Goal: Task Accomplishment & Management: Use online tool/utility

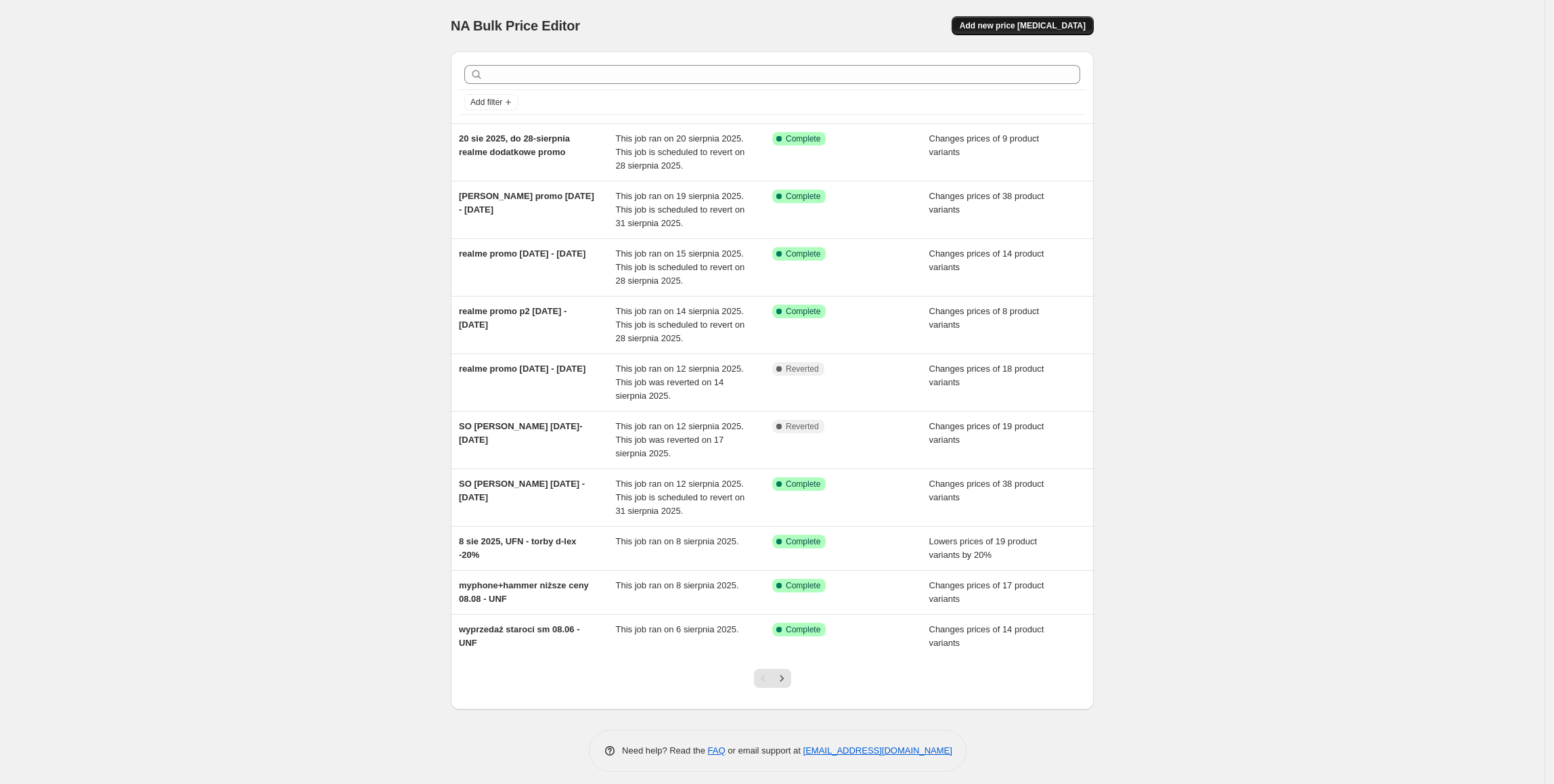
click at [1026, 25] on span "Add new price [MEDICAL_DATA]" at bounding box center [1023, 25] width 126 height 11
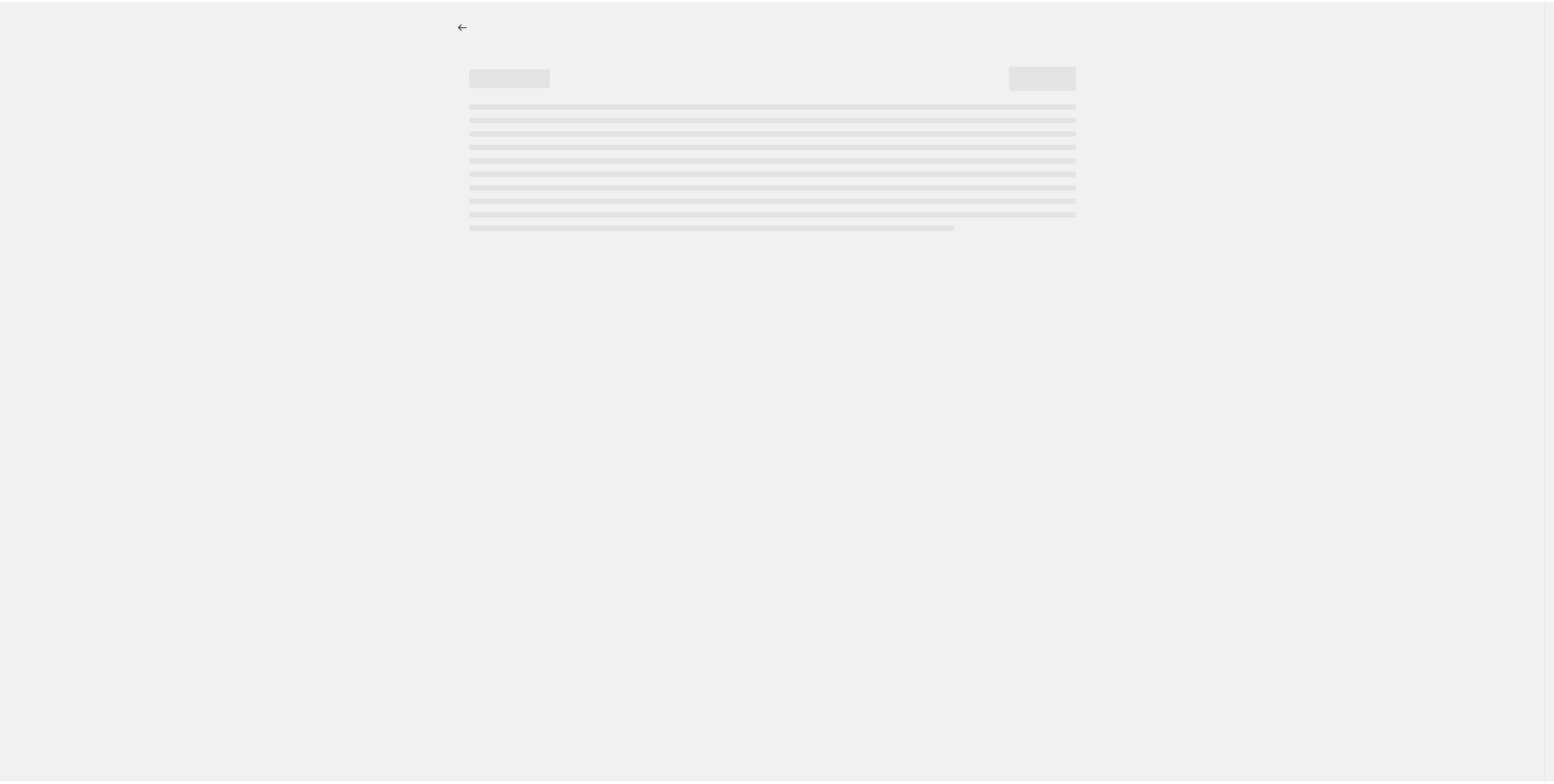
select select "percentage"
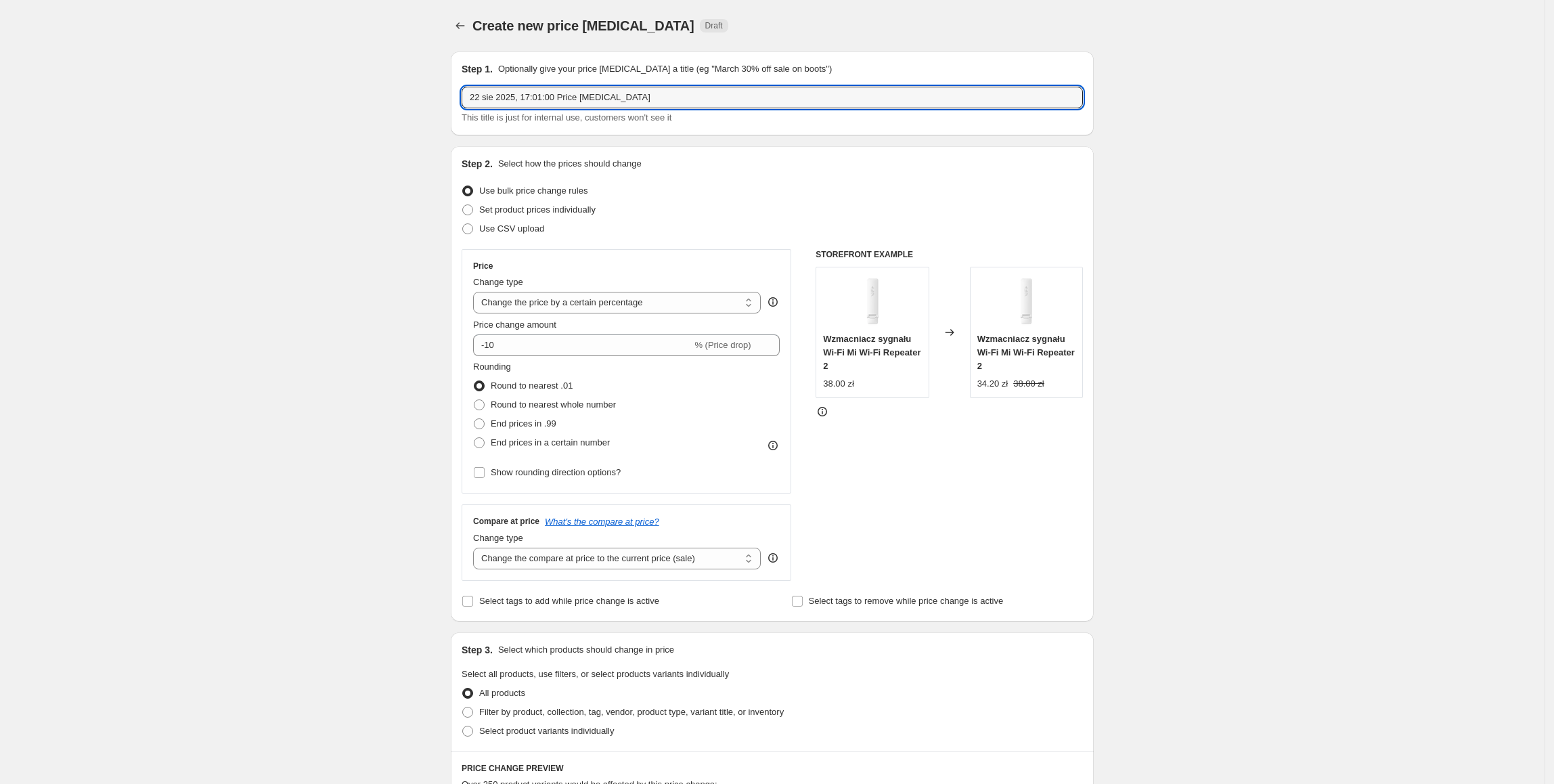
drag, startPoint x: 651, startPoint y: 104, endPoint x: 261, endPoint y: 76, distance: 391.0
click at [261, 76] on div "Create new price [MEDICAL_DATA]. This page is ready Create new price [MEDICAL_D…" at bounding box center [772, 676] width 1544 height 1353
paste input "[PERSON_NAME]-Rolv- August Promotion Offer"
click at [1289, 248] on div "Create new price [MEDICAL_DATA]. This page is ready Create new price [MEDICAL_D…" at bounding box center [772, 676] width 1544 height 1353
click at [677, 106] on input "[PERSON_NAME]-Rolv- August Promotion Offer" at bounding box center [772, 97] width 621 height 22
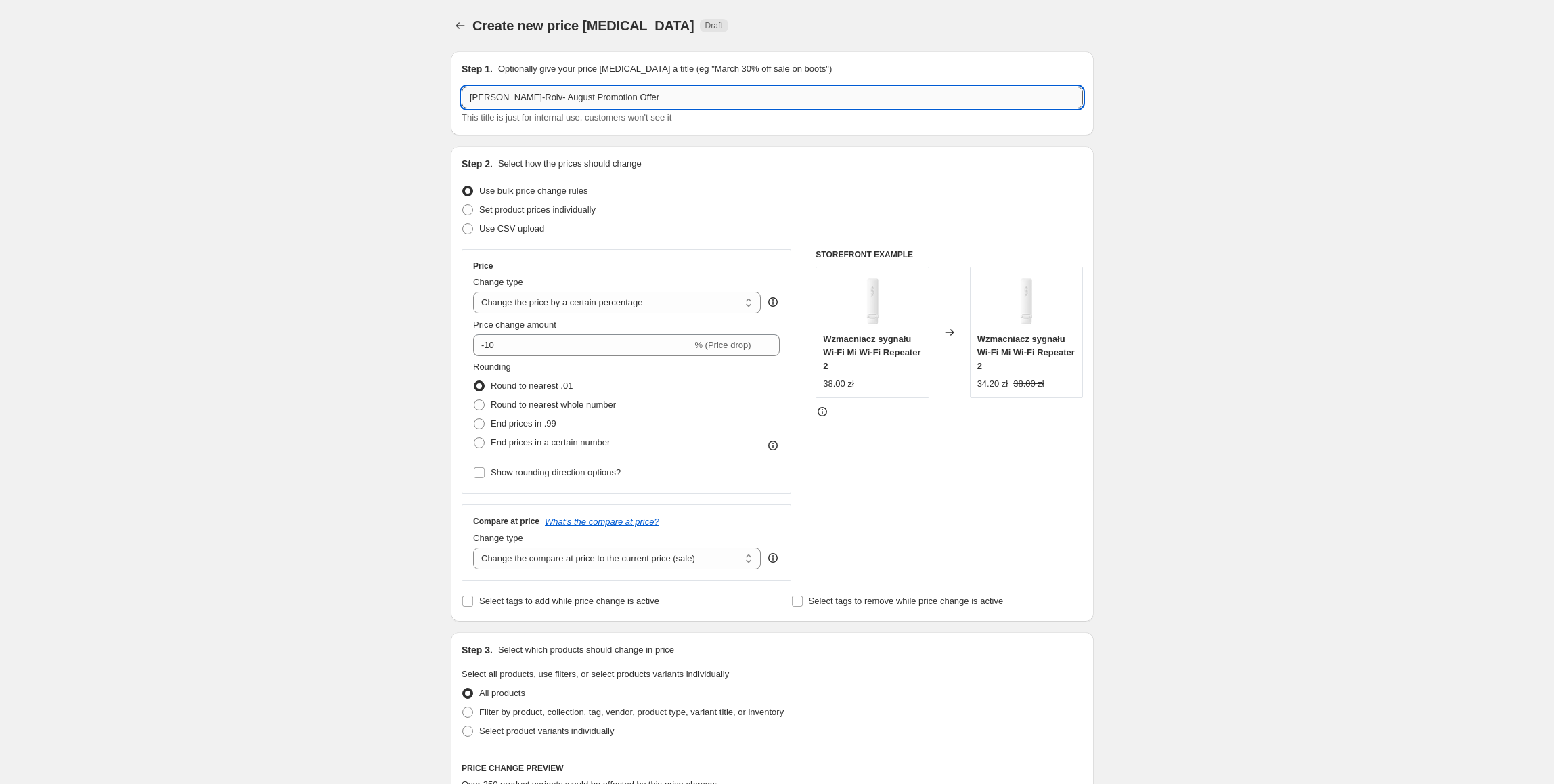
click at [780, 101] on input "[PERSON_NAME]-Rolv- August Promotion Offer" at bounding box center [772, 97] width 621 height 22
click at [750, 101] on input "[PERSON_NAME]-Rolv- August Promotion Offer" at bounding box center [772, 97] width 621 height 22
type input "[PERSON_NAME]-Rolv- August Promotion Offer [DATE] - [DATE]"
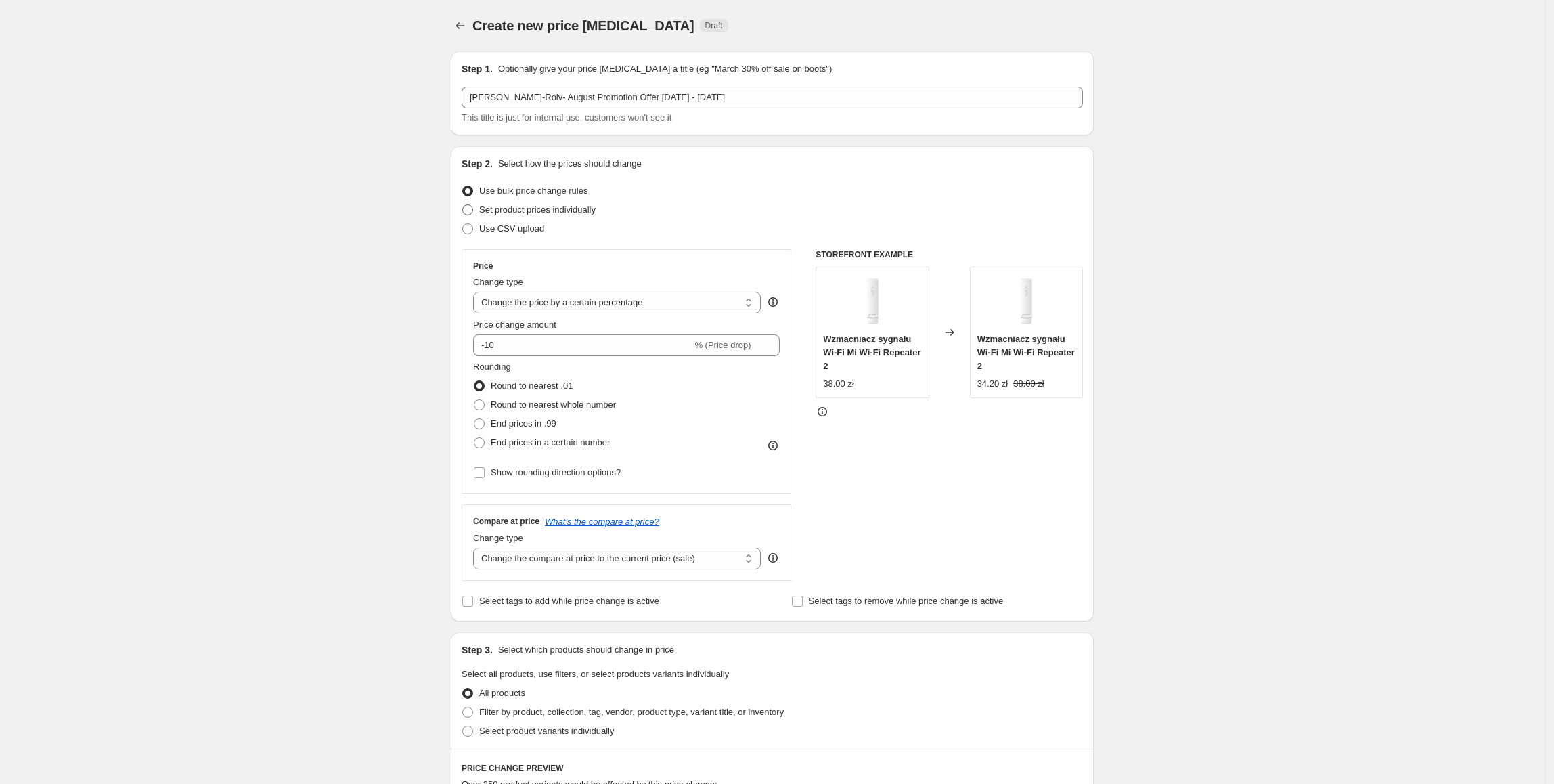
click at [583, 207] on span "Set product prices individually" at bounding box center [537, 209] width 117 height 11
click at [463, 205] on input "Set product prices individually" at bounding box center [463, 204] width 1 height 1
radio input "true"
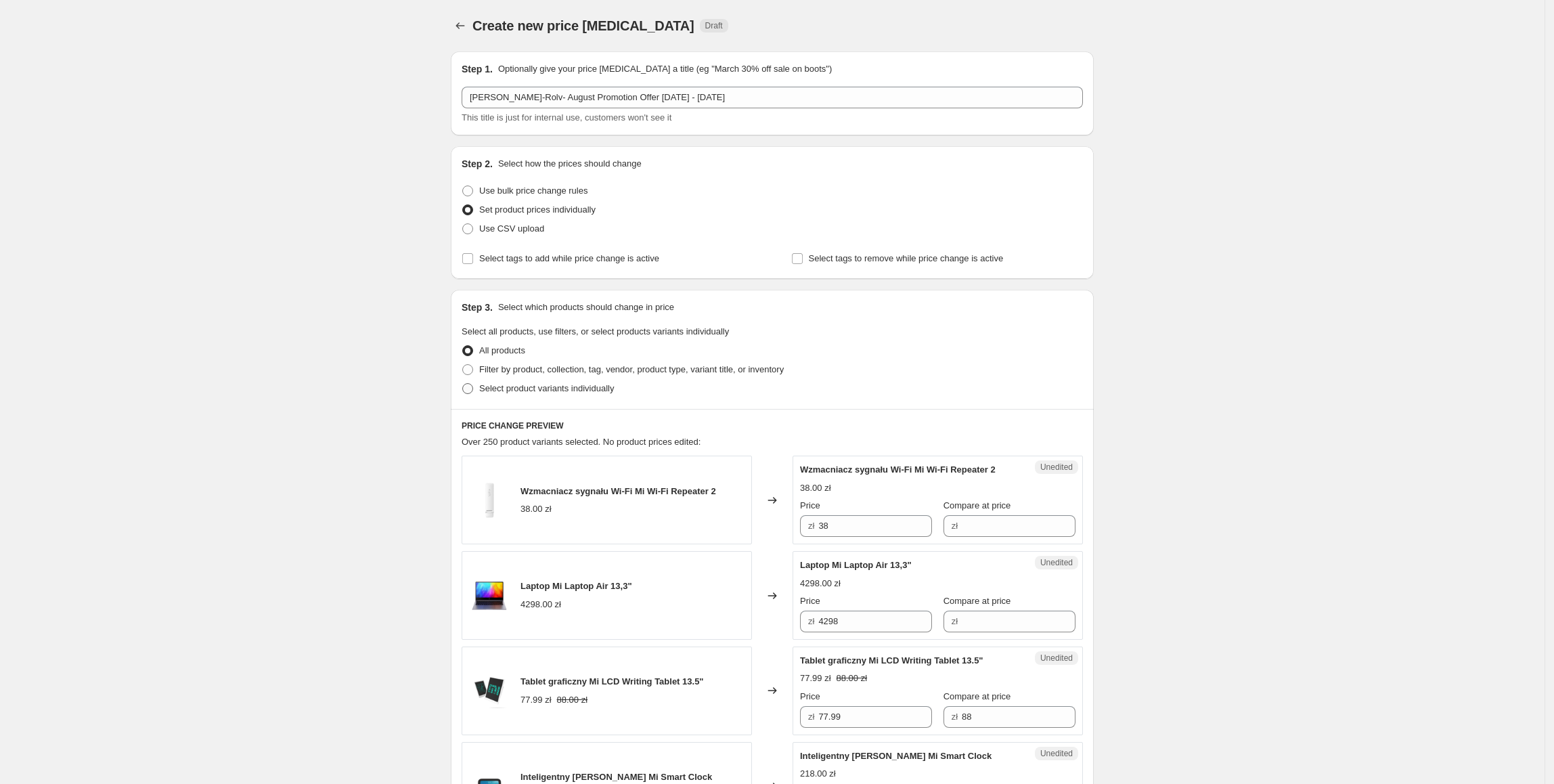
click at [536, 387] on span "Select product variants individually" at bounding box center [547, 388] width 135 height 11
click at [463, 384] on input "Select product variants individually" at bounding box center [463, 383] width 1 height 1
radio input "true"
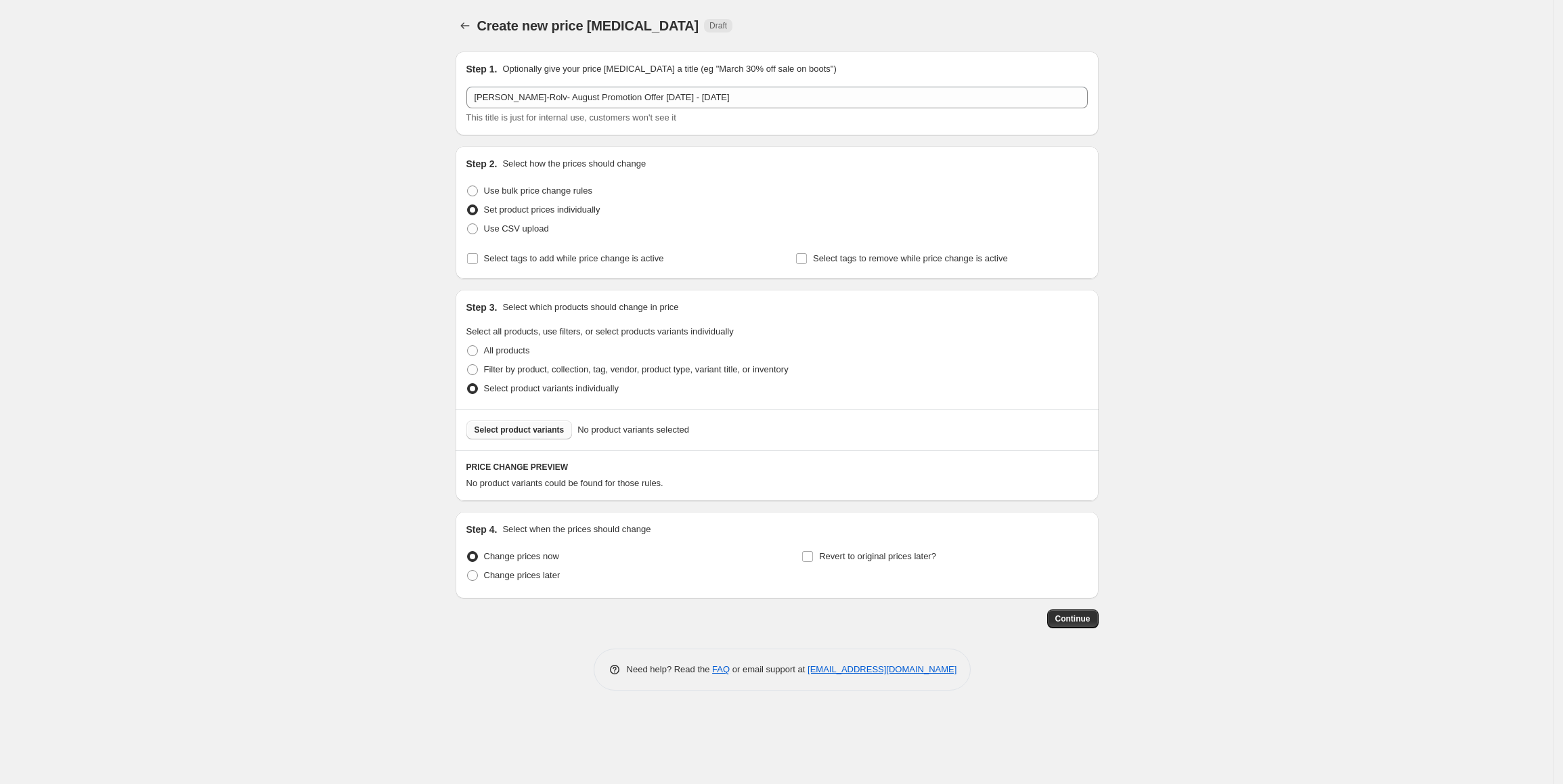
click at [510, 434] on span "Select product variants" at bounding box center [520, 429] width 90 height 11
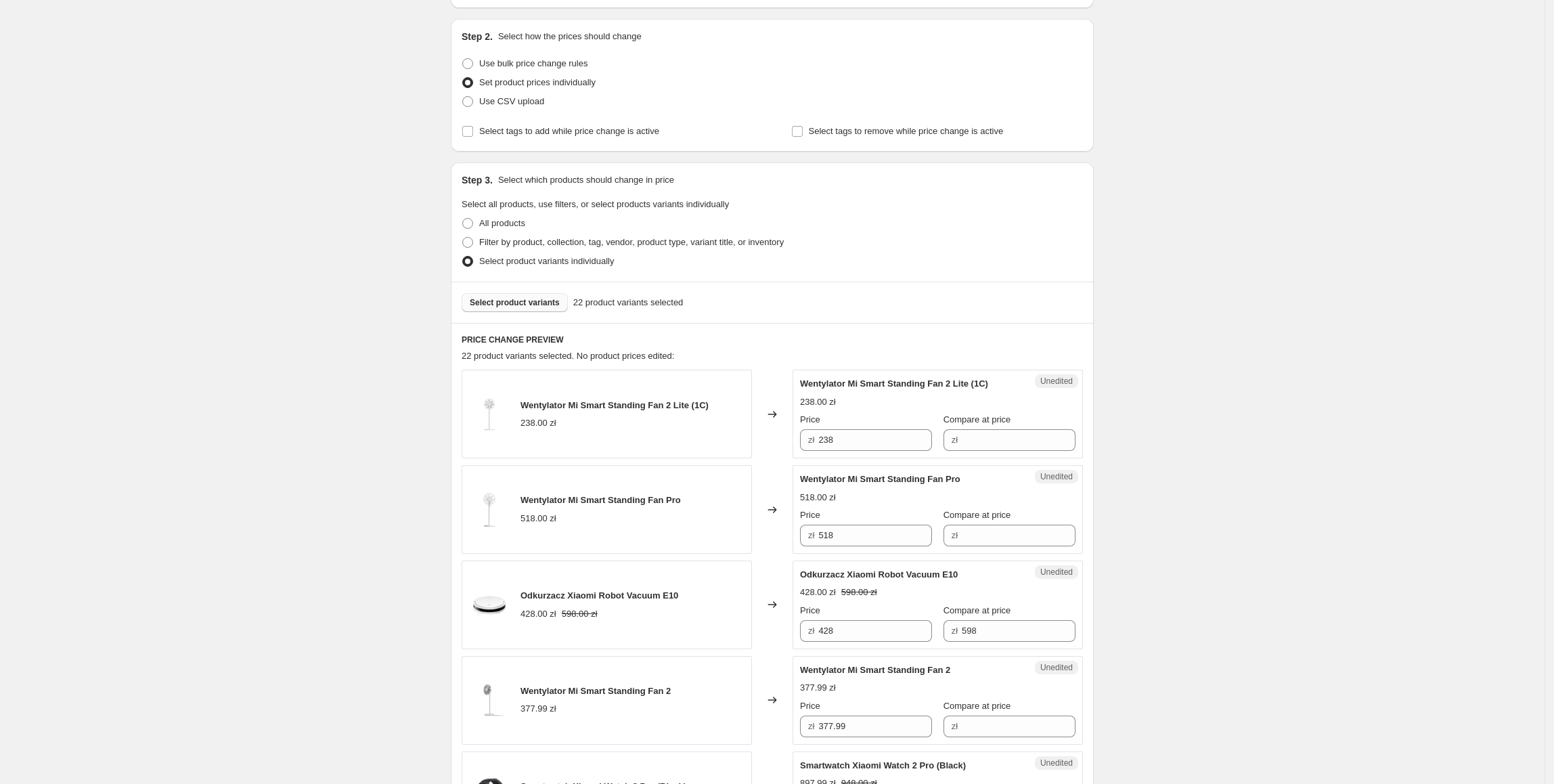
scroll to position [129, 0]
drag, startPoint x: 854, startPoint y: 439, endPoint x: 814, endPoint y: 434, distance: 40.3
click at [814, 434] on div "zł 238" at bounding box center [865, 438] width 132 height 22
type input "197.99"
click at [1002, 436] on input "Compare at price" at bounding box center [1019, 438] width 114 height 22
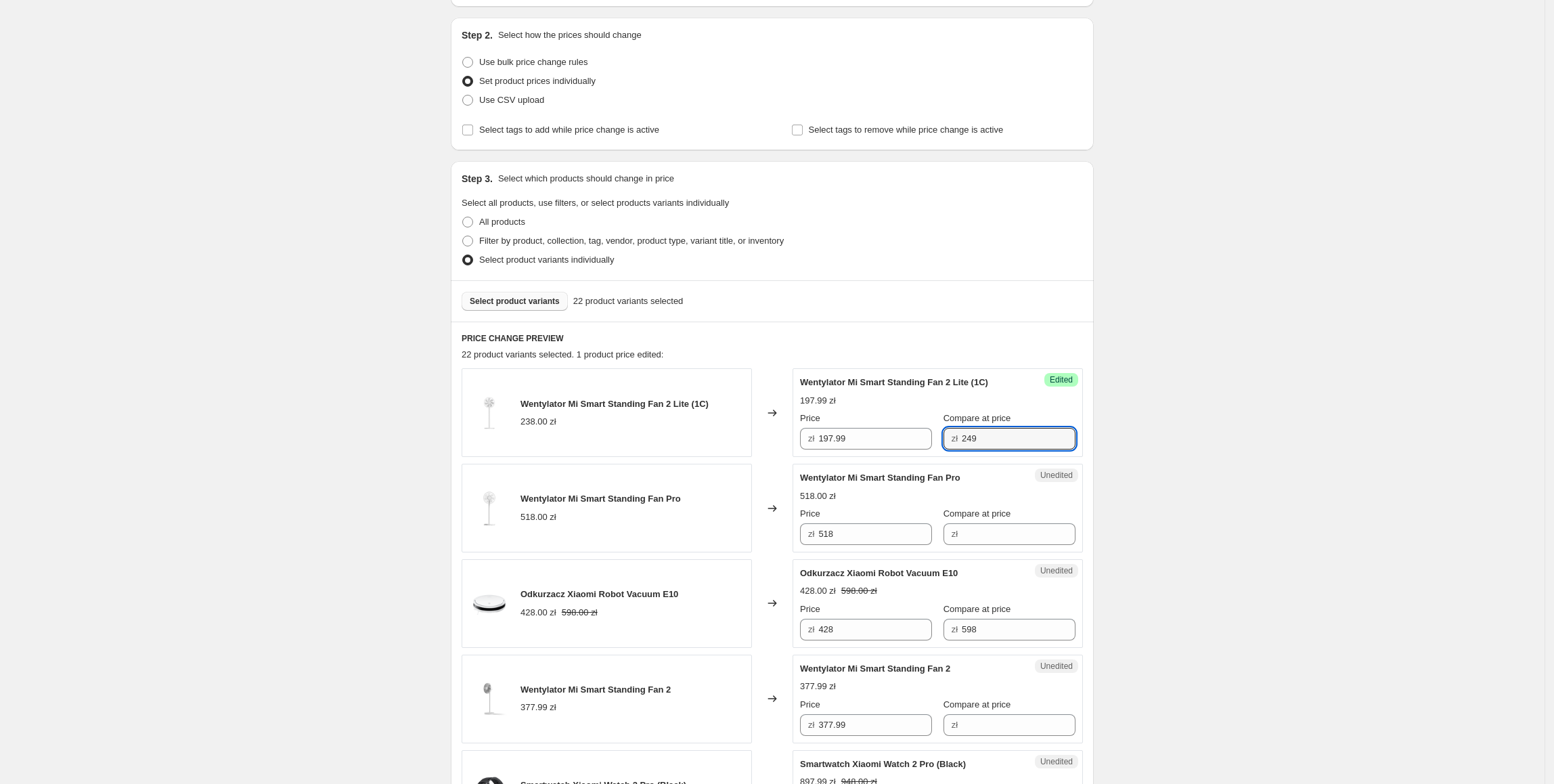
type input "249"
drag, startPoint x: 878, startPoint y: 536, endPoint x: 786, endPoint y: 534, distance: 92.0
click at [786, 534] on div "Wentylator Mi Smart Standing Fan Pro 518.00 zł Changed to Unedited Wentylator M…" at bounding box center [772, 507] width 621 height 88
click at [994, 544] on input "Compare at price" at bounding box center [1019, 533] width 114 height 22
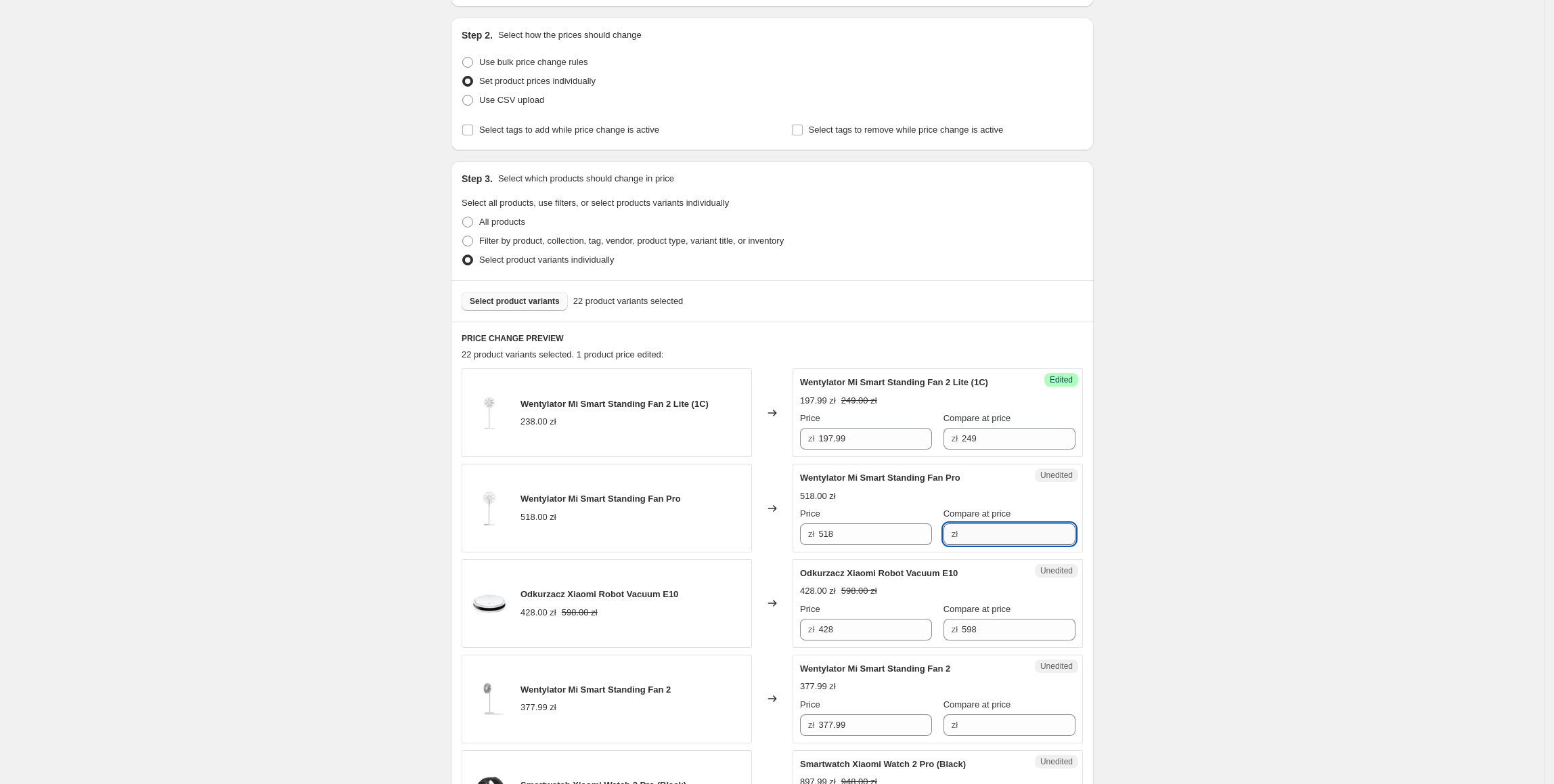
paste input "518"
type input "518"
drag, startPoint x: 924, startPoint y: 536, endPoint x: 840, endPoint y: 546, distance: 84.6
click at [840, 546] on div "Success Edited Wentylator Mi Smart Standing Fan Pro 518.00 zł Price zł 518 Comp…" at bounding box center [937, 507] width 290 height 88
drag, startPoint x: 847, startPoint y: 539, endPoint x: 818, endPoint y: 539, distance: 29.0
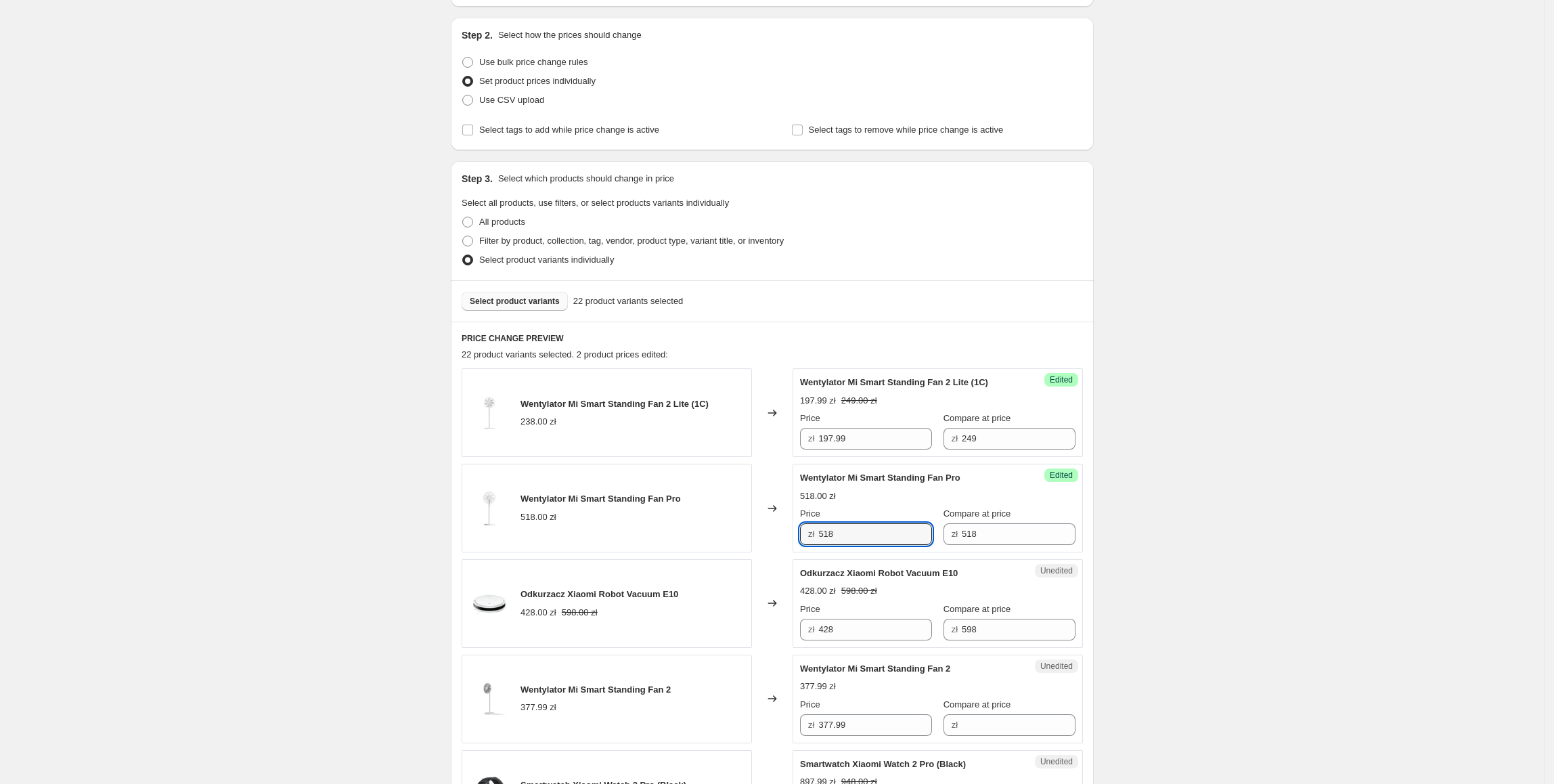
click at [818, 539] on div "zł 518" at bounding box center [865, 533] width 132 height 22
click at [853, 542] on input "518" at bounding box center [875, 533] width 114 height 22
drag, startPoint x: 861, startPoint y: 537, endPoint x: 813, endPoint y: 541, distance: 48.2
click at [813, 541] on div "zł 518" at bounding box center [865, 533] width 132 height 22
type input "447.99"
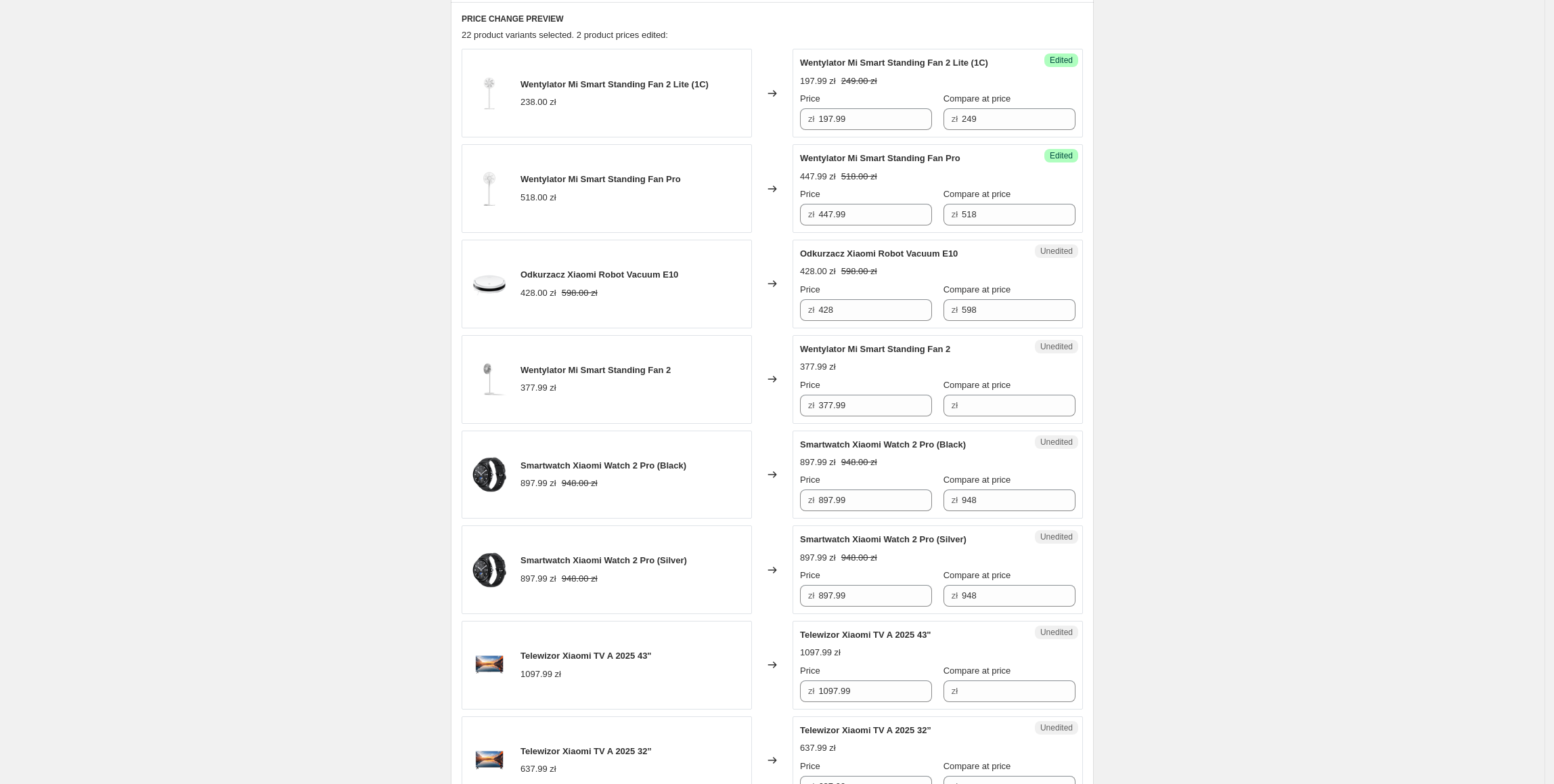
scroll to position [449, 0]
drag, startPoint x: 867, startPoint y: 407, endPoint x: 809, endPoint y: 409, distance: 58.0
click at [816, 407] on div "zł 377.99" at bounding box center [865, 404] width 132 height 22
click at [808, 409] on div "zł 377.99" at bounding box center [865, 404] width 132 height 22
type input "317.99"
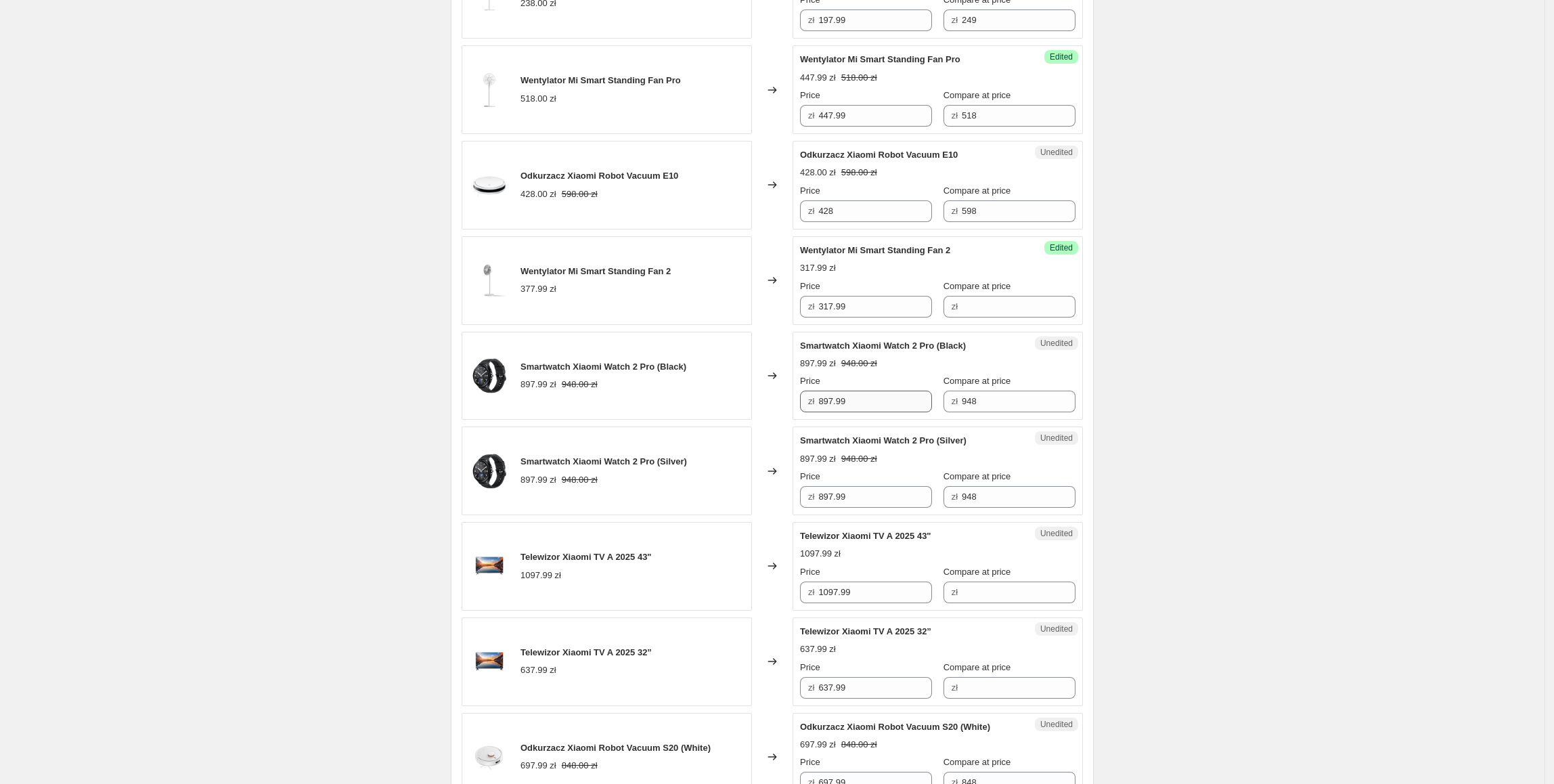
scroll to position [547, 0]
drag, startPoint x: 900, startPoint y: 405, endPoint x: 812, endPoint y: 413, distance: 88.4
click at [812, 412] on div "zł 897.99" at bounding box center [865, 400] width 132 height 22
type input "747.99"
click at [1005, 409] on input "948" at bounding box center [1019, 400] width 114 height 22
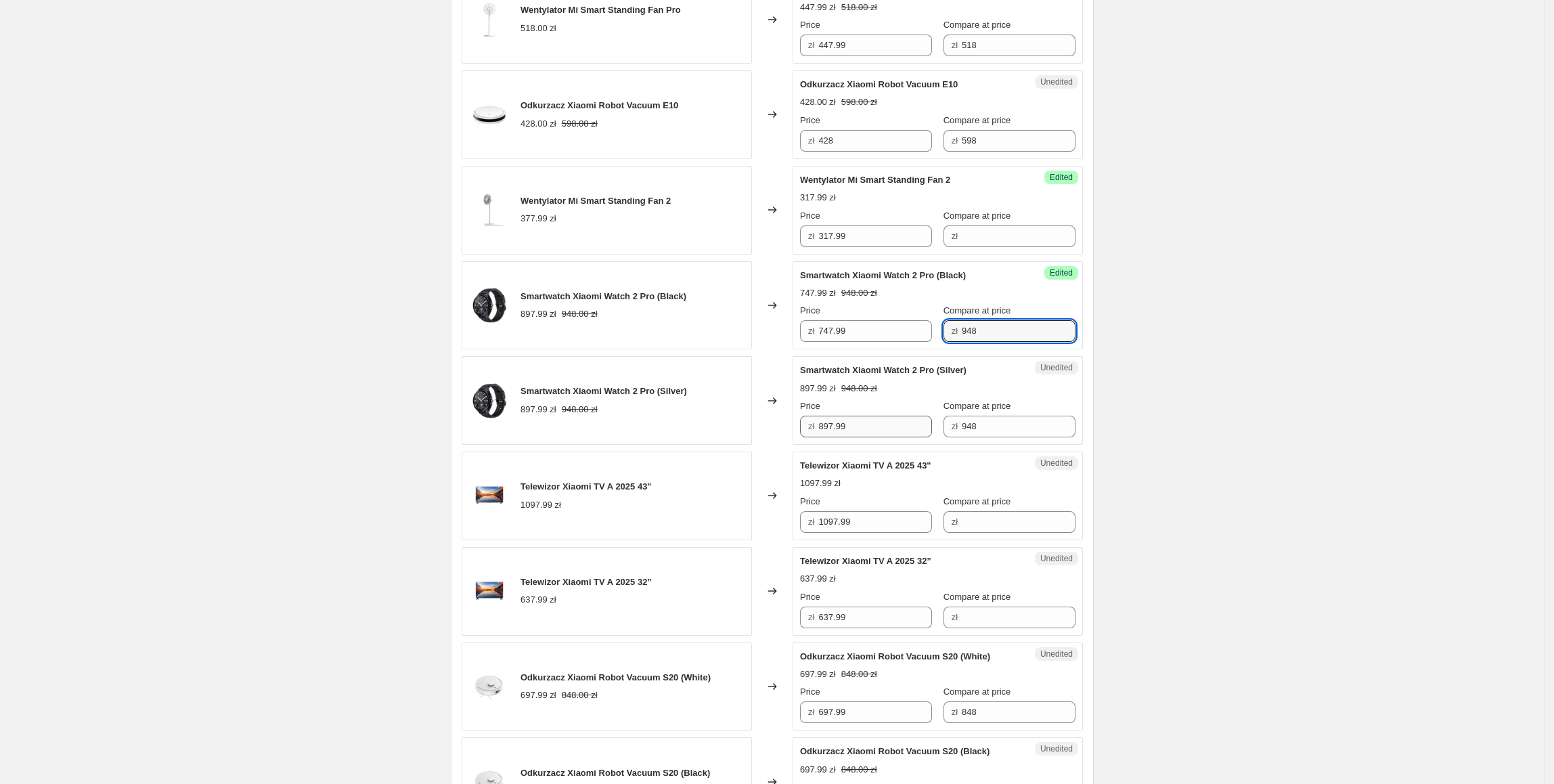
scroll to position [621, 0]
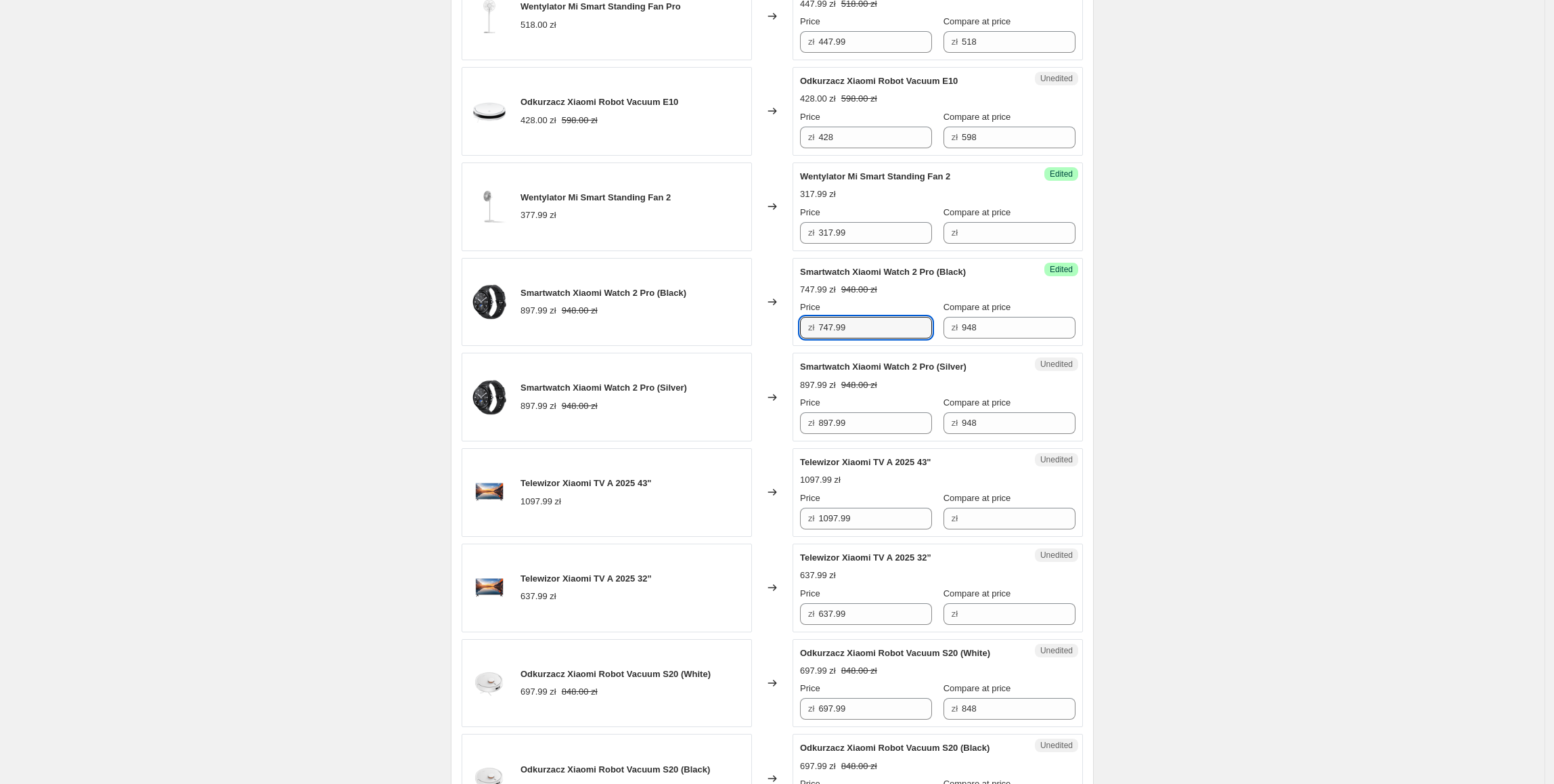
drag, startPoint x: 901, startPoint y: 331, endPoint x: 810, endPoint y: 339, distance: 91.4
click at [810, 338] on div "zł 747.99" at bounding box center [865, 328] width 132 height 22
drag, startPoint x: 891, startPoint y: 431, endPoint x: 737, endPoint y: 430, distance: 154.0
click at [737, 430] on div "Smartwatch Xiaomi Watch 2 Pro (Silver) 897.99 zł 948.00 zł Changed to Unedited …" at bounding box center [772, 397] width 621 height 88
paste input "74"
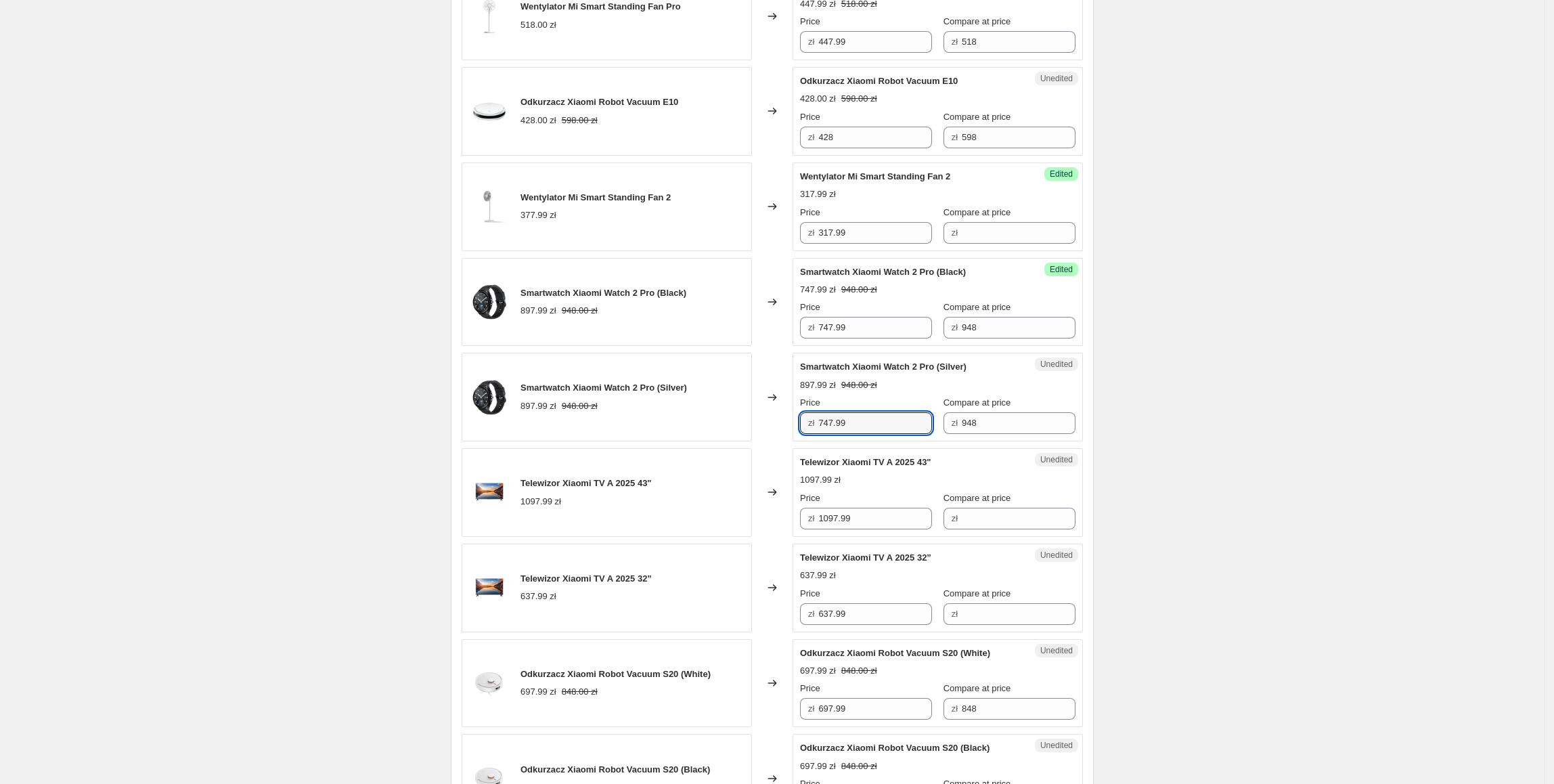
type input "747.99"
click at [738, 431] on div "Smartwatch Xiaomi Watch 2 Pro (Silver) 897.99 zł 948.00 zł" at bounding box center [606, 397] width 290 height 88
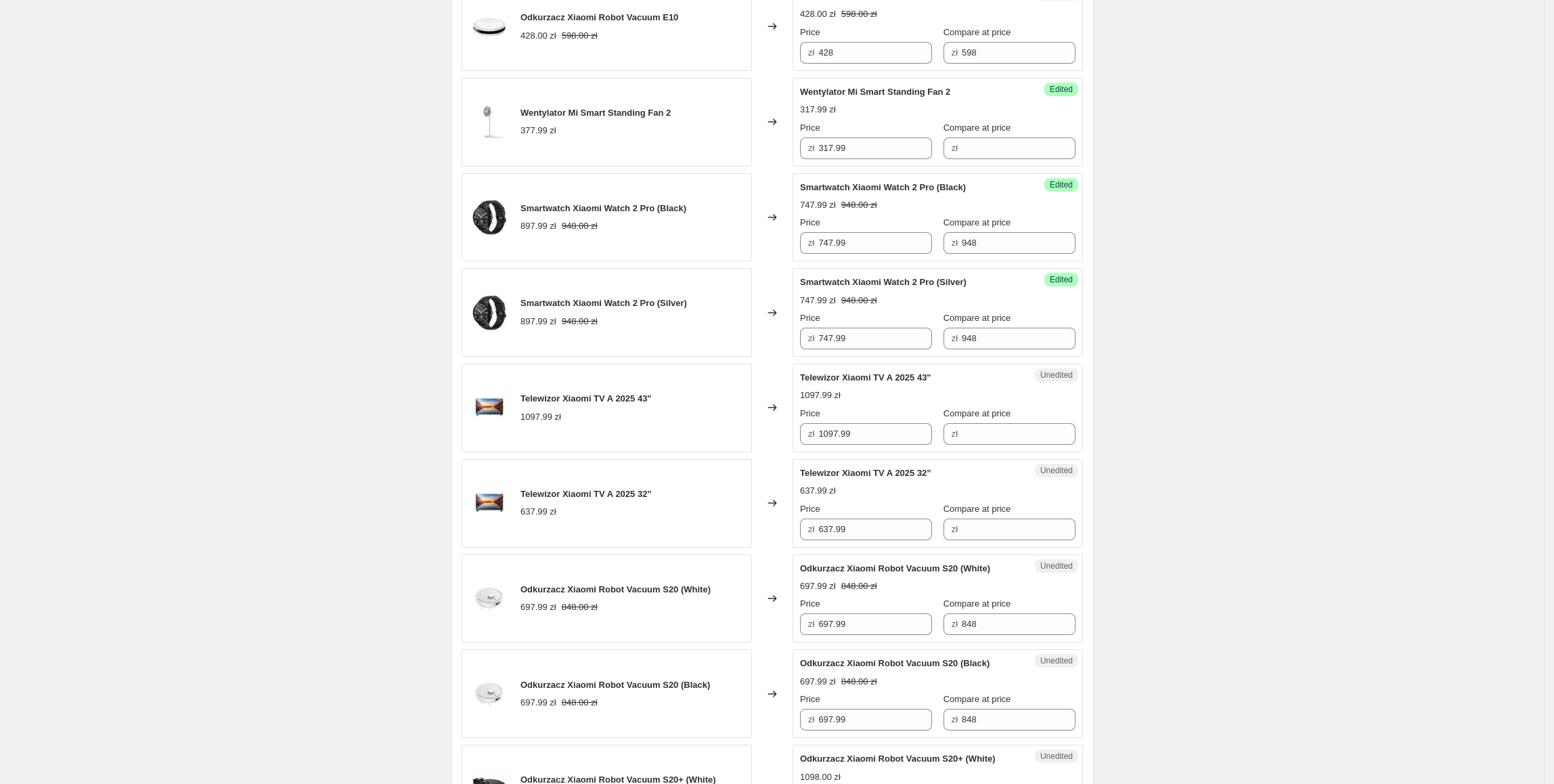
scroll to position [707, 0]
drag, startPoint x: 864, startPoint y: 437, endPoint x: 752, endPoint y: 437, distance: 112.0
click at [752, 437] on div "Telewizor Xiaomi TV A 2025 43" 1097.99 zł Changed to Unedited Telewizor Xiaomi …" at bounding box center [772, 406] width 621 height 88
click at [997, 433] on input "Compare at price" at bounding box center [1019, 432] width 114 height 22
paste input "1097.99"
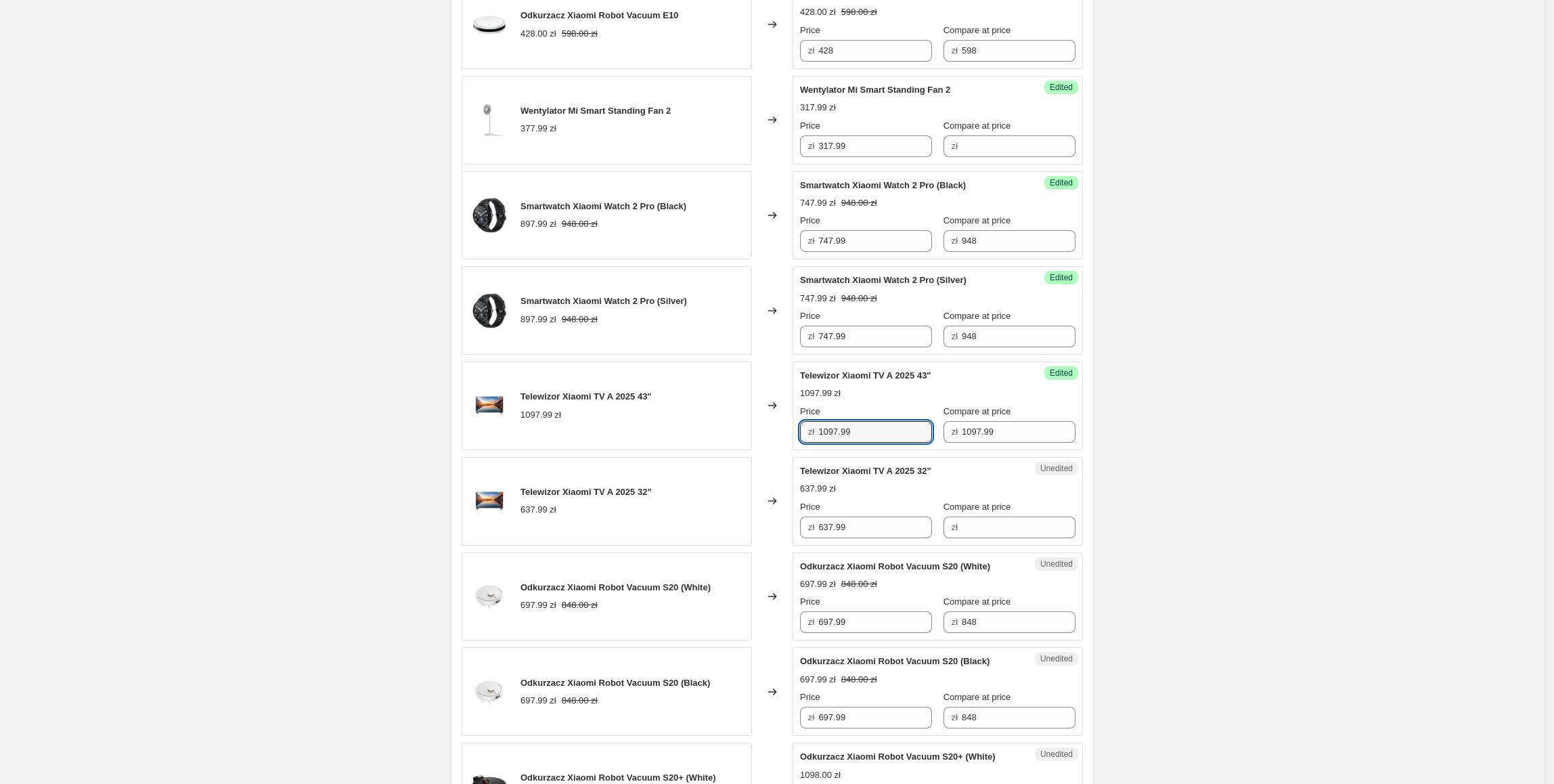
drag, startPoint x: 862, startPoint y: 437, endPoint x: 780, endPoint y: 440, distance: 82.1
click at [780, 440] on div "Telewizor Xiaomi TV A 2025 43" 1097.99 zł Changed to Success Edited Telewizor X…" at bounding box center [772, 406] width 621 height 88
click at [1006, 432] on input "1097.99" at bounding box center [1019, 432] width 114 height 22
drag, startPoint x: 1011, startPoint y: 434, endPoint x: 914, endPoint y: 451, distance: 98.5
click at [914, 450] on div "Success Edited Telewizor Xiaomi TV A 2025 43" 1097.99 zł Price zł 1097.99 Compa…" at bounding box center [937, 406] width 290 height 88
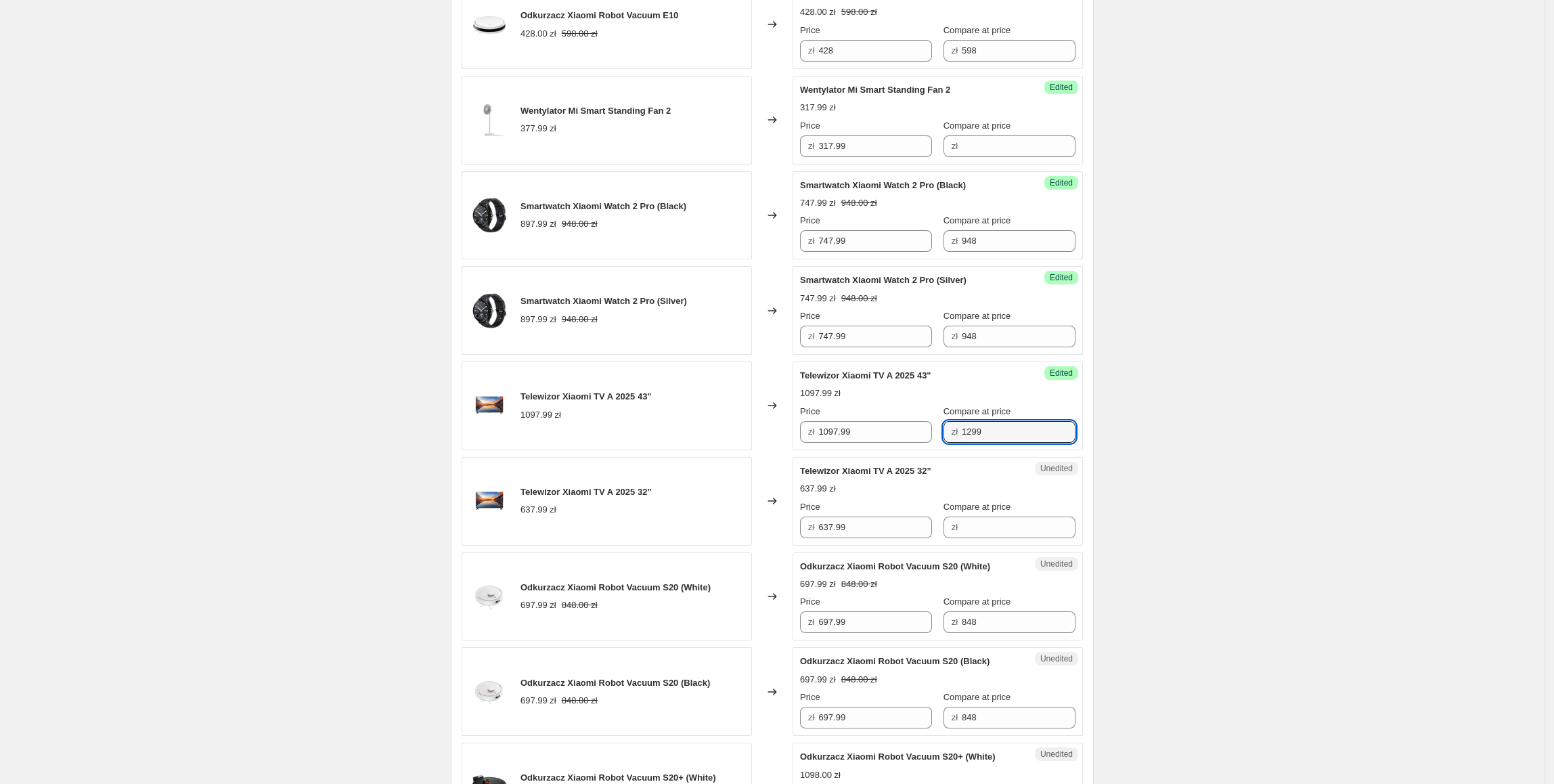
type input "1299"
click at [1202, 433] on div "Create new price [MEDICAL_DATA]. This page is ready Create new price [MEDICAL_D…" at bounding box center [772, 616] width 1544 height 2646
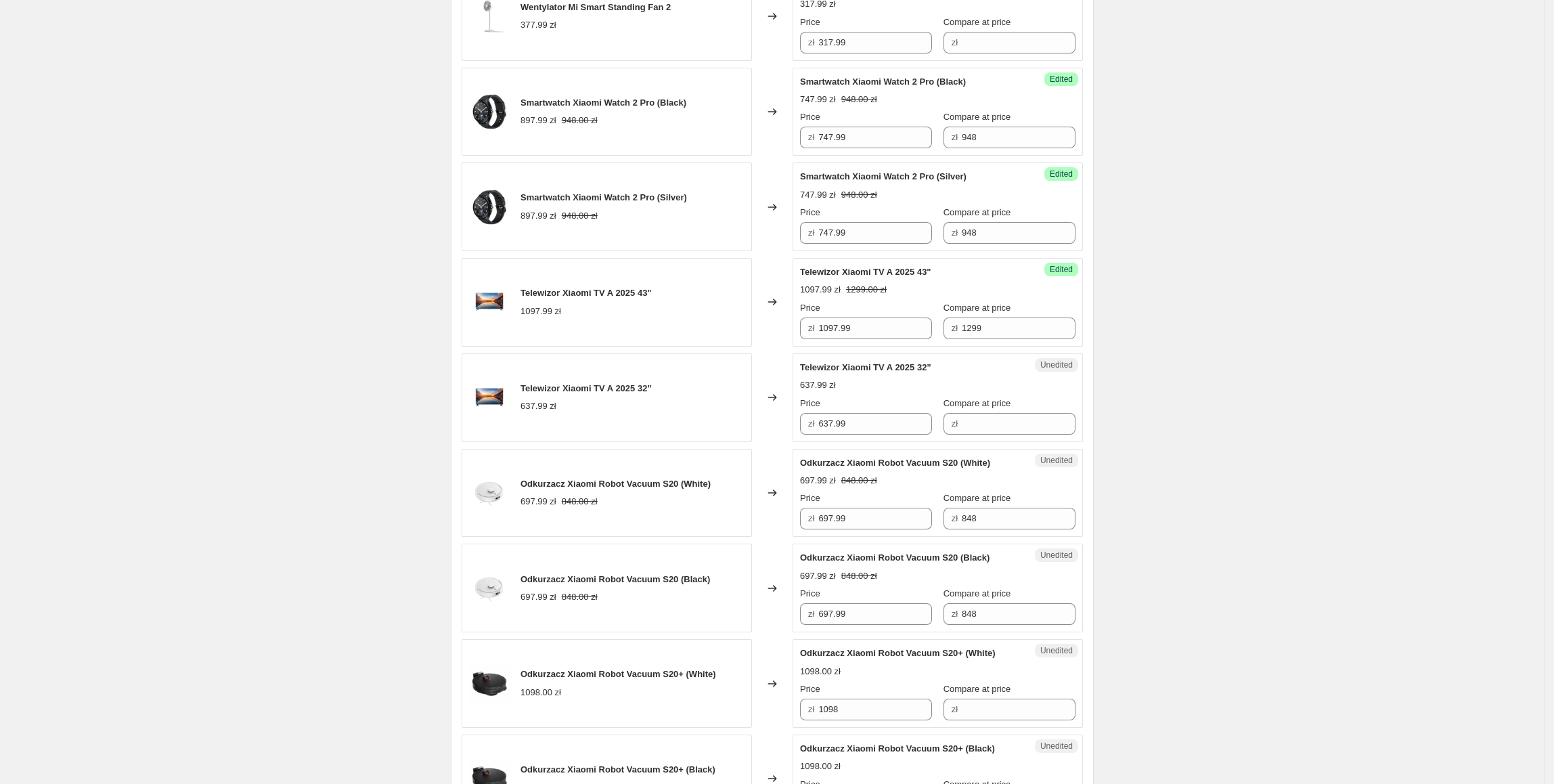
scroll to position [812, 0]
click at [1028, 433] on input "Compare at price" at bounding box center [1019, 422] width 114 height 22
type input "749"
click at [1216, 452] on div "Create new price [MEDICAL_DATA]. This page is ready Create new price [MEDICAL_D…" at bounding box center [772, 511] width 1544 height 2646
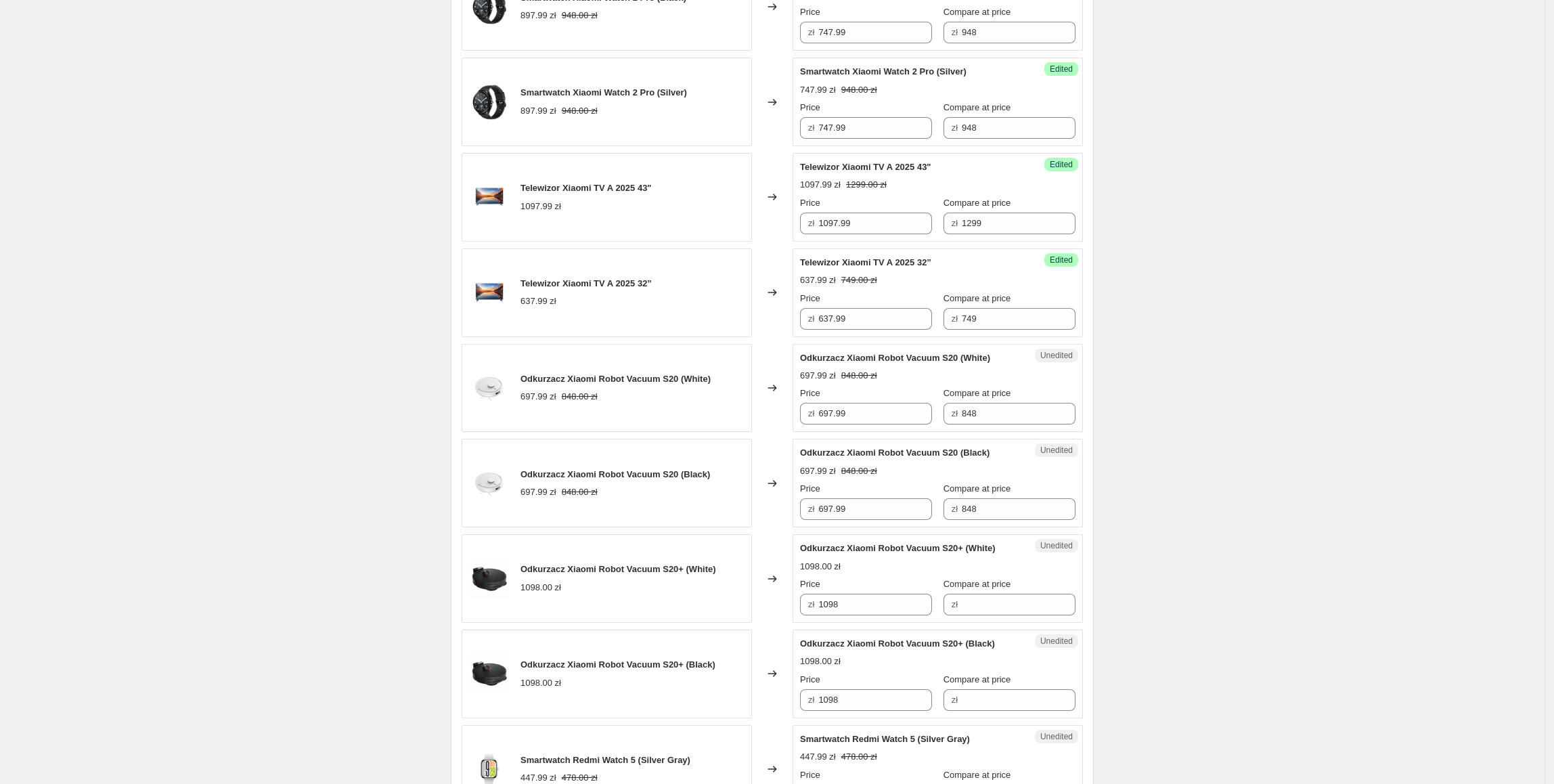
scroll to position [931, 0]
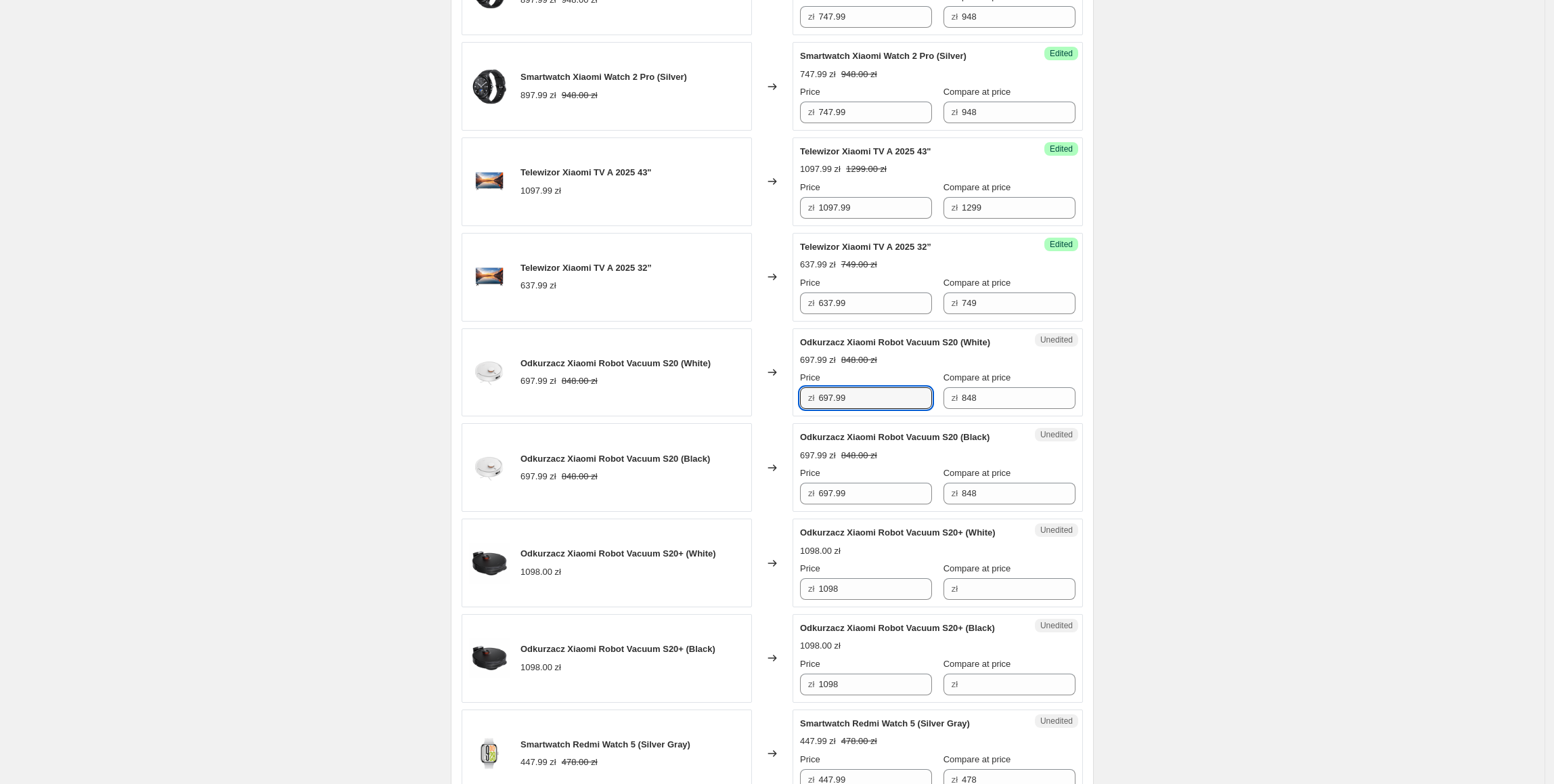
drag, startPoint x: 883, startPoint y: 398, endPoint x: 820, endPoint y: 406, distance: 63.5
click at [820, 406] on div "zł 697.99" at bounding box center [865, 398] width 132 height 22
type input "647.99"
click at [786, 436] on div "Changed to" at bounding box center [772, 467] width 40 height 88
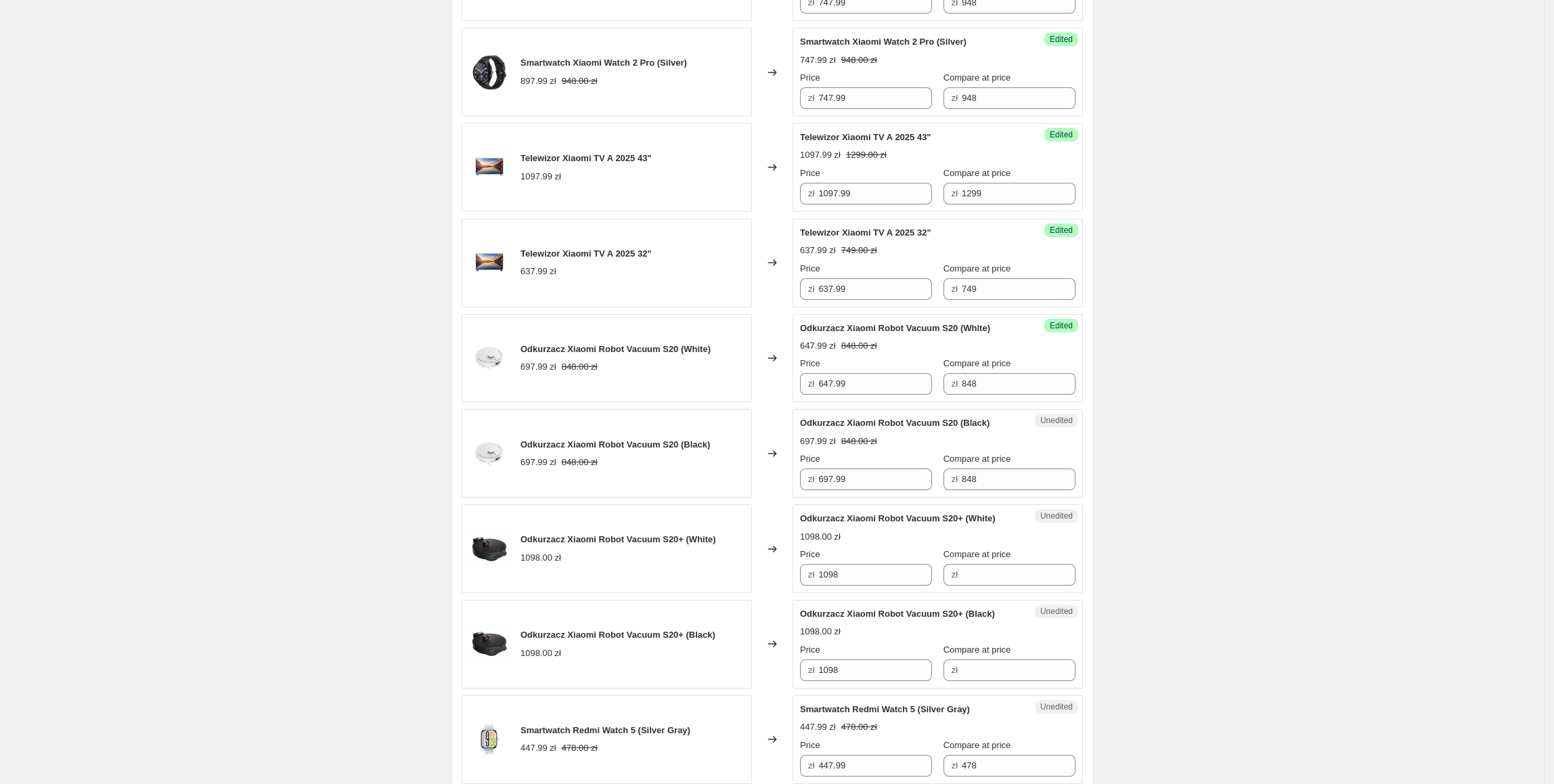
scroll to position [946, 0]
click at [878, 402] on div "Success Edited Odkurzacz Xiaomi Robot Vacuum S20 (White) 647.99 zł 848.00 zł Pr…" at bounding box center [937, 357] width 290 height 88
click at [884, 399] on div "Success Edited Odkurzacz Xiaomi Robot Vacuum S20 (White) 647.99 zł 848.00 zł Pr…" at bounding box center [937, 357] width 290 height 88
drag, startPoint x: 886, startPoint y: 394, endPoint x: 788, endPoint y: 400, distance: 98.2
click at [784, 396] on div "Odkurzacz Xiaomi Robot Vacuum S20 (White) 697.99 zł 848.00 zł Changed to Succes…" at bounding box center [772, 357] width 621 height 88
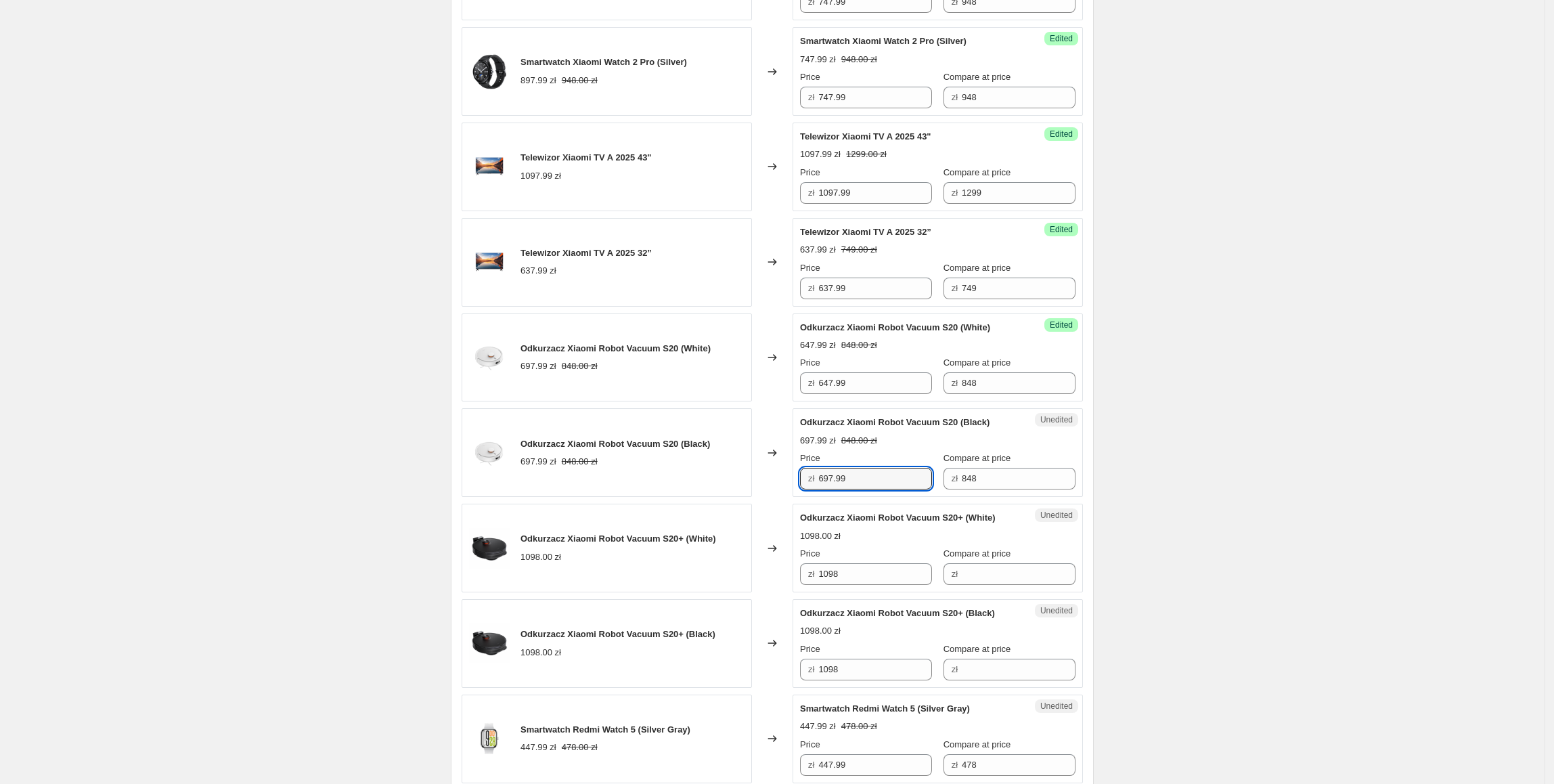
paste input "4"
drag, startPoint x: 888, startPoint y: 481, endPoint x: 728, endPoint y: 481, distance: 160.0
click at [728, 481] on div "Odkurzacz Xiaomi Robot Vacuum S20 (Black) 697.99 zł 848.00 zł Changed to Unedit…" at bounding box center [772, 452] width 621 height 88
type input "647.99"
click at [728, 481] on div "Odkurzacz Xiaomi Robot Vacuum S20 (Black) 697.99 zł 848.00 zł" at bounding box center [606, 452] width 290 height 88
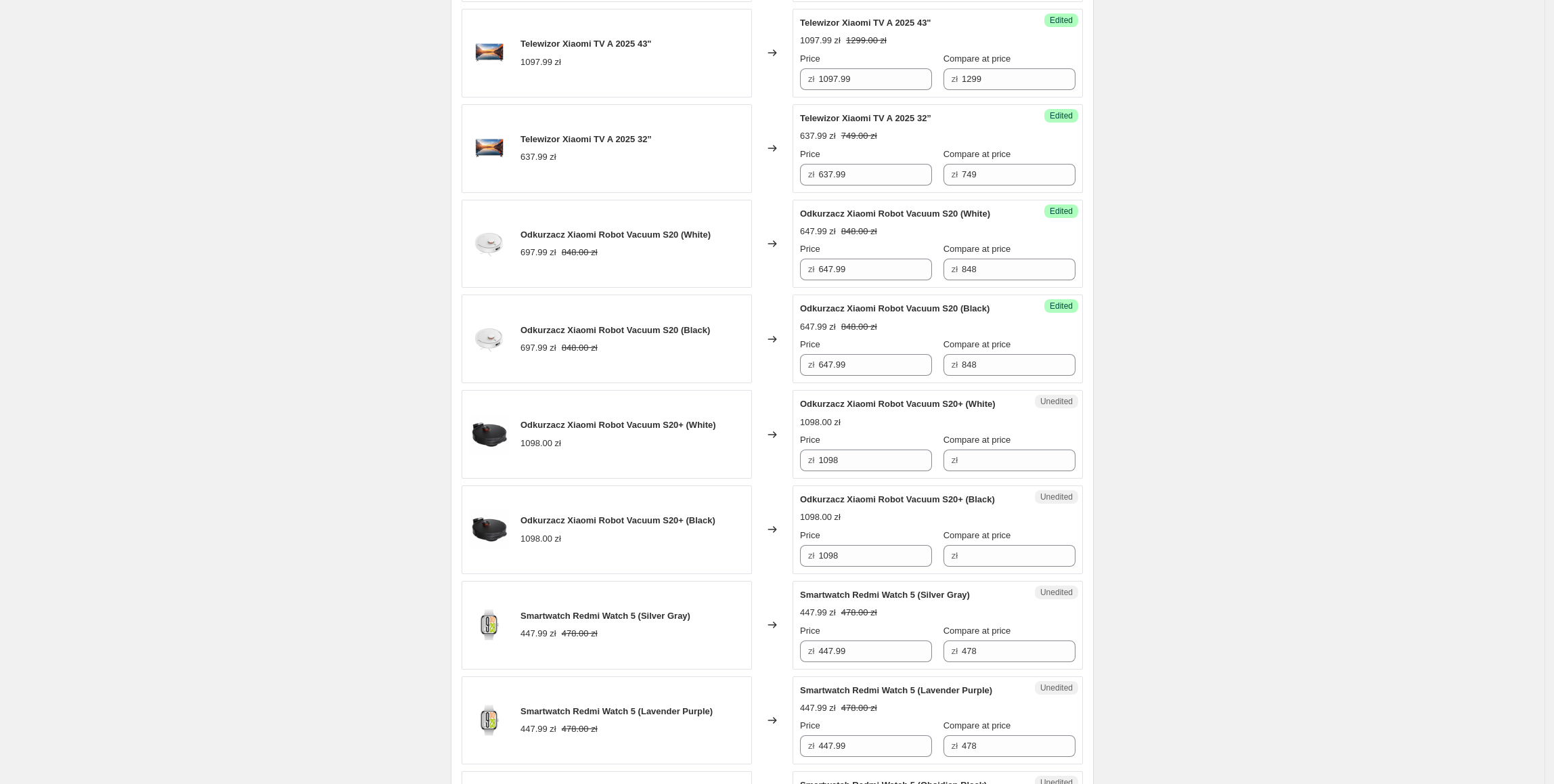
scroll to position [1061, 0]
drag, startPoint x: 872, startPoint y: 460, endPoint x: 813, endPoint y: 460, distance: 59.0
click at [814, 460] on div "zł 1098" at bounding box center [865, 458] width 132 height 22
click at [980, 462] on input "Compare at price" at bounding box center [1019, 458] width 114 height 22
paste input "1098"
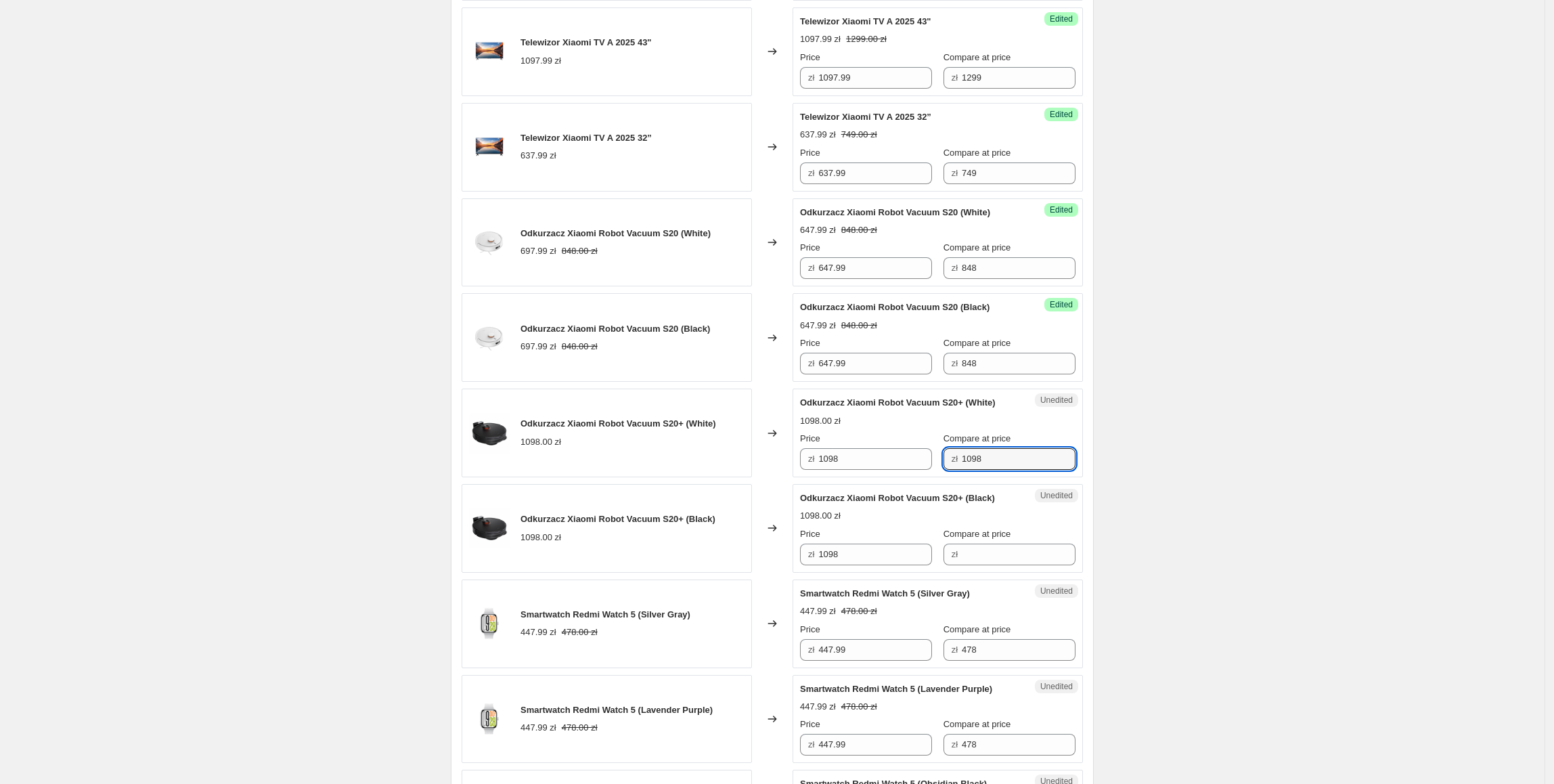
type input "1098"
drag, startPoint x: 886, startPoint y: 464, endPoint x: 814, endPoint y: 472, distance: 72.4
click at [814, 470] on div "zł 1098" at bounding box center [865, 458] width 132 height 22
type input "997.99"
click at [769, 491] on div "Changed to" at bounding box center [772, 527] width 40 height 88
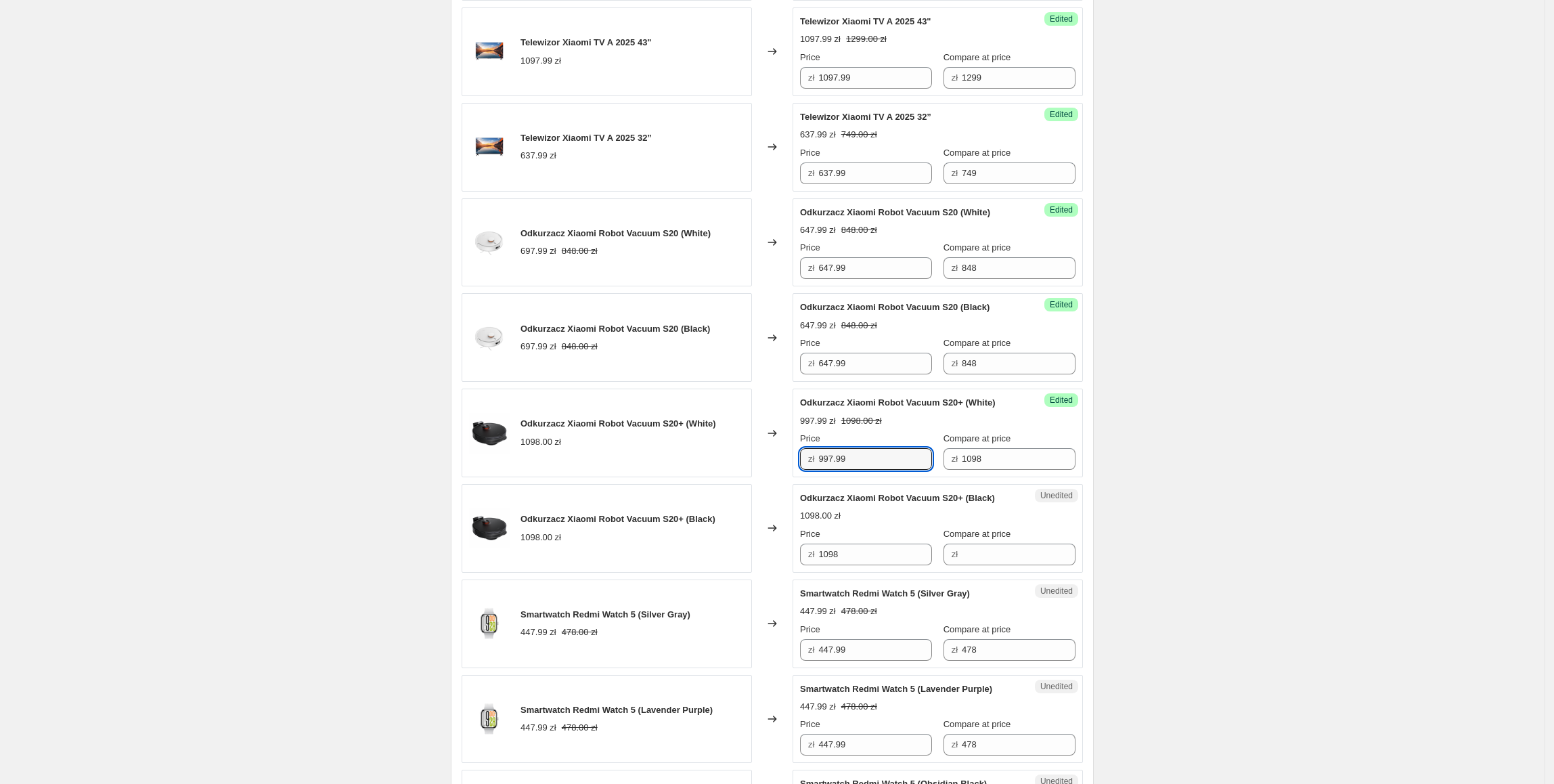
drag, startPoint x: 886, startPoint y: 472, endPoint x: 813, endPoint y: 479, distance: 73.3
click at [813, 477] on div "Success Edited Odkurzacz Xiaomi Robot Vacuum S20+ (White) 997.99 zł 1098.00 zł …" at bounding box center [937, 432] width 290 height 88
paste input "997.99"
drag, startPoint x: 854, startPoint y: 558, endPoint x: 813, endPoint y: 562, distance: 41.2
click at [814, 562] on div "zł 1098" at bounding box center [865, 554] width 132 height 22
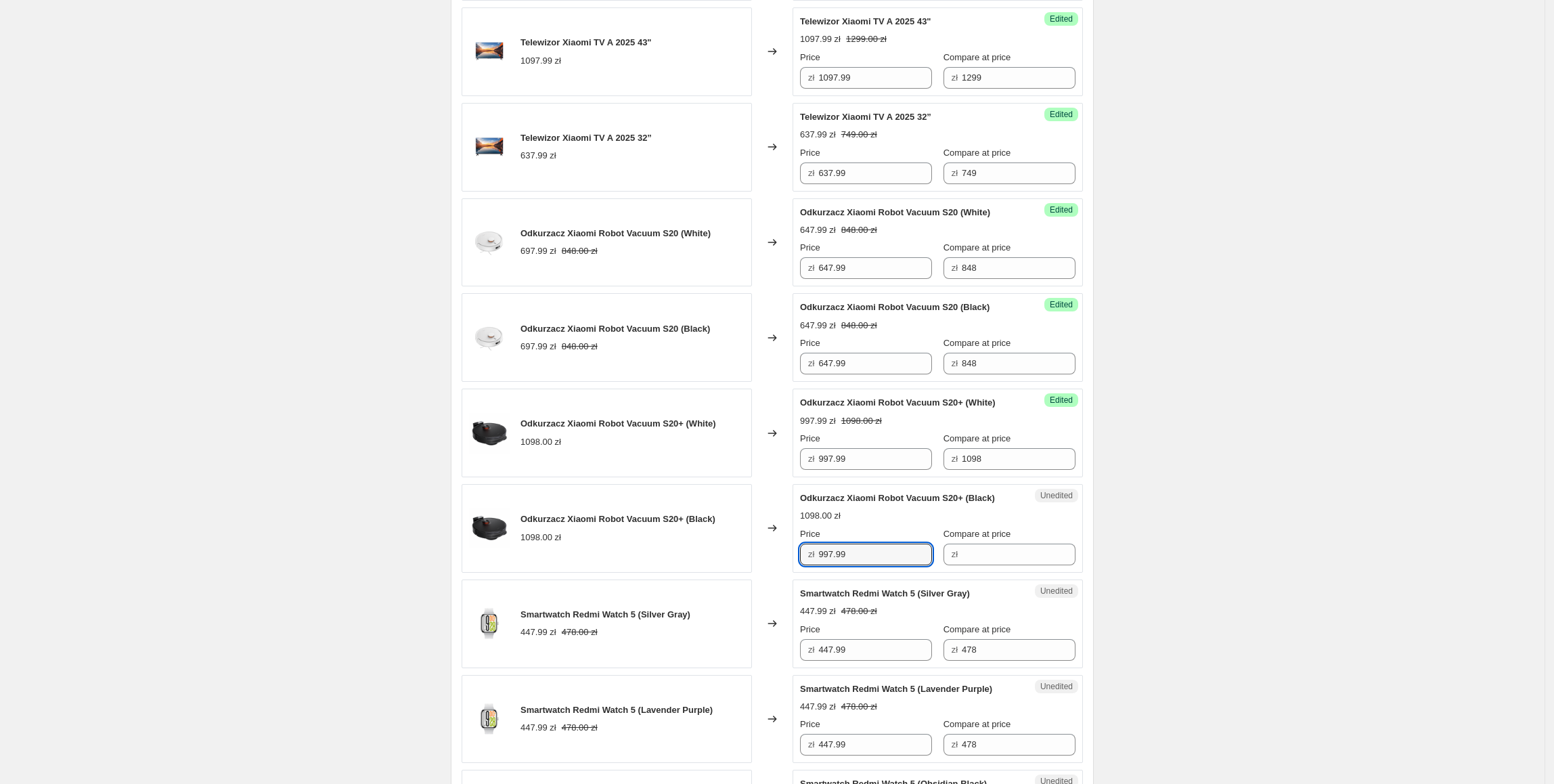
type input "997.99"
click at [805, 558] on div "zł 997.99" at bounding box center [865, 554] width 132 height 22
click at [1098, 457] on div "Create new price [MEDICAL_DATA]. This page is ready Create new price [MEDICAL_D…" at bounding box center [772, 262] width 675 height 2646
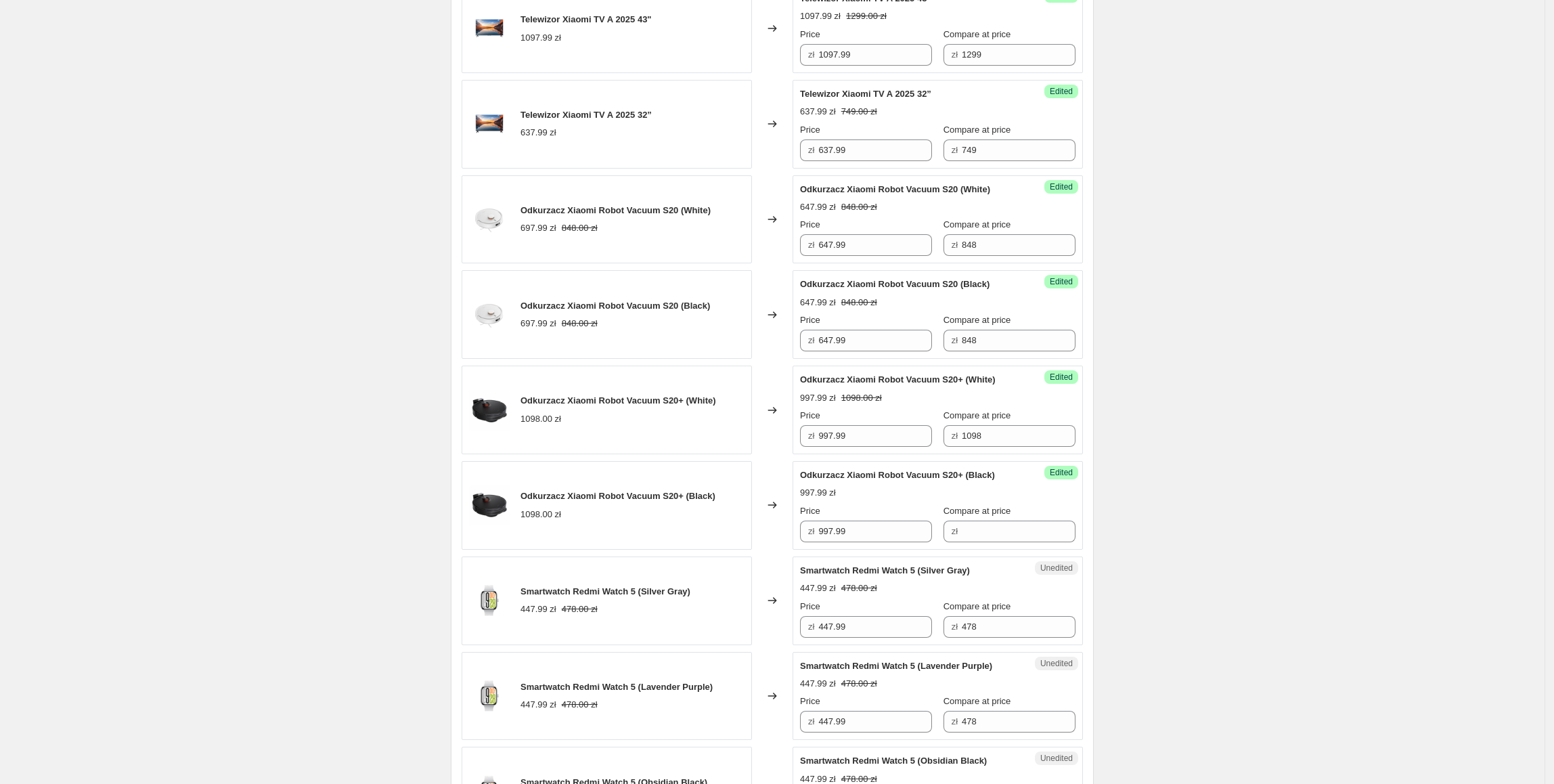
scroll to position [1089, 0]
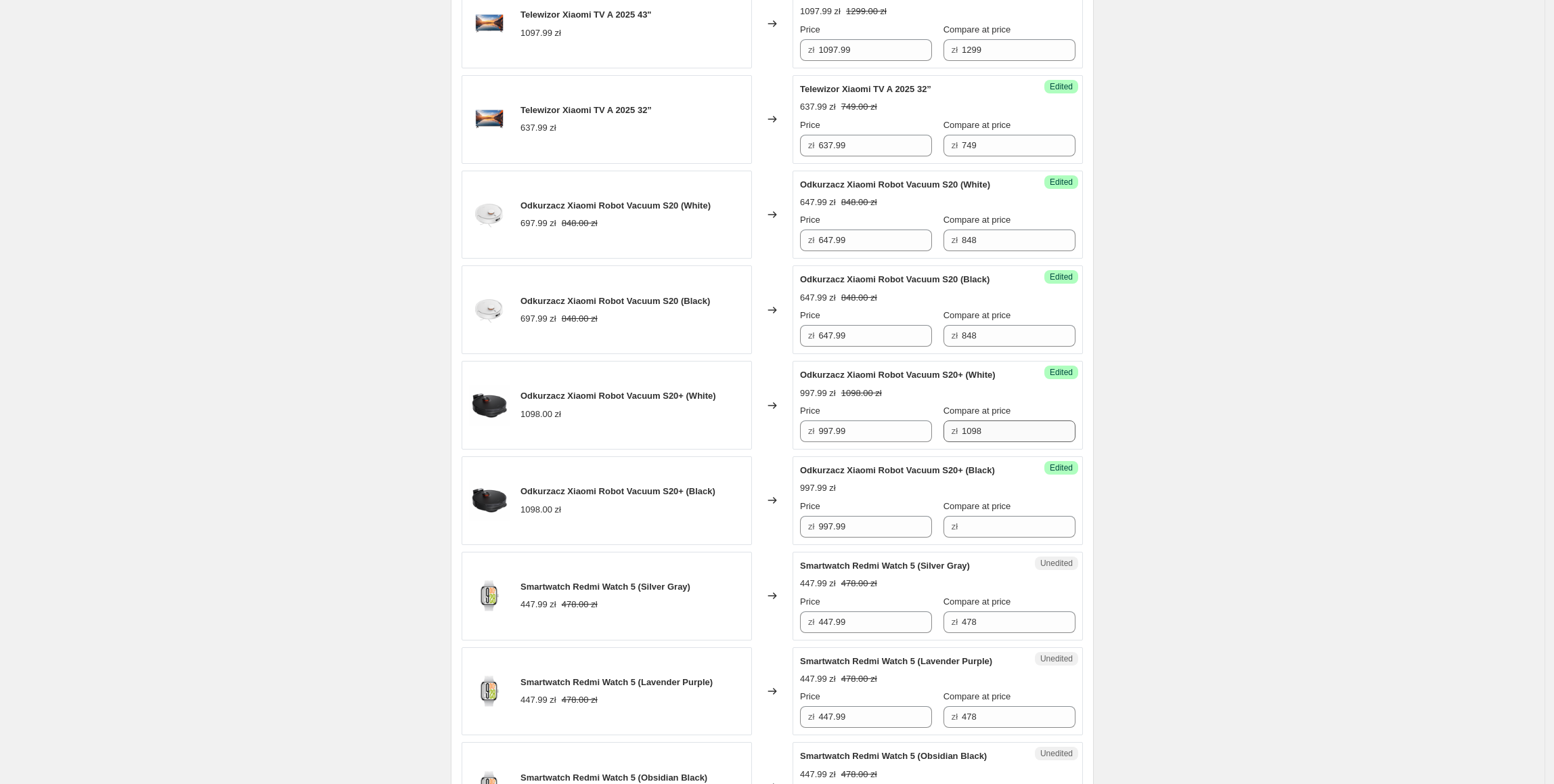
click at [1007, 426] on div "Compare at price zł 1098" at bounding box center [1009, 422] width 132 height 38
drag, startPoint x: 1014, startPoint y: 436, endPoint x: 914, endPoint y: 450, distance: 101.0
click at [914, 449] on div "Success Edited Odkurzacz Xiaomi Robot Vacuum S20+ (White) 997.99 zł 1098.00 zł …" at bounding box center [937, 405] width 290 height 88
type input "1349"
click at [1165, 457] on div "Create new price [MEDICAL_DATA]. This page is ready Create new price [MEDICAL_D…" at bounding box center [772, 234] width 1544 height 2646
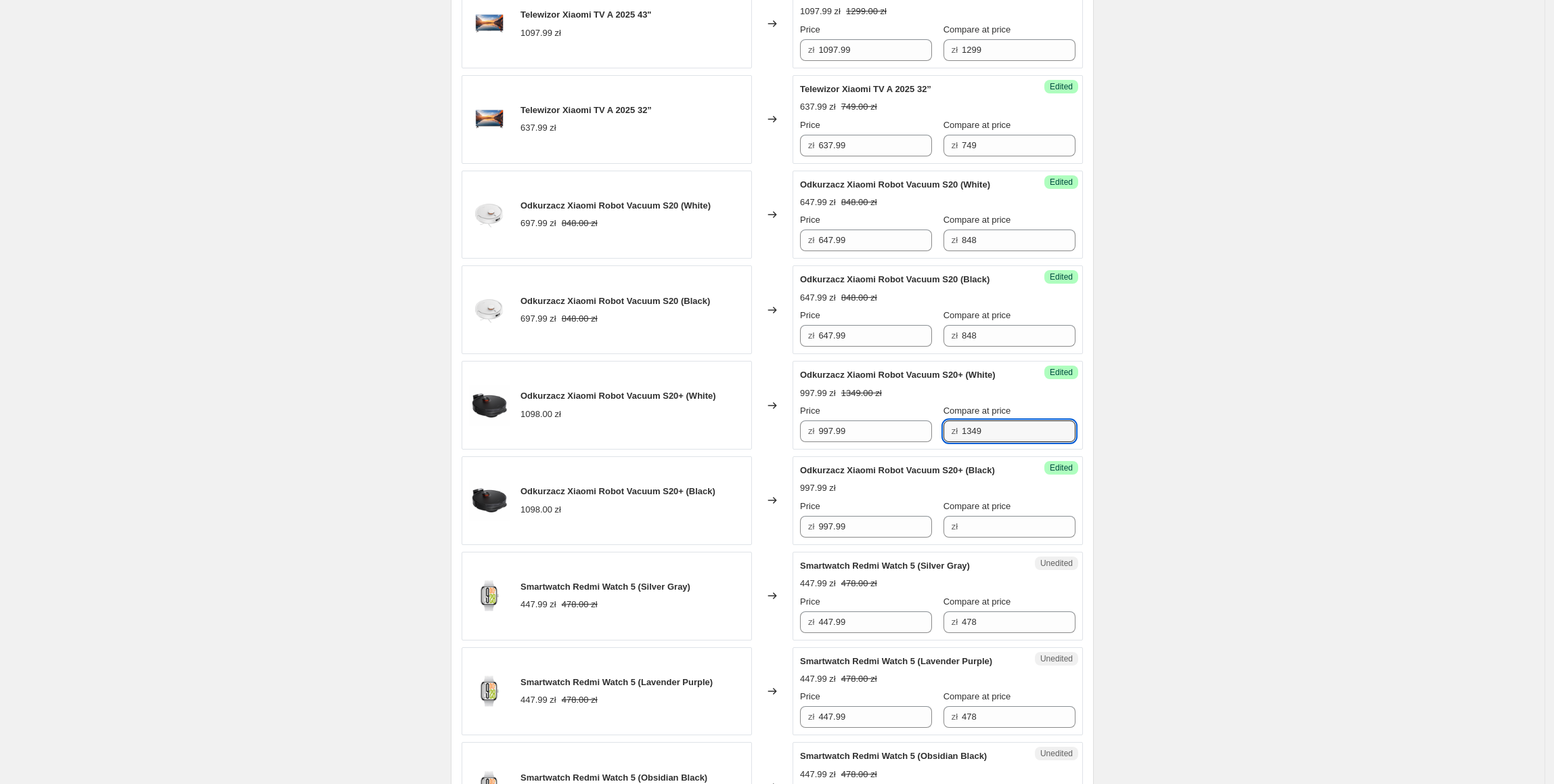
drag, startPoint x: 1035, startPoint y: 442, endPoint x: 943, endPoint y: 461, distance: 93.9
click at [940, 458] on div "Wentylator Mi Smart Standing Fan 2 Lite (1C) 238.00 zł Changed to Success Edite…" at bounding box center [772, 357] width 621 height 1899
click at [1003, 522] on input "Compare at price" at bounding box center [1019, 526] width 114 height 22
paste input "1349"
type input "1349"
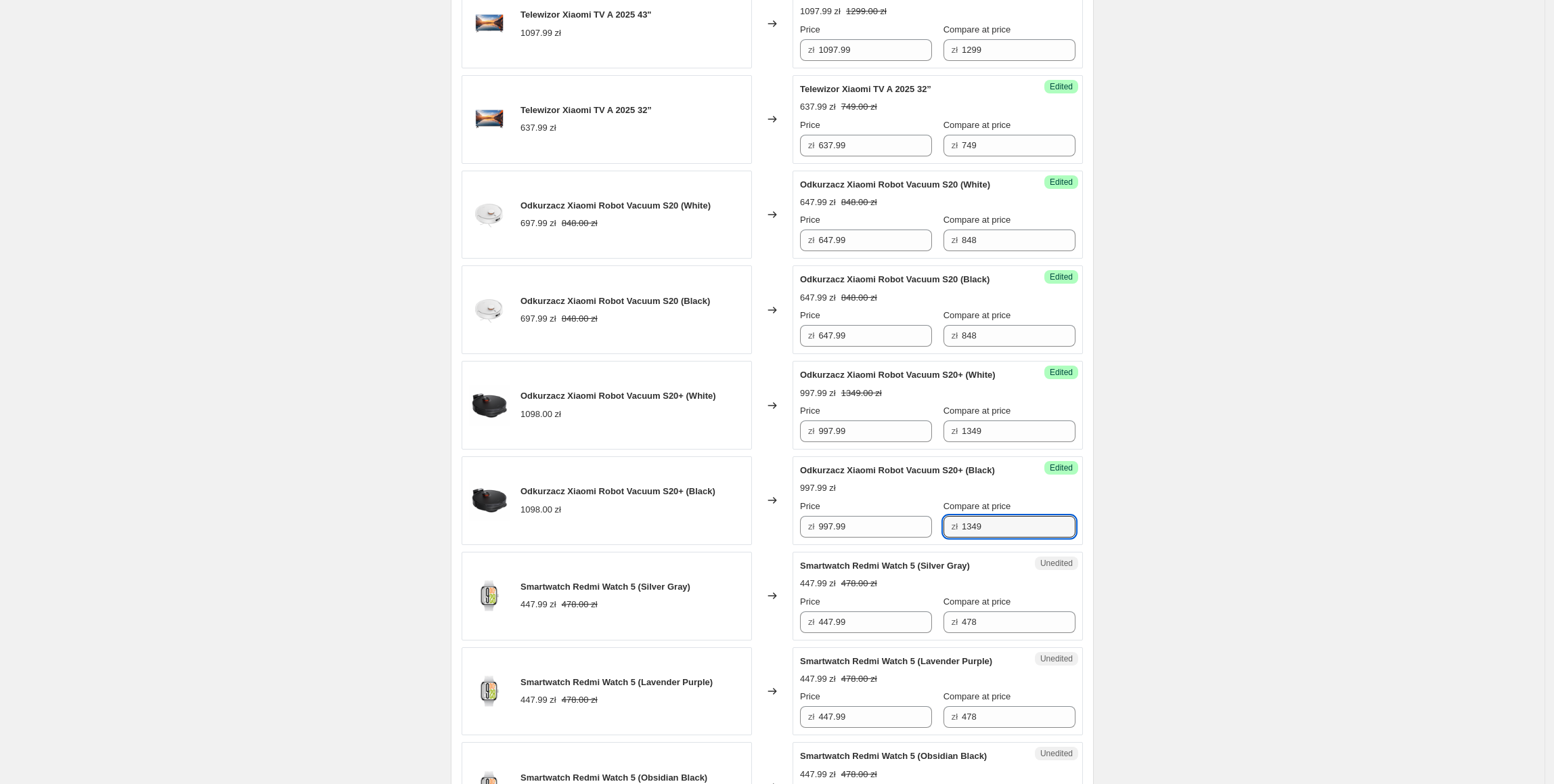
click at [1232, 507] on div "Create new price [MEDICAL_DATA]. This page is ready Create new price [MEDICAL_D…" at bounding box center [772, 234] width 1544 height 2646
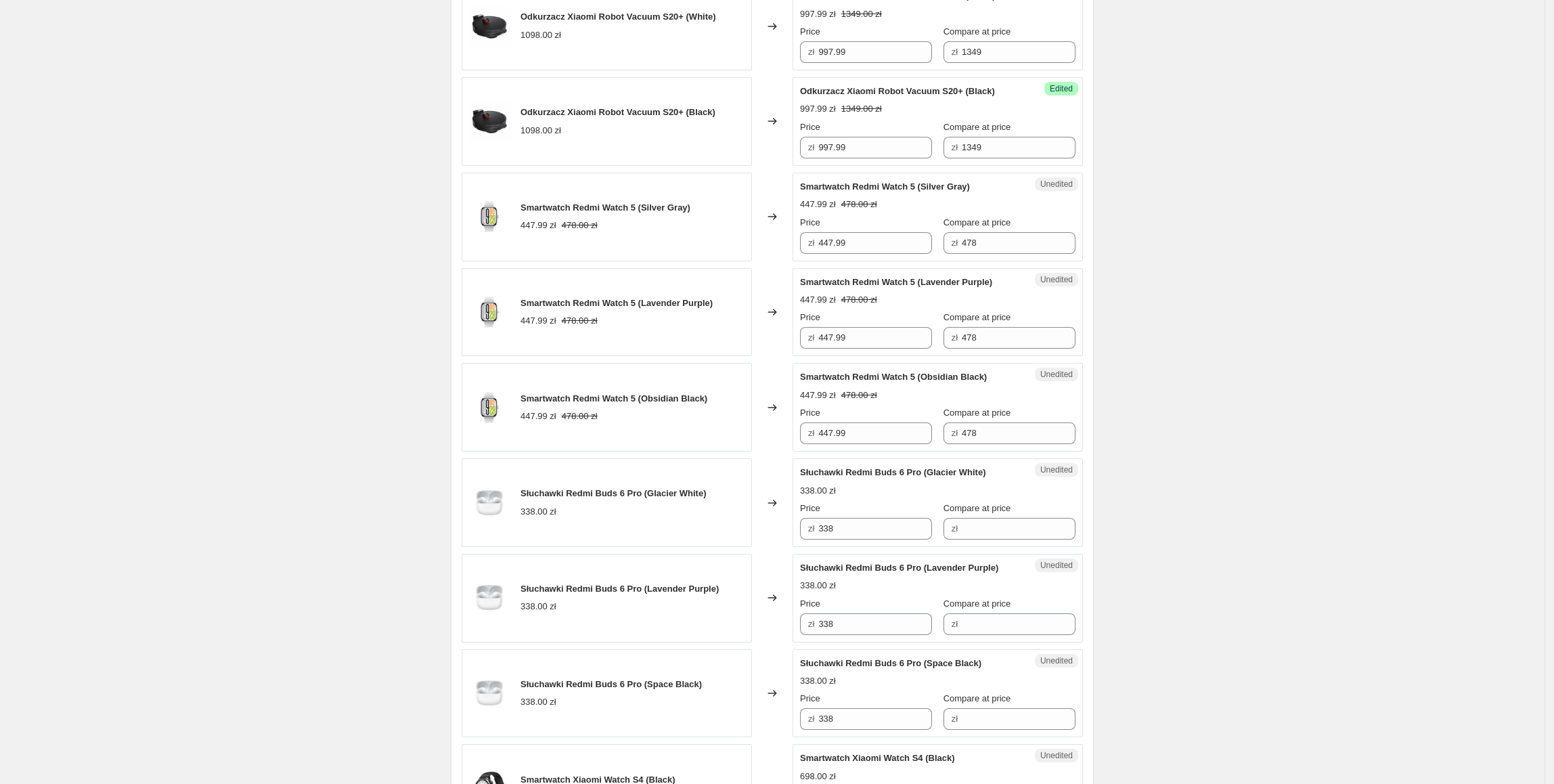
scroll to position [1569, 0]
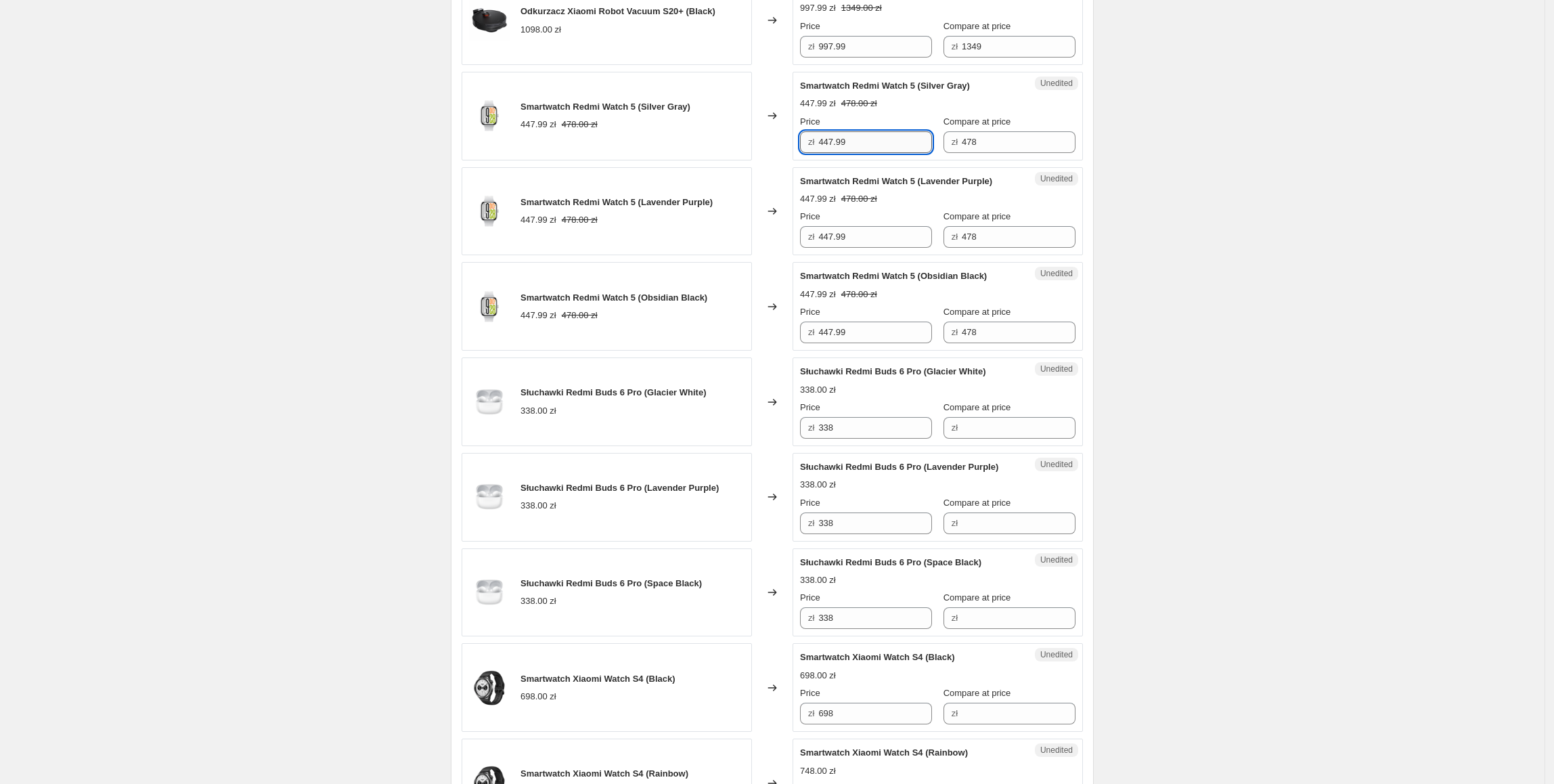
drag, startPoint x: 886, startPoint y: 149, endPoint x: 823, endPoint y: 157, distance: 63.5
click at [823, 153] on input "447.99" at bounding box center [875, 142] width 114 height 22
type input "377.99"
drag, startPoint x: 993, startPoint y: 152, endPoint x: 945, endPoint y: 152, distance: 48.0
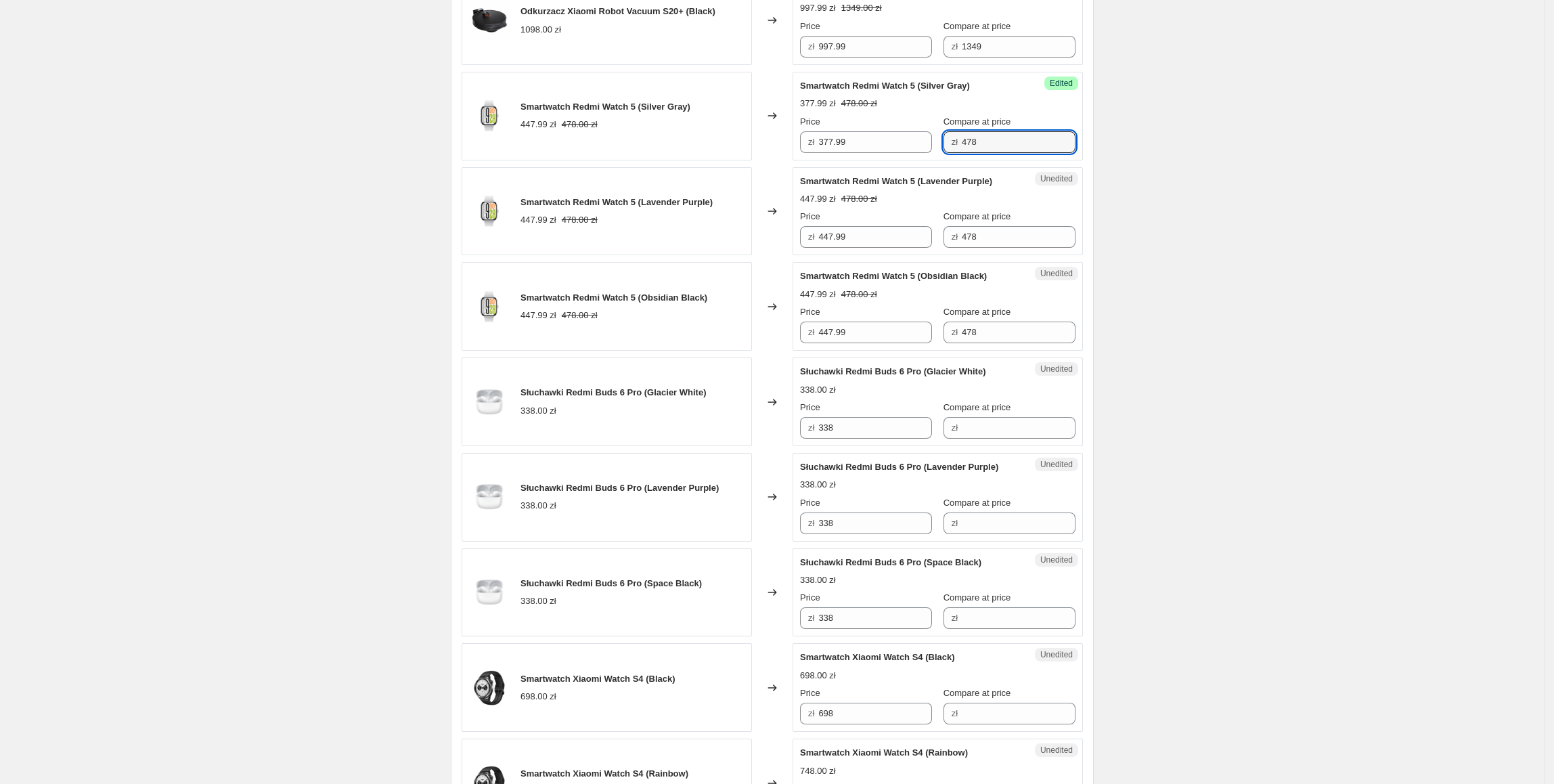
click at [945, 152] on div "zł 478" at bounding box center [1009, 142] width 132 height 22
type input "499"
drag, startPoint x: 886, startPoint y: 151, endPoint x: 797, endPoint y: 147, distance: 89.1
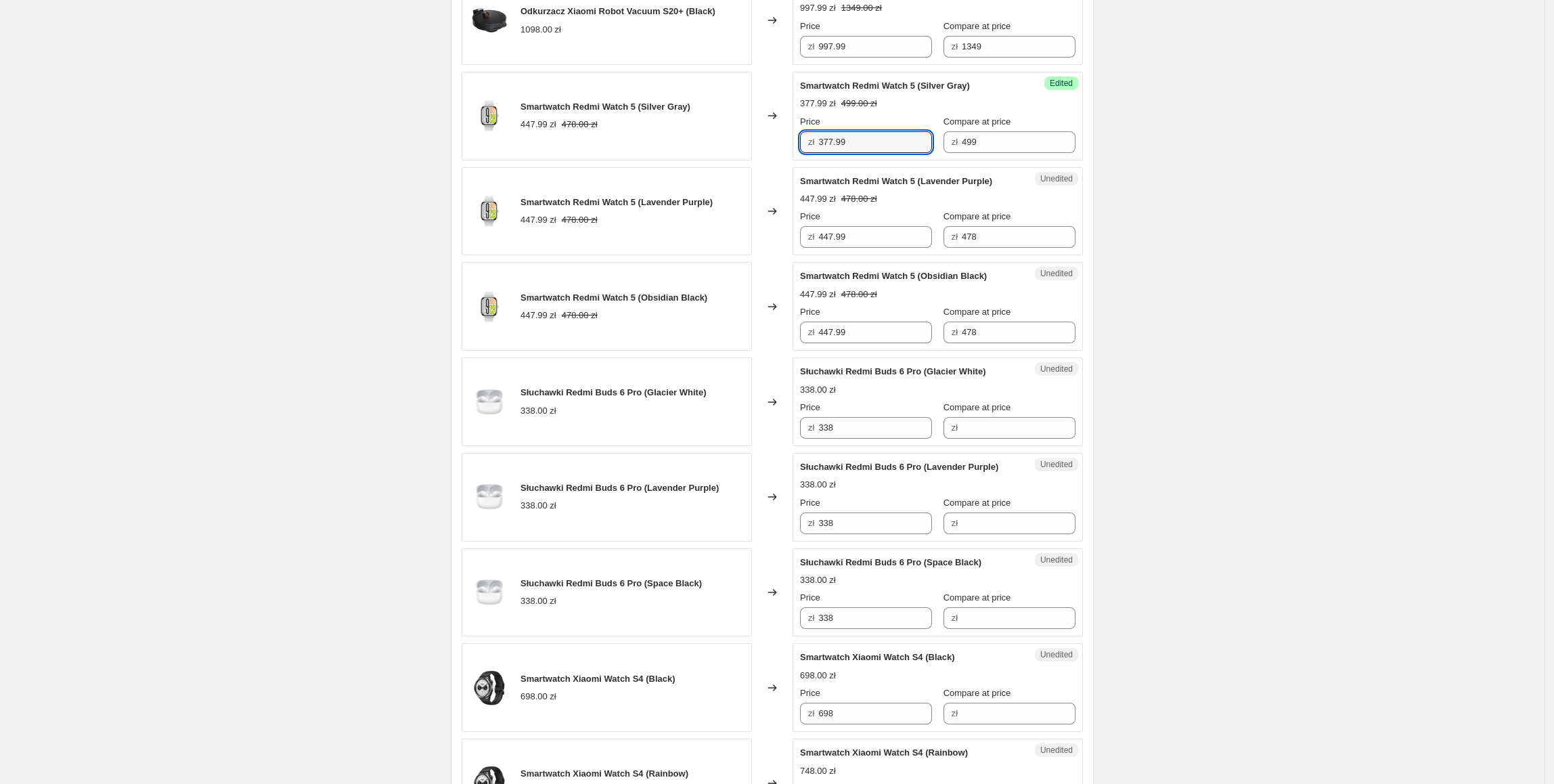
click at [796, 147] on div "Success Edited Smartwatch Redmi Watch 5 (Silver Gray) 377.99 zł 499.00 zł Price…" at bounding box center [937, 116] width 290 height 88
paste input "37"
drag, startPoint x: 865, startPoint y: 245, endPoint x: 724, endPoint y: 244, distance: 141.0
click at [724, 244] on div "Smartwatch Redmi Watch 5 (Lavender Purple) 447.99 zł 478.00 zł Changed to Unedi…" at bounding box center [772, 211] width 621 height 88
type input "377.99"
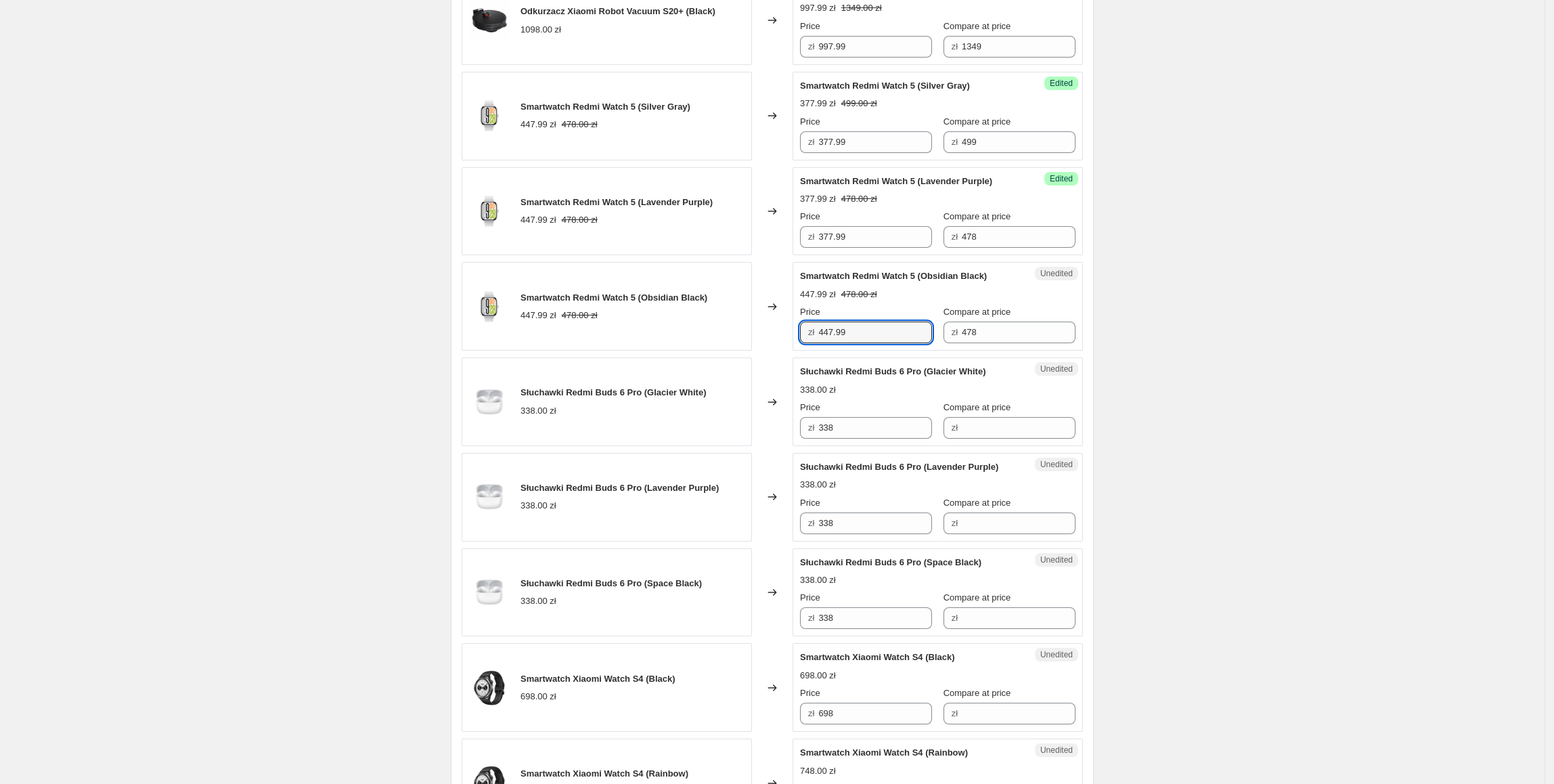
drag, startPoint x: 872, startPoint y: 341, endPoint x: 700, endPoint y: 341, distance: 172.0
click at [700, 341] on div "Smartwatch Redmi Watch 5 (Obsidian Black) 447.99 zł 478.00 zł Changed to Unedit…" at bounding box center [772, 306] width 621 height 88
paste input "37"
type input "377.99"
click at [700, 341] on div "Smartwatch Redmi Watch 5 (Obsidian Black) 447.99 zł 478.00 zł" at bounding box center [606, 306] width 290 height 88
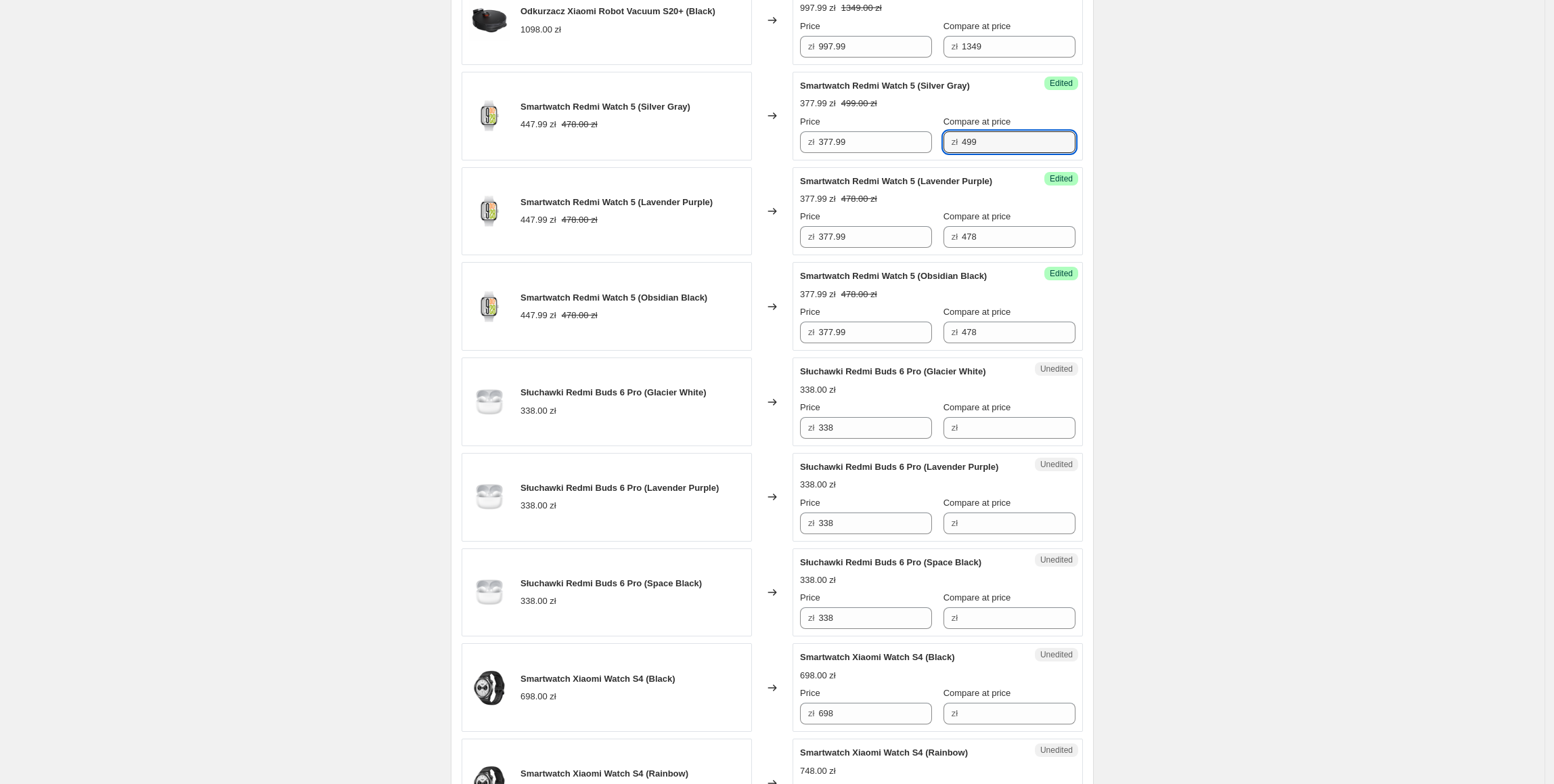
drag, startPoint x: 1000, startPoint y: 141, endPoint x: 886, endPoint y: 160, distance: 115.6
click at [886, 160] on div "Success Edited Smartwatch Redmi Watch 5 (Silver Gray) 377.99 zł 499.00 zł Price…" at bounding box center [937, 116] width 290 height 88
paste input "99"
drag, startPoint x: 980, startPoint y: 247, endPoint x: 957, endPoint y: 303, distance: 60.5
click at [897, 256] on div "Success Edited Smartwatch Redmi Watch 5 (Lavender Purple) 377.99 zł 478.00 zł P…" at bounding box center [937, 211] width 290 height 88
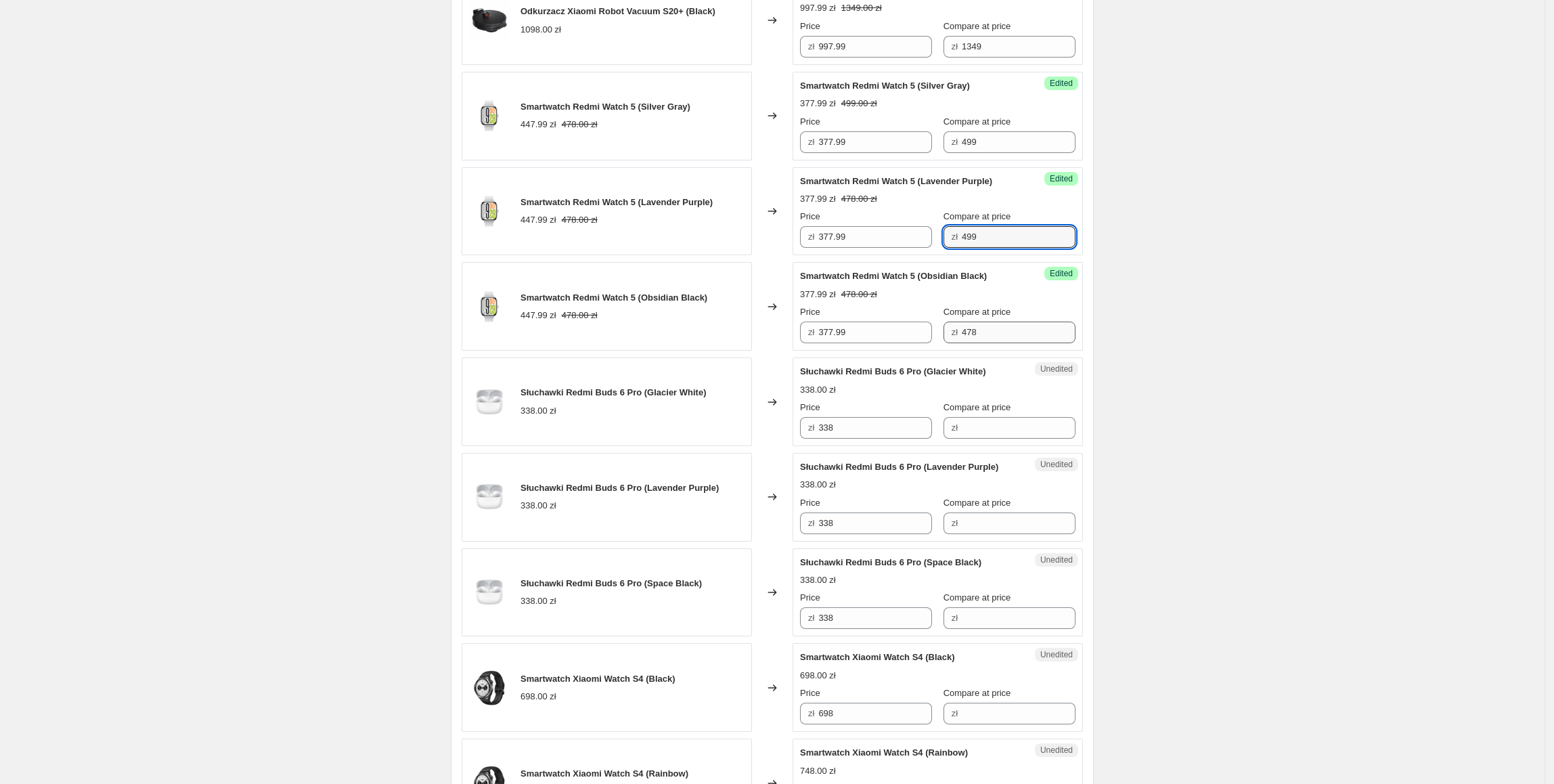
type input "499"
drag, startPoint x: 1005, startPoint y: 338, endPoint x: 829, endPoint y: 338, distance: 176.0
click at [829, 338] on div "Price zł 377.99 Compare at price zł 478" at bounding box center [937, 323] width 275 height 38
paste input "99"
type input "499"
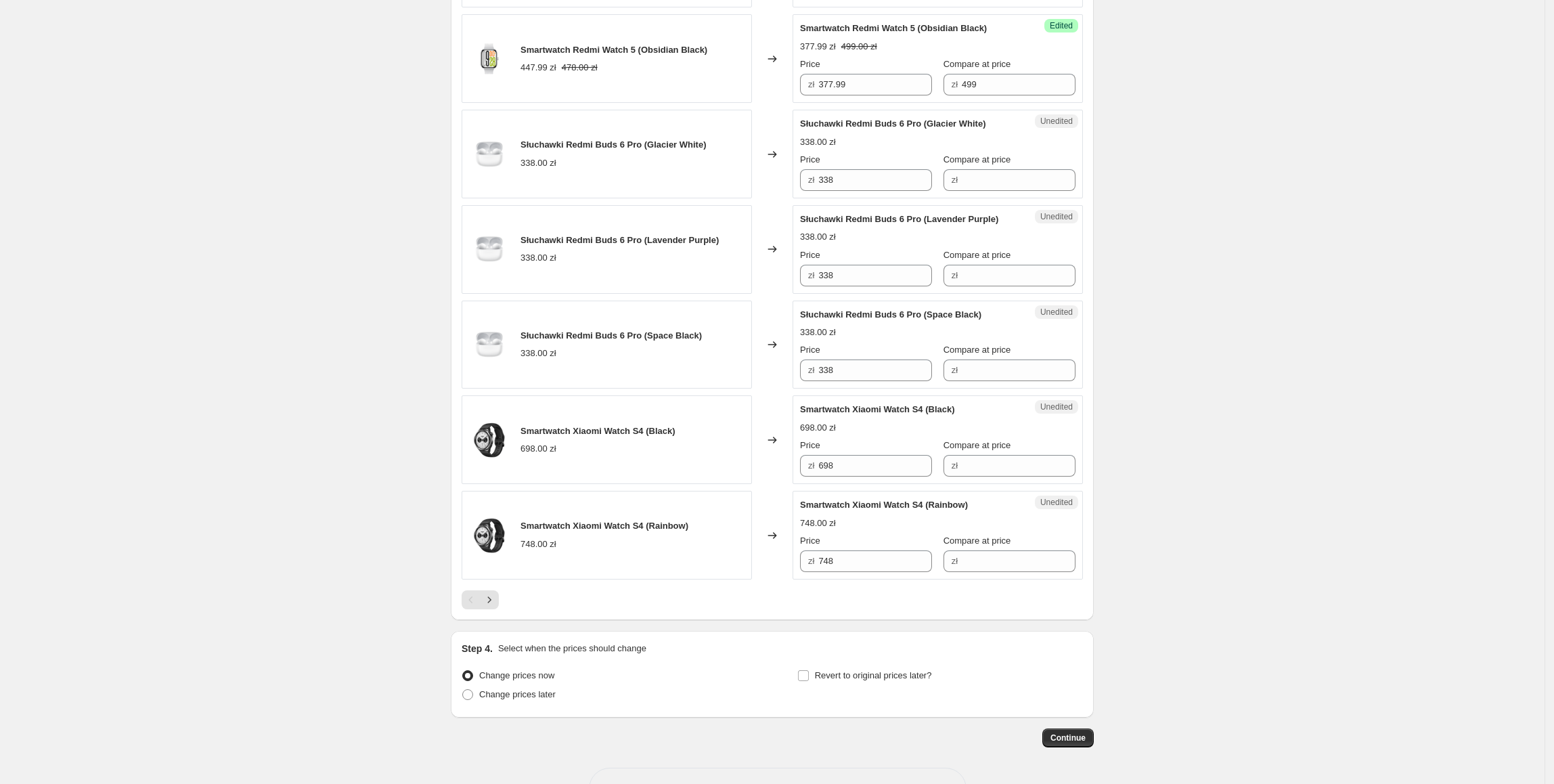
scroll to position [1818, 0]
drag, startPoint x: 891, startPoint y: 191, endPoint x: 820, endPoint y: 191, distance: 71.0
click at [820, 190] on div "zł 338" at bounding box center [865, 179] width 132 height 22
type input "287.99"
click at [967, 183] on input "Compare at price" at bounding box center [1019, 179] width 114 height 22
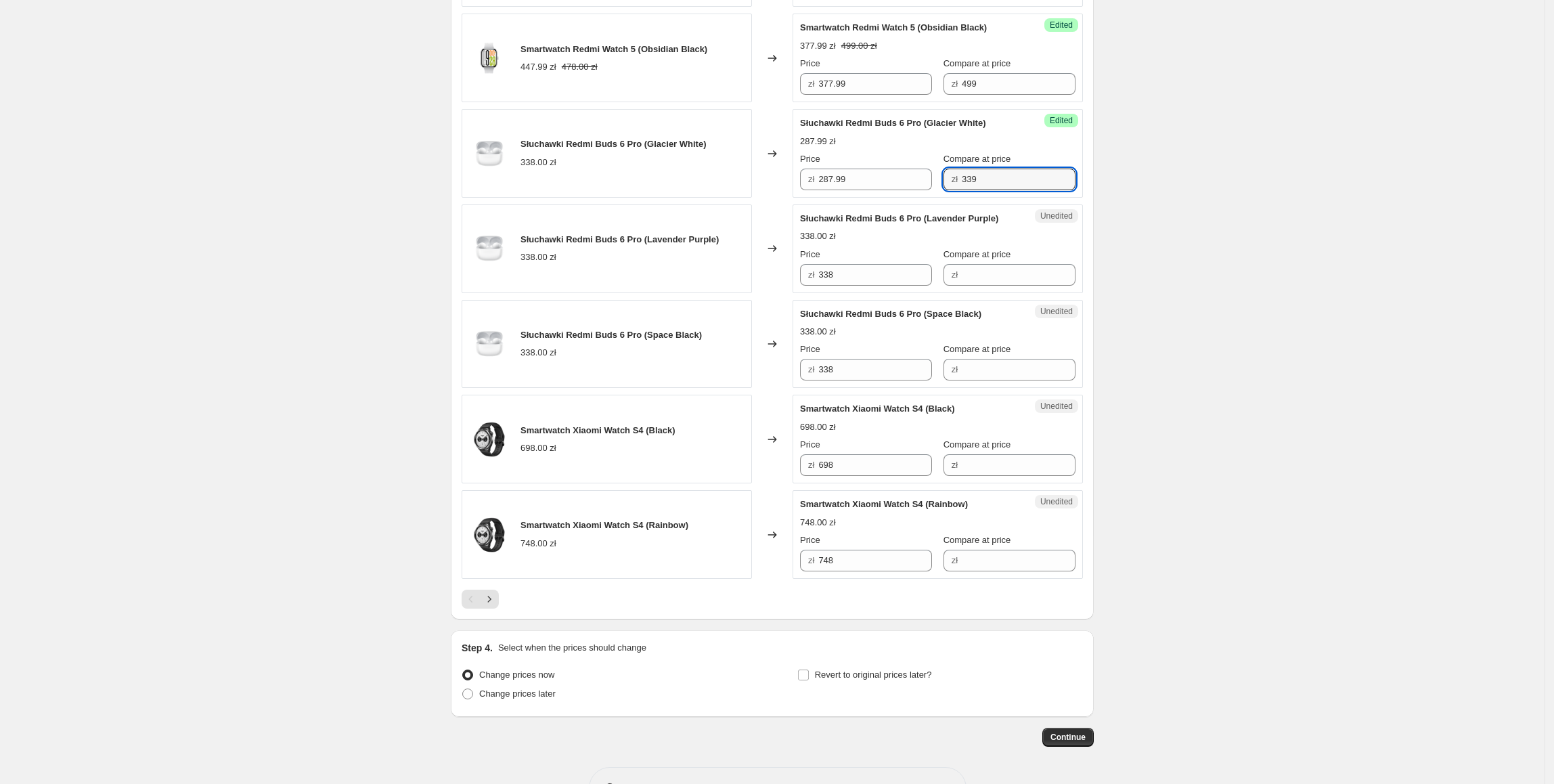
type input "339"
drag, startPoint x: 908, startPoint y: 195, endPoint x: 811, endPoint y: 208, distance: 97.9
click at [796, 198] on div "Success Edited Słuchawki Redmi Buds 6 Pro (Glacier White) 287.99 zł 339.00 zł P…" at bounding box center [937, 152] width 290 height 88
paste input "287.99"
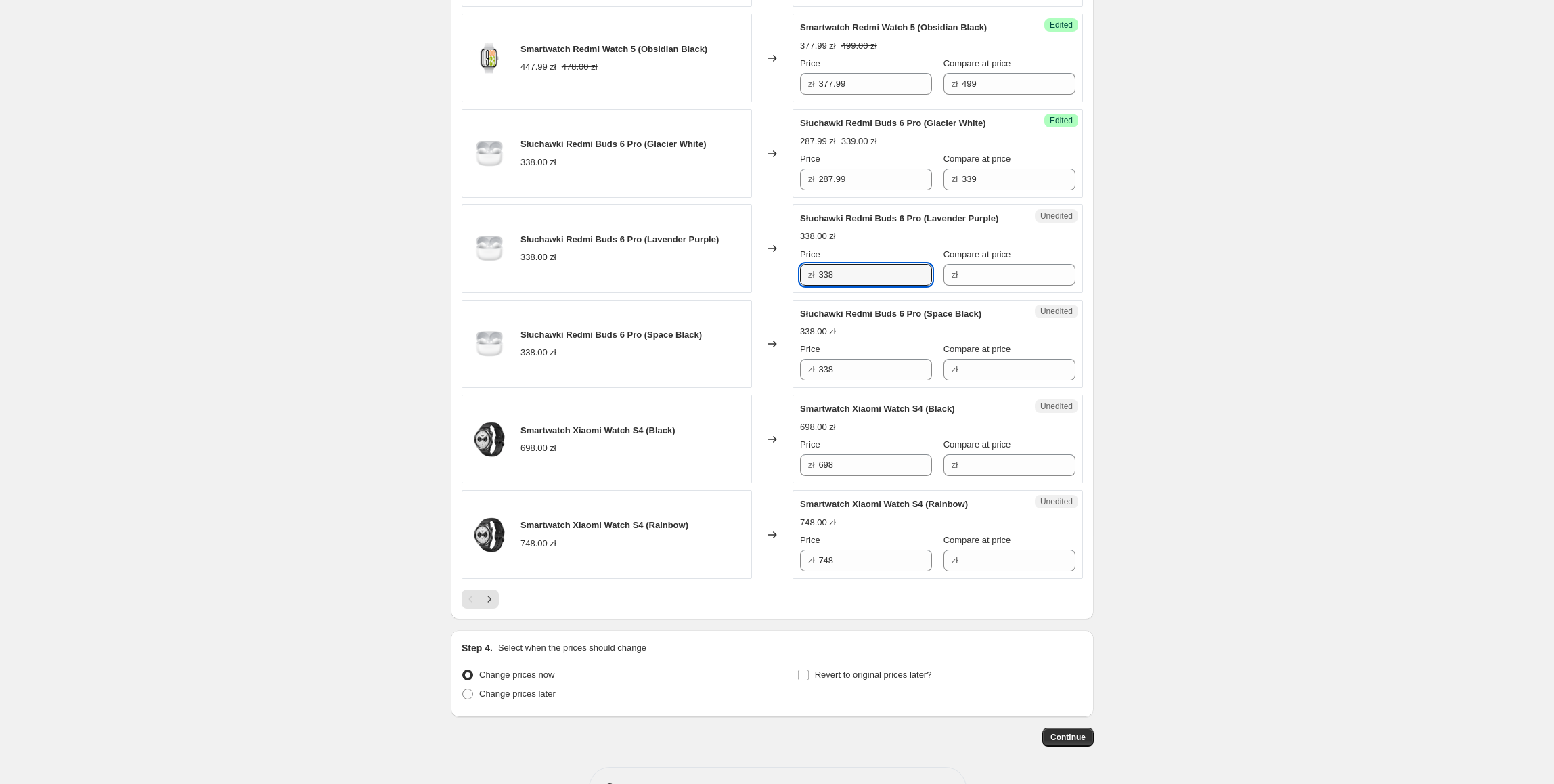
drag, startPoint x: 888, startPoint y: 273, endPoint x: 778, endPoint y: 350, distance: 134.3
type input "287.99"
paste input "287.99"
drag, startPoint x: 853, startPoint y: 379, endPoint x: 716, endPoint y: 379, distance: 137.0
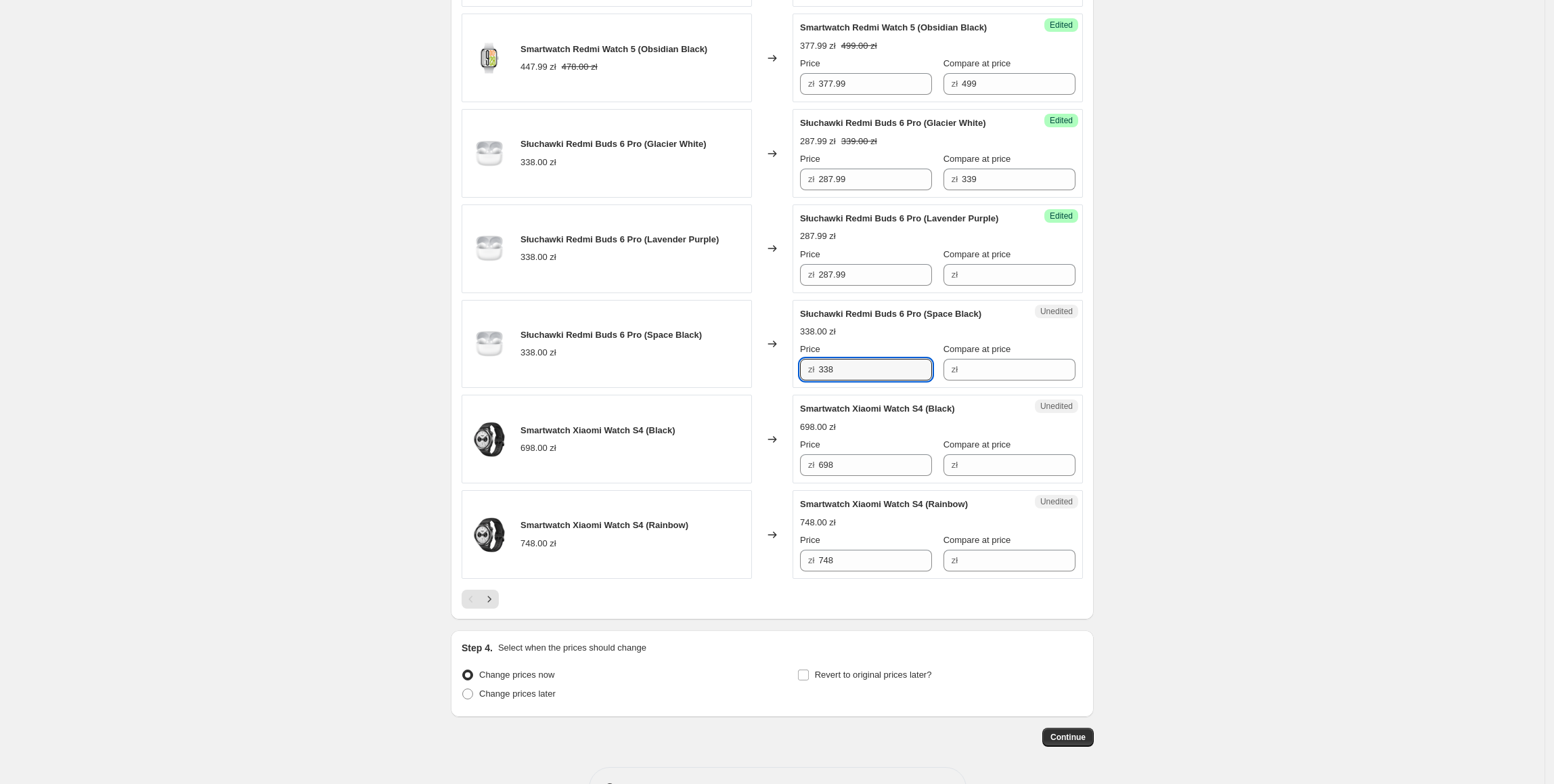
click at [716, 379] on div "Słuchawki Redmi Buds 6 Pro (Space Black) 338.00 zł Changed to Unedited Słuchawk…" at bounding box center [772, 343] width 621 height 88
type input "287.99"
click at [716, 378] on div "Słuchawki Redmi Buds 6 Pro (Space Black) 338.00 zł" at bounding box center [606, 343] width 290 height 88
drag, startPoint x: 997, startPoint y: 189, endPoint x: 973, endPoint y: 251, distance: 66.5
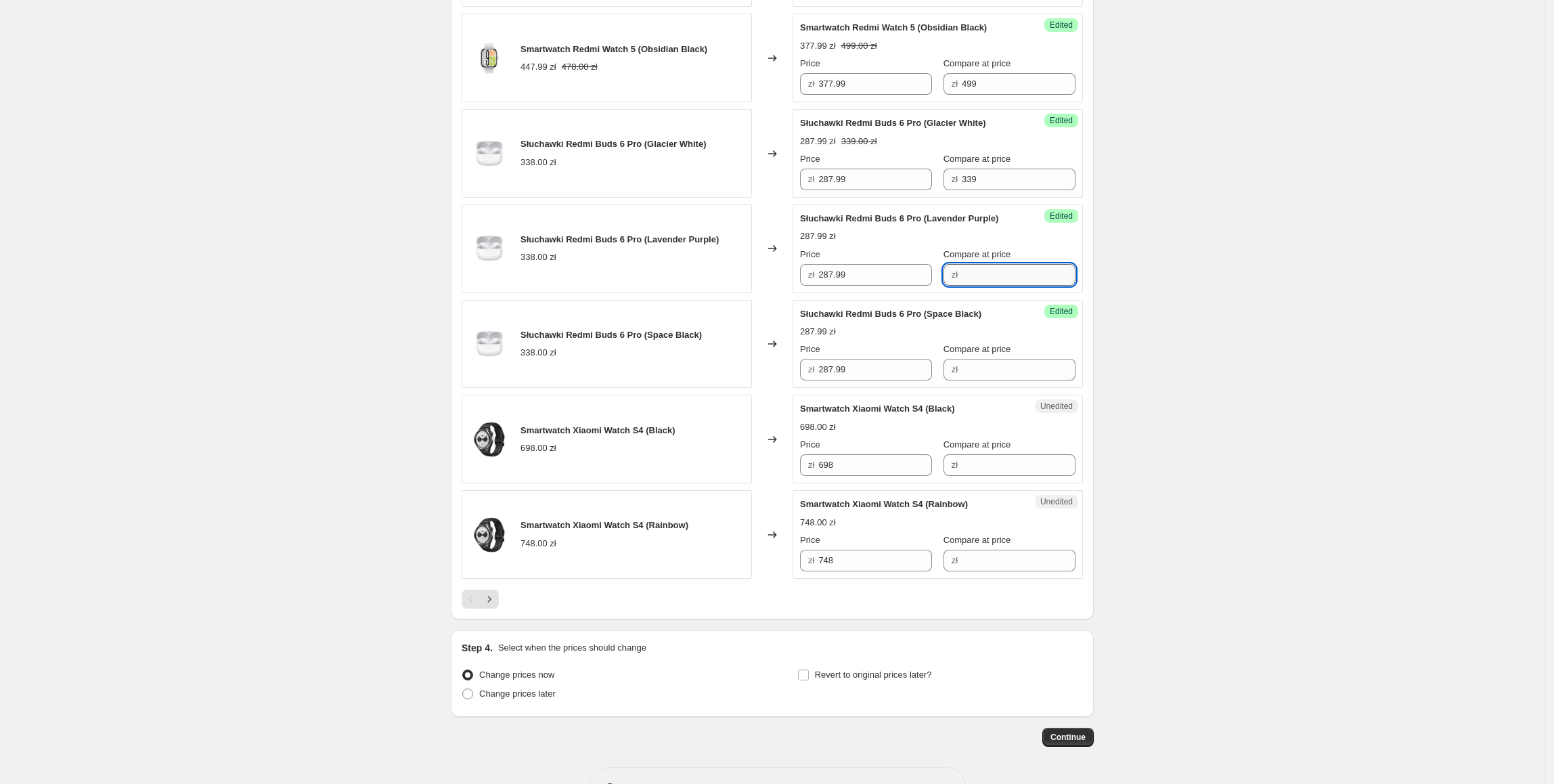
drag, startPoint x: 992, startPoint y: 276, endPoint x: 992, endPoint y: 285, distance: 9.0
click at [992, 276] on input "Compare at price" at bounding box center [1019, 274] width 114 height 22
paste input "339"
type input "339"
click at [998, 374] on input "Compare at price" at bounding box center [1019, 369] width 114 height 22
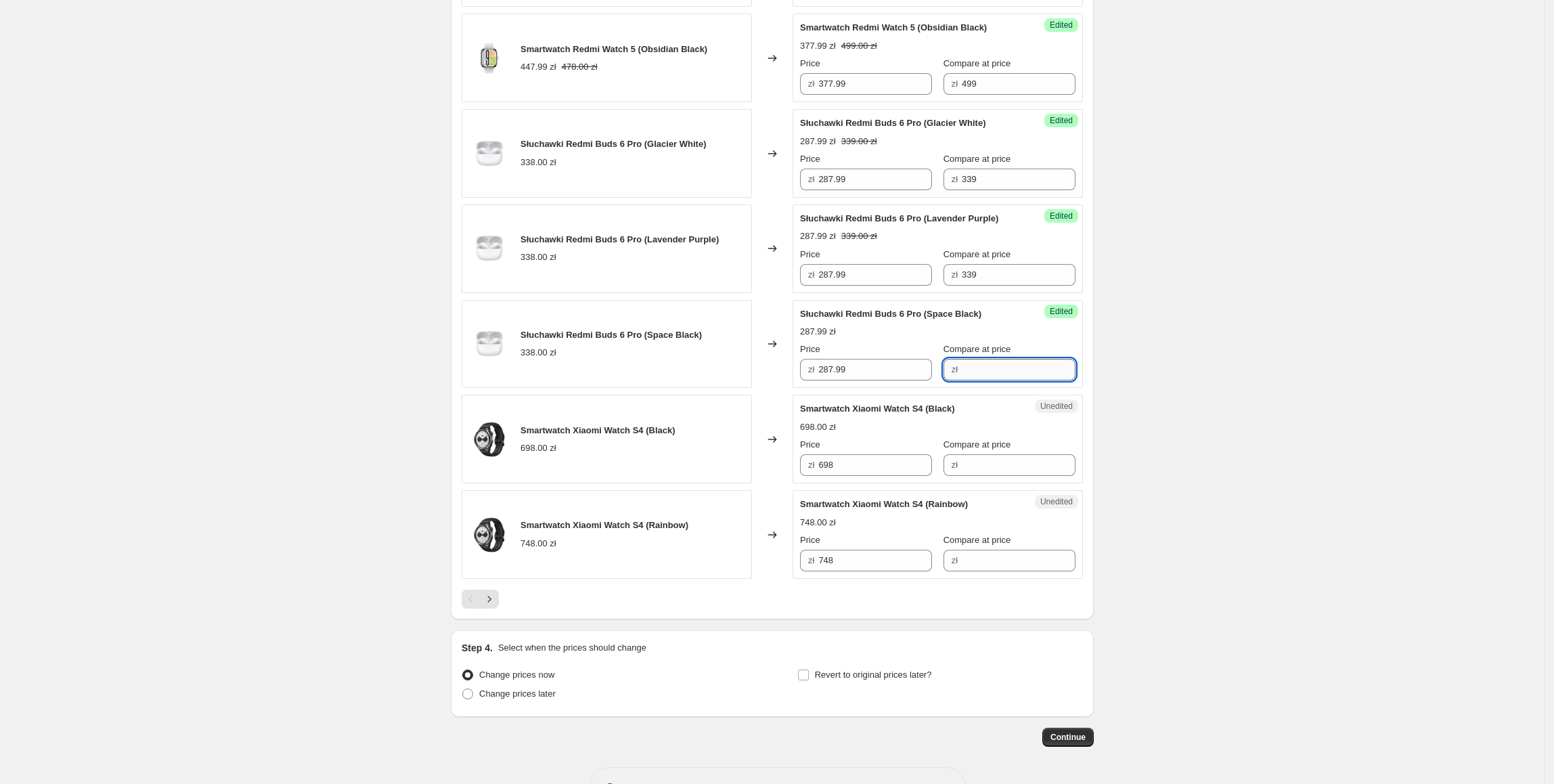
paste input "339"
type input "339"
drag, startPoint x: 883, startPoint y: 481, endPoint x: 796, endPoint y: 493, distance: 87.8
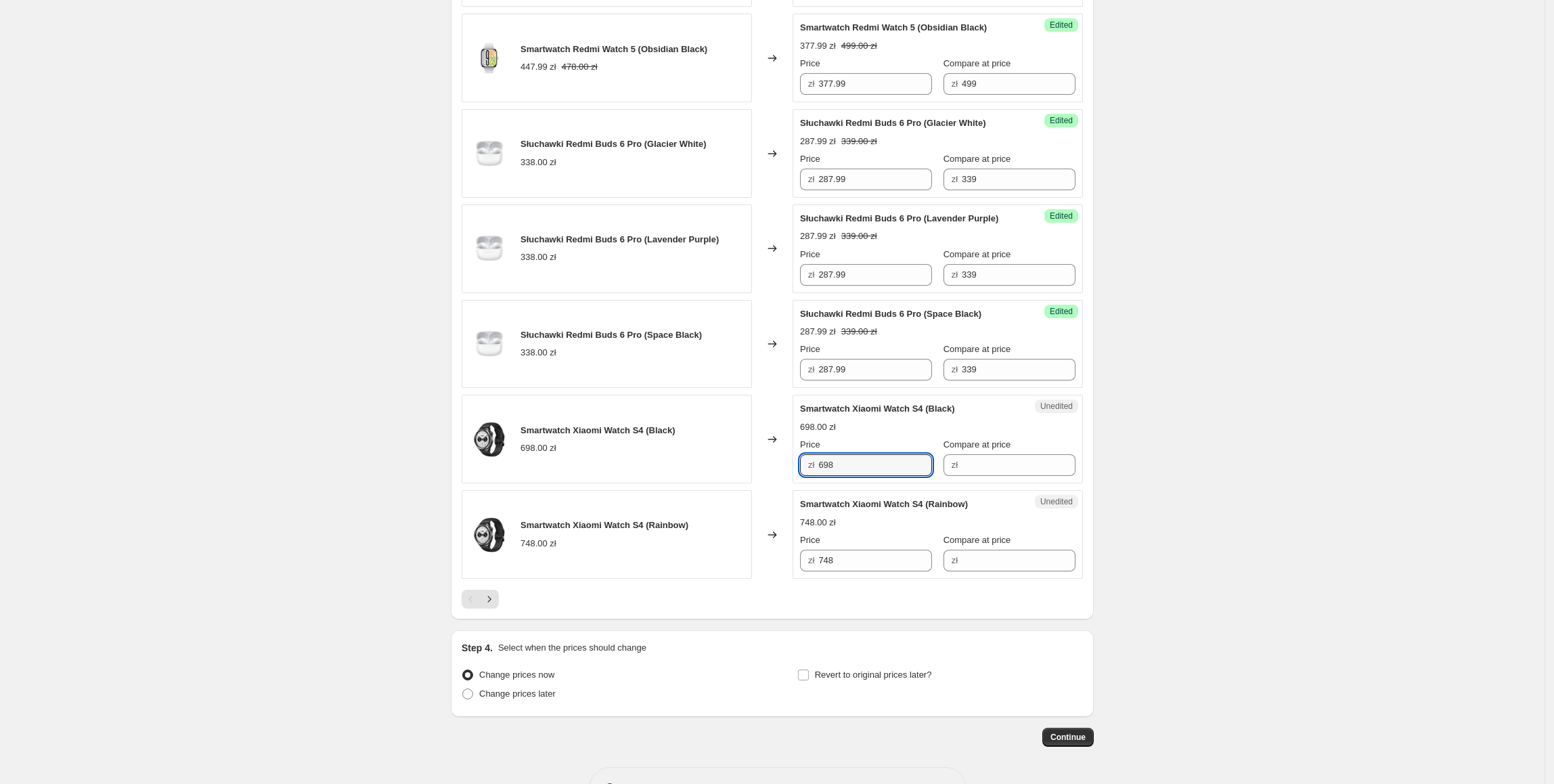
click at [1000, 484] on div "Unedited Smartwatch Xiaomi Watch S4 (Black) 698.00 zł Price zł 698 Compare at p…" at bounding box center [937, 438] width 290 height 88
click at [1005, 476] on input "Compare at price" at bounding box center [1019, 464] width 114 height 22
paste input "698"
type input "698"
drag, startPoint x: 914, startPoint y: 472, endPoint x: 799, endPoint y: 477, distance: 115.1
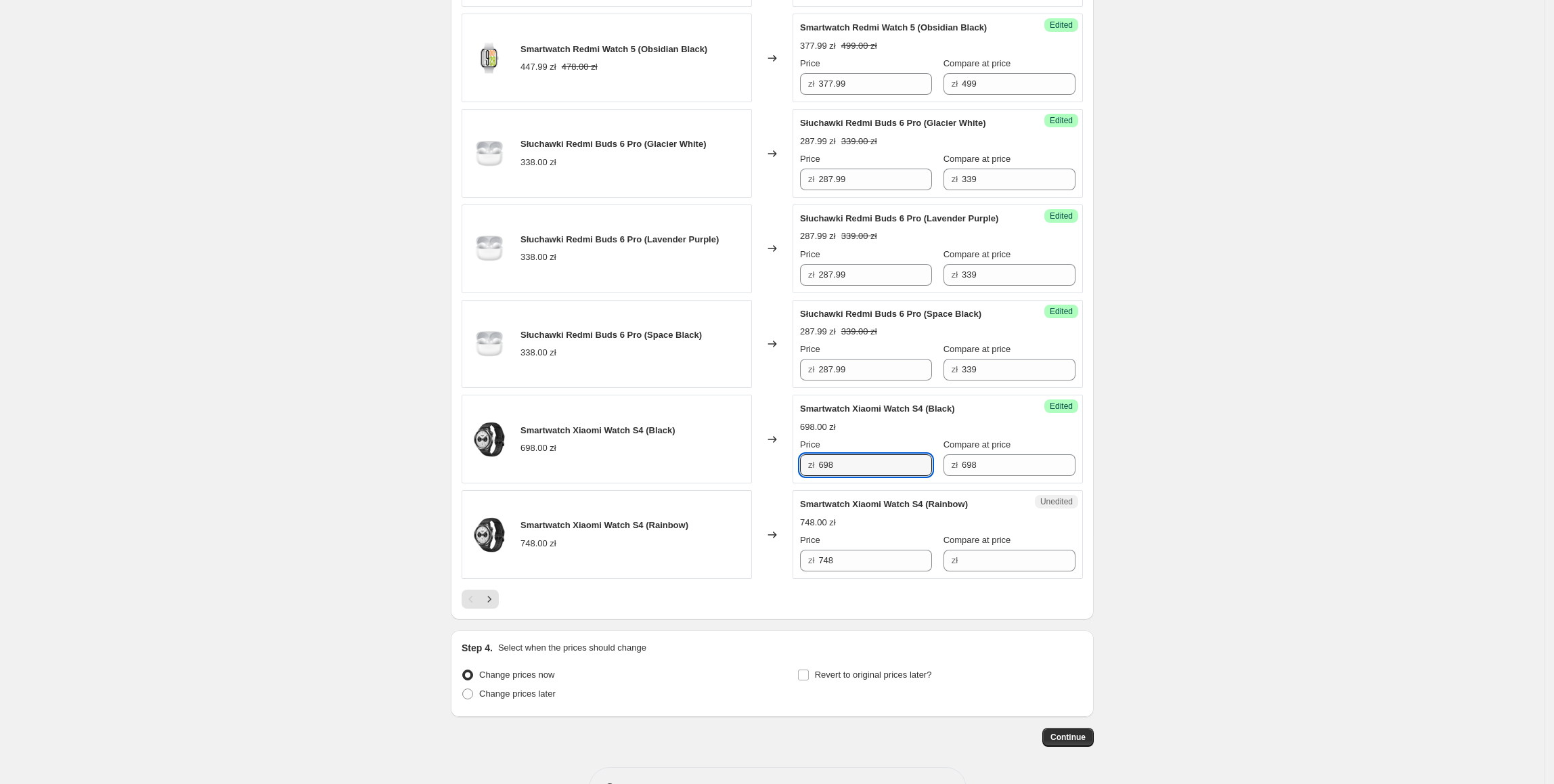
click at [799, 477] on div "Success Edited Smartwatch Xiaomi Watch S4 (Black) 698.00 zł Price zł 698 Compar…" at bounding box center [937, 438] width 290 height 88
type input "577.99"
drag, startPoint x: 873, startPoint y: 574, endPoint x: 802, endPoint y: 571, distance: 71.1
click at [802, 571] on div "Unedited Smartwatch Xiaomi Watch S4 (Rainbow) 748.00 zł Price zł 748 Compare at…" at bounding box center [937, 533] width 290 height 88
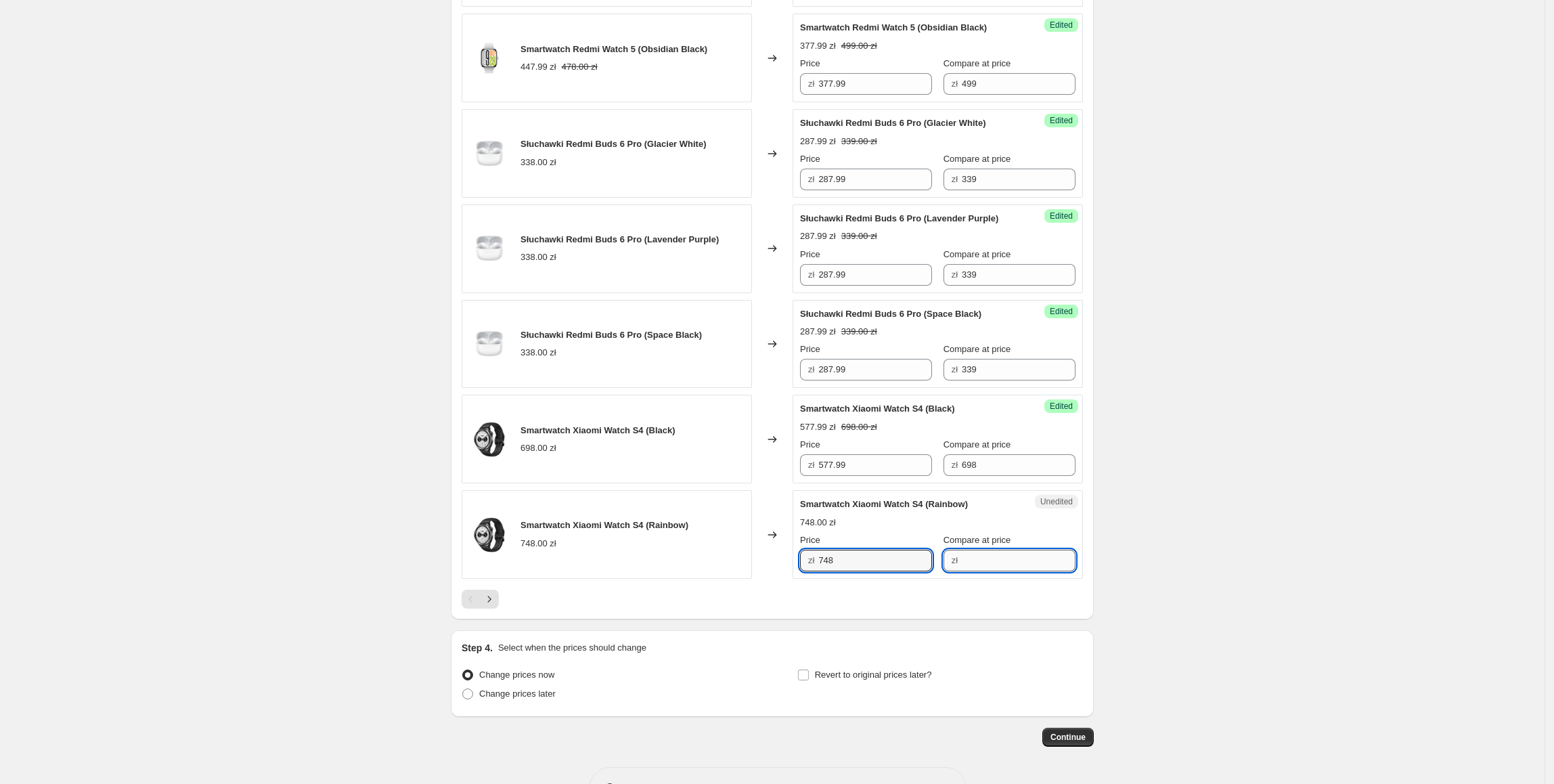
click at [981, 571] on input "Compare at price" at bounding box center [1019, 560] width 114 height 22
paste input "748"
type input "748"
drag, startPoint x: 877, startPoint y: 567, endPoint x: 789, endPoint y: 573, distance: 88.2
click at [789, 573] on div "Smartwatch Xiaomi Watch S4 (Rainbow) 748.00 zł Changed to Success Edited Smartw…" at bounding box center [772, 533] width 621 height 88
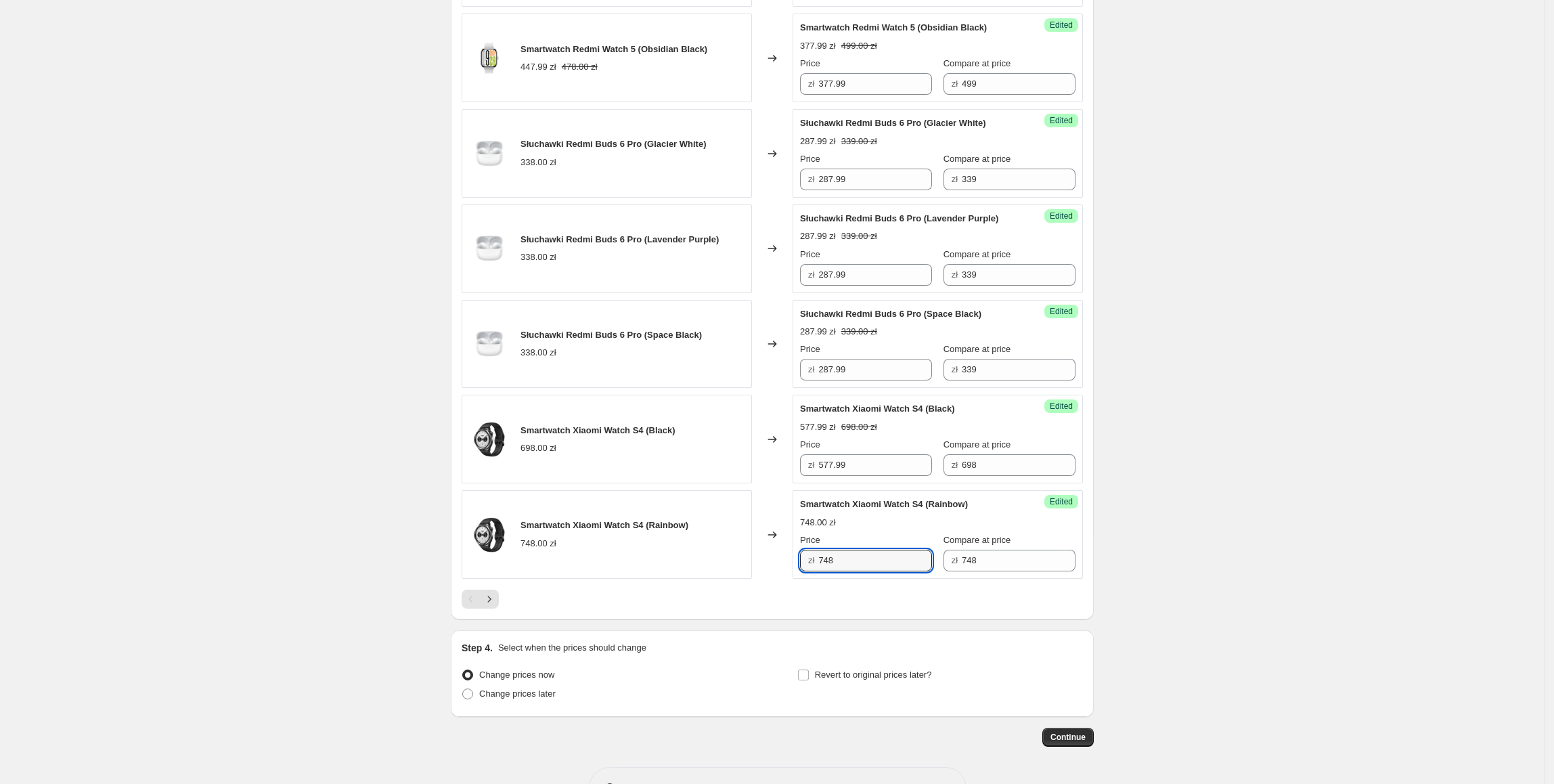
type input "5"
type input "627.99"
click at [498, 607] on button "Next" at bounding box center [490, 599] width 19 height 19
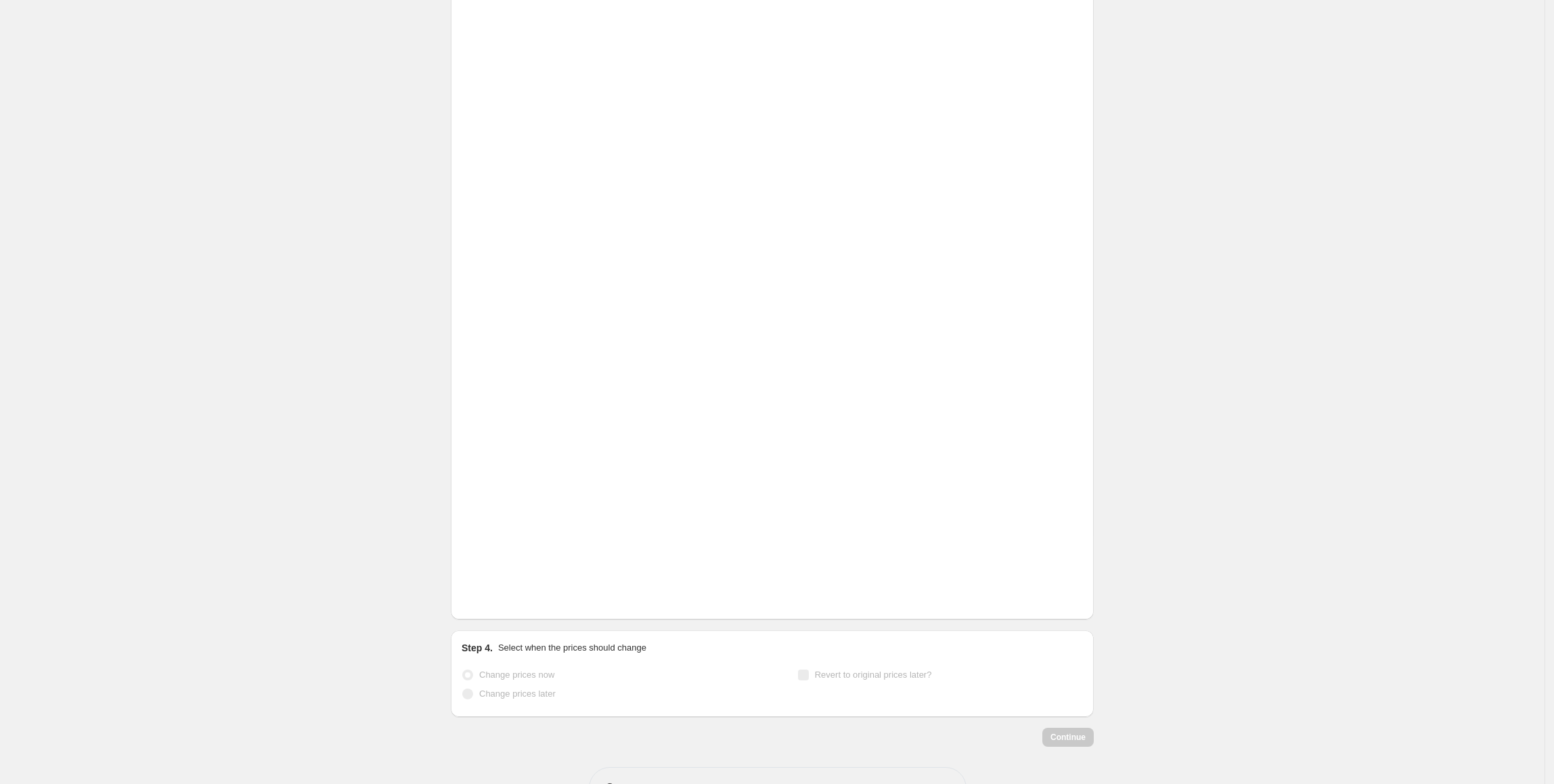
scroll to position [149, 0]
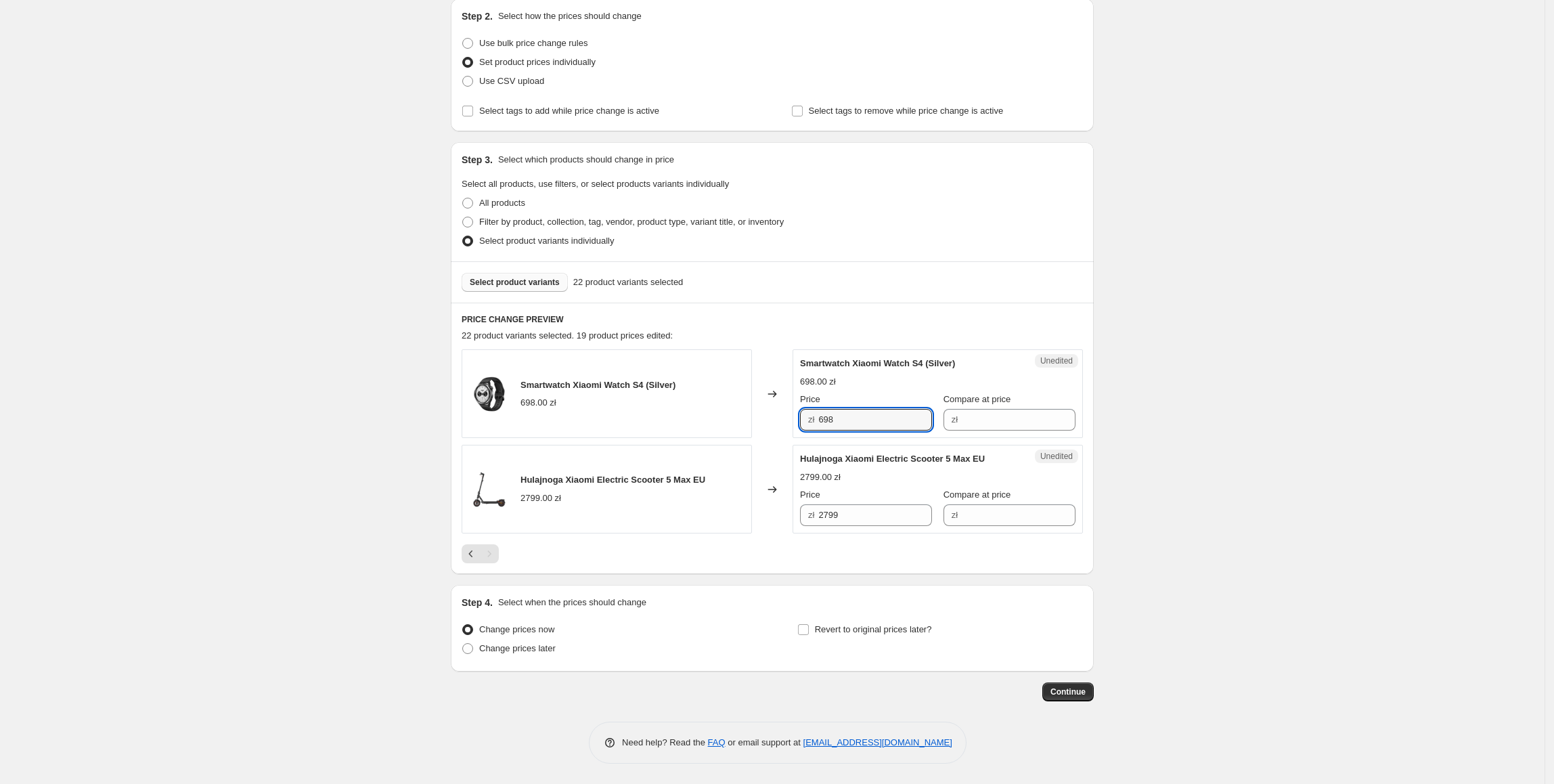
drag, startPoint x: 879, startPoint y: 420, endPoint x: 795, endPoint y: 422, distance: 84.0
click at [786, 422] on div "Smartwatch Xiaomi Watch S4 (Silver) 698.00 zł Changed to Unedited Smartwatch Xi…" at bounding box center [772, 393] width 621 height 88
click at [964, 420] on input "Compare at price" at bounding box center [1019, 420] width 114 height 22
paste input "698"
type input "698"
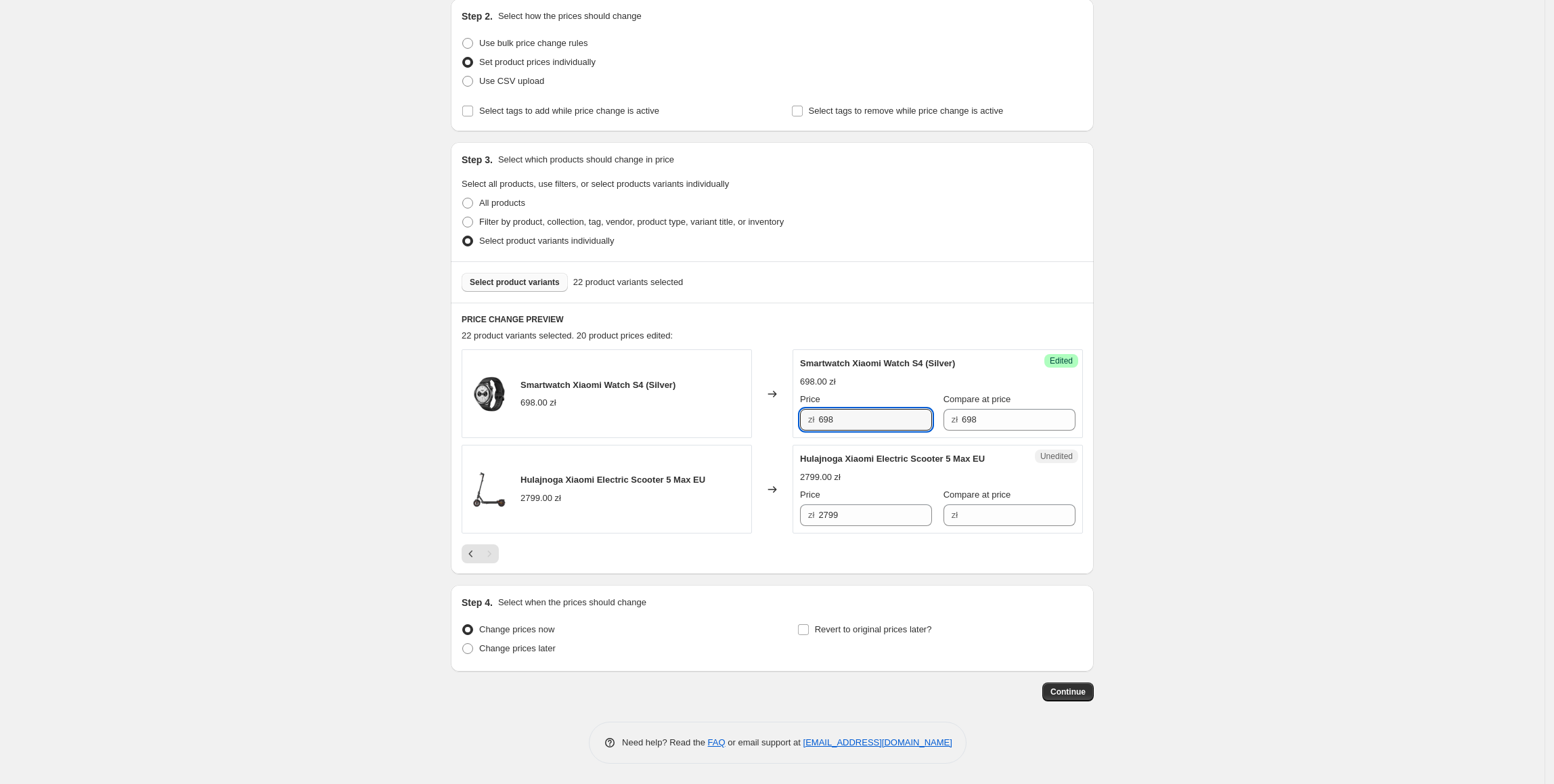
drag, startPoint x: 854, startPoint y: 420, endPoint x: 802, endPoint y: 432, distance: 53.4
click at [802, 432] on div "Success Edited Smartwatch Xiaomi Watch S4 (Silver) 698.00 zł Price zł 698 Compa…" at bounding box center [937, 393] width 290 height 88
type input "577.99"
click at [894, 452] on div "Hulajnoga Xiaomi Electric Scooter 5 Max EU" at bounding box center [910, 458] width 222 height 13
drag, startPoint x: 894, startPoint y: 498, endPoint x: 896, endPoint y: 511, distance: 13.2
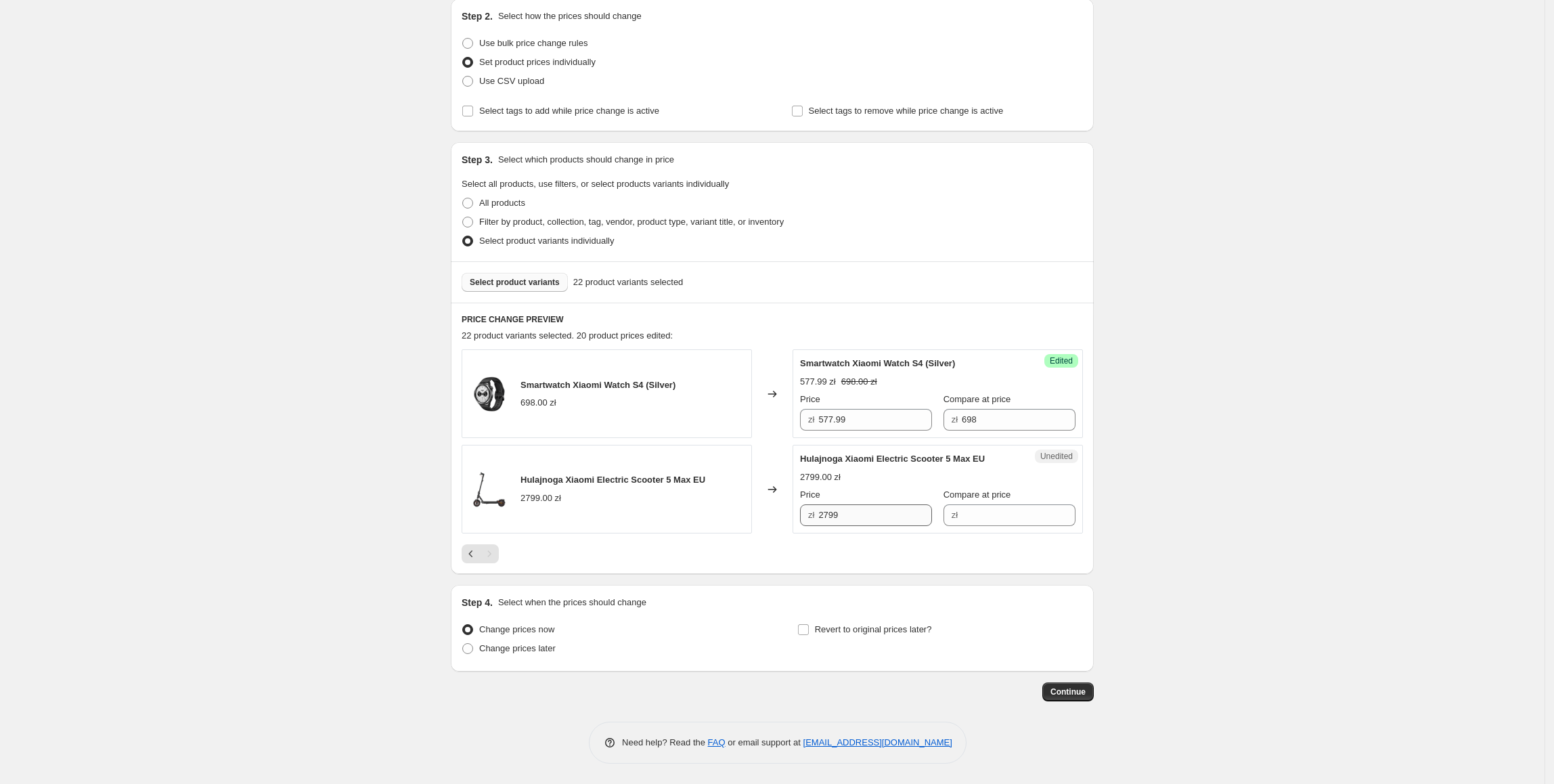
click at [894, 502] on div "Price zł 2799" at bounding box center [865, 506] width 132 height 38
copy div "zł"
click at [980, 516] on input "Compare at price" at bounding box center [1019, 515] width 114 height 22
paste input "2799"
type input "2799"
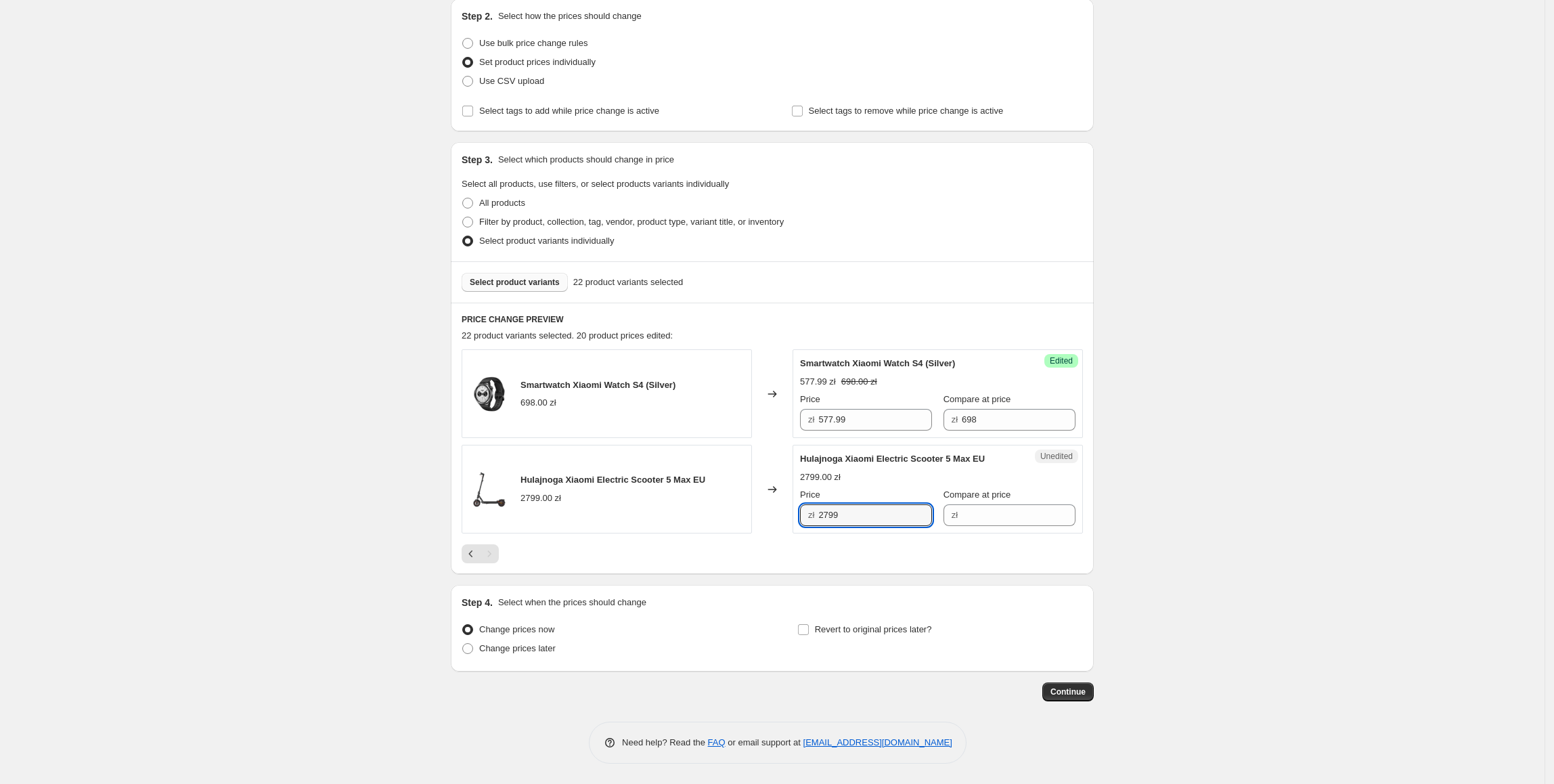
drag, startPoint x: 873, startPoint y: 516, endPoint x: 773, endPoint y: 522, distance: 100.2
click at [773, 522] on div "Hulajnoga Xiaomi Electric Scooter 5 Max EU 2799.00 zł Changed to Unedited Hulaj…" at bounding box center [772, 489] width 621 height 88
drag, startPoint x: 1016, startPoint y: 514, endPoint x: 1005, endPoint y: 514, distance: 11.0
click at [1016, 514] on input "Compare at price" at bounding box center [1019, 515] width 114 height 22
paste input "Xiaomi Electric Scooter 5 Max EU"
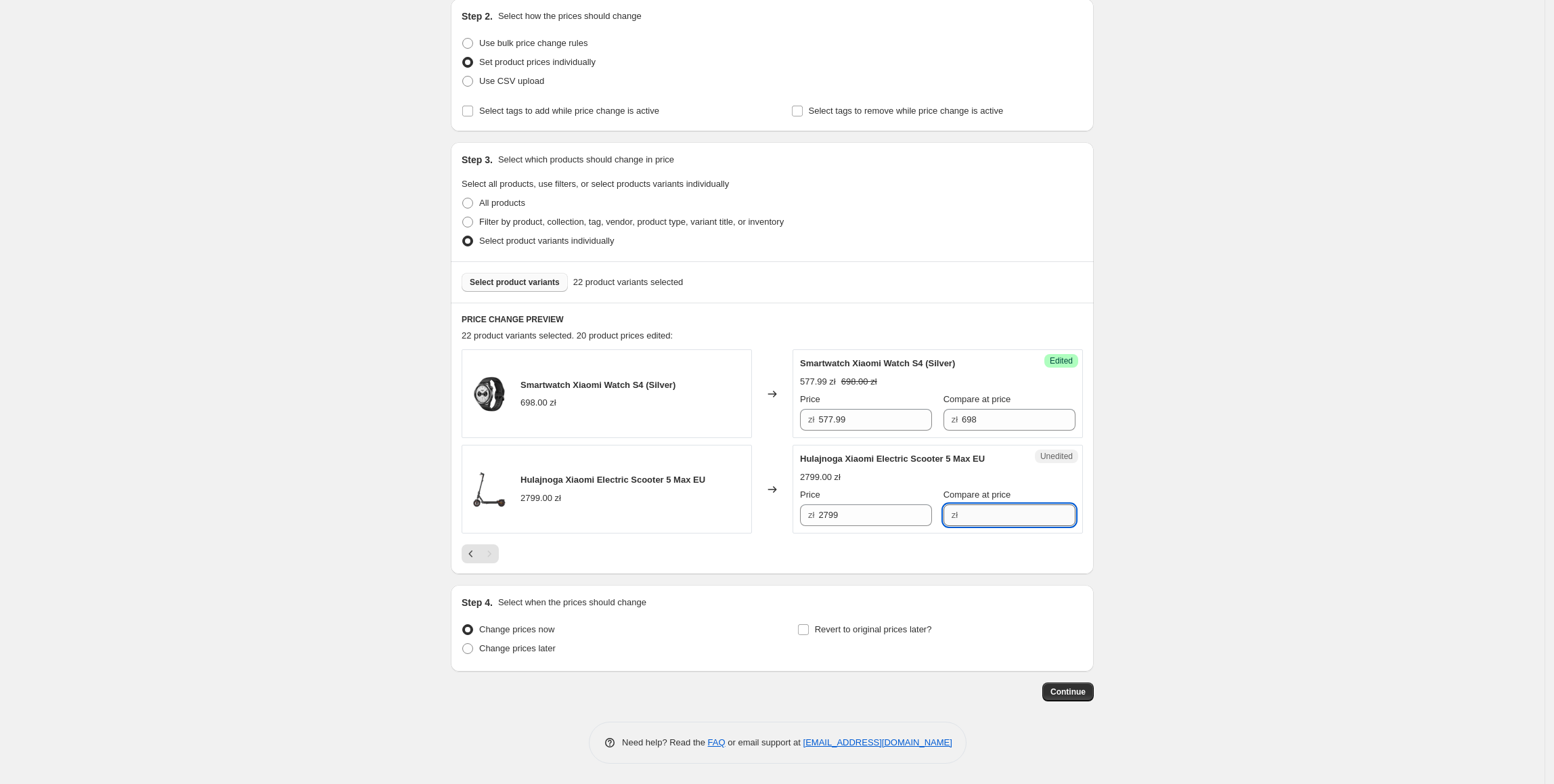
type input "Xiaomi Electric Scooter 5 Max EU"
drag, startPoint x: 894, startPoint y: 519, endPoint x: 817, endPoint y: 521, distance: 77.0
click at [817, 521] on div "zł 2799" at bounding box center [865, 515] width 132 height 22
click at [1005, 521] on input "Compare at price" at bounding box center [1019, 515] width 114 height 22
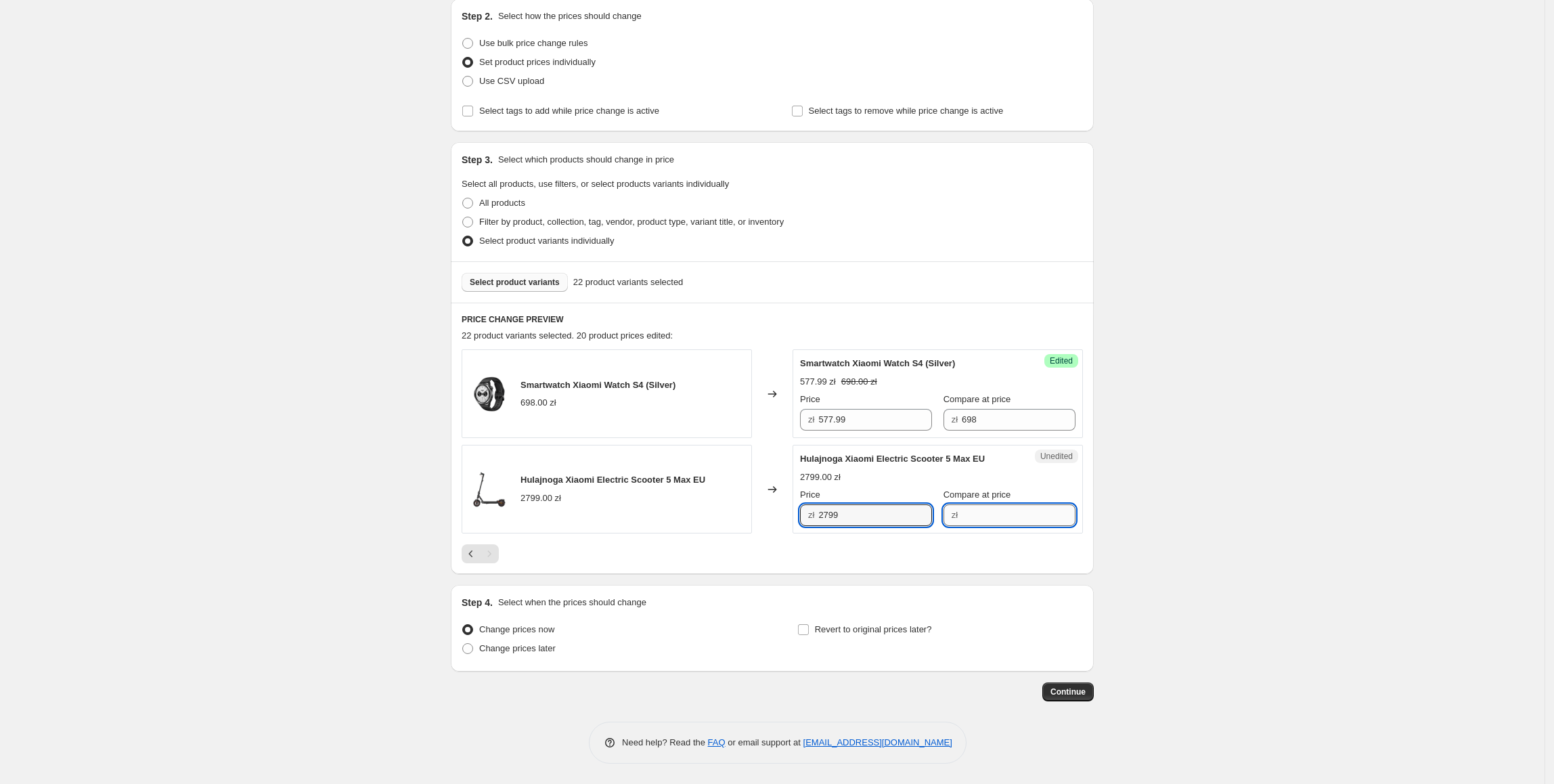
paste input "2799"
type input "2799"
drag, startPoint x: 892, startPoint y: 518, endPoint x: 813, endPoint y: 516, distance: 79.0
click at [813, 516] on div "zł 2799" at bounding box center [865, 515] width 132 height 22
type input "2497.99"
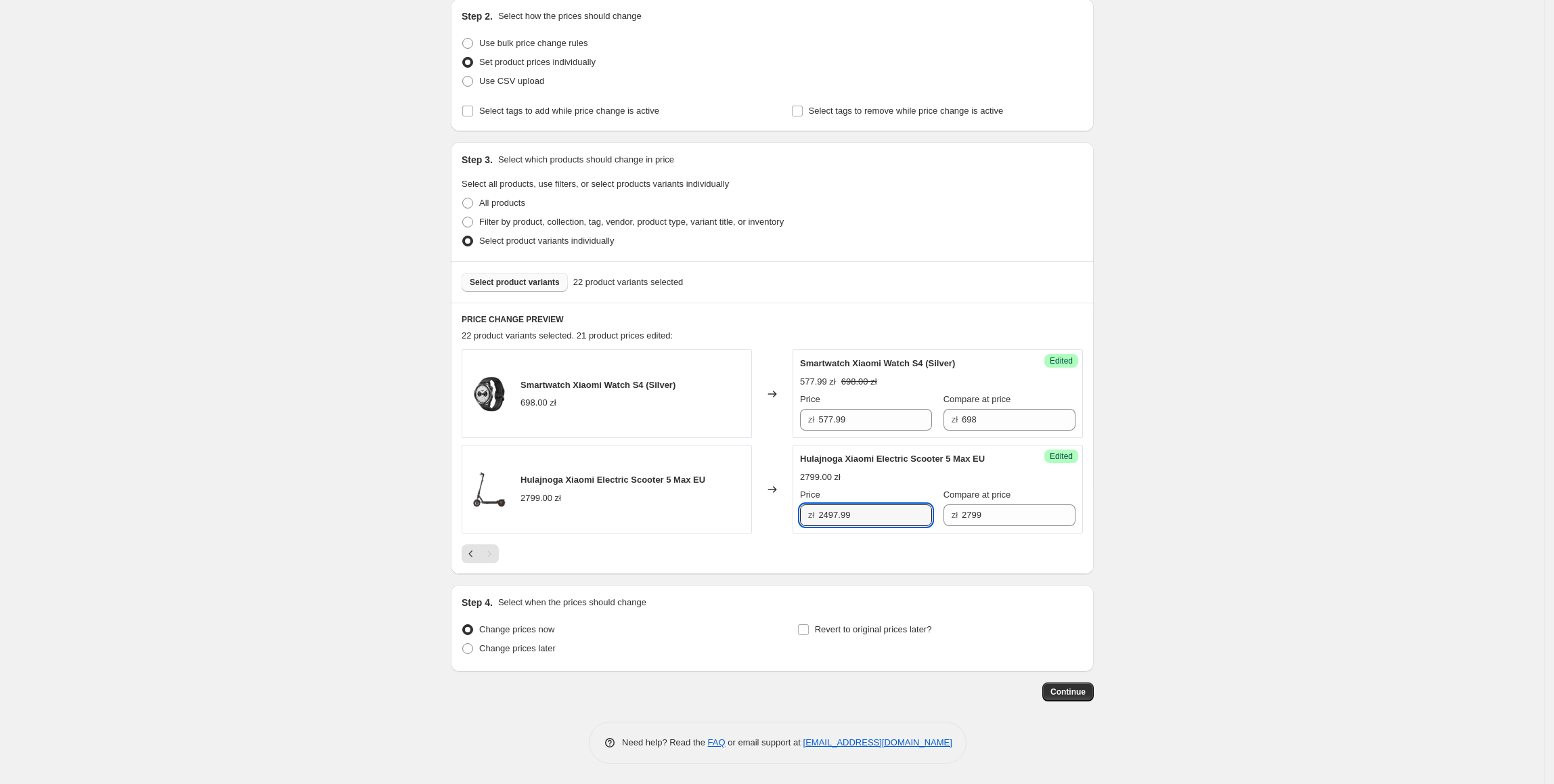
click at [1121, 529] on div "Create new price [MEDICAL_DATA]. This page is ready Create new price [MEDICAL_D…" at bounding box center [772, 318] width 1544 height 931
click at [918, 626] on span "Revert to original prices later?" at bounding box center [873, 629] width 117 height 11
click at [809, 626] on input "Revert to original prices later?" at bounding box center [803, 629] width 11 height 11
checkbox input "true"
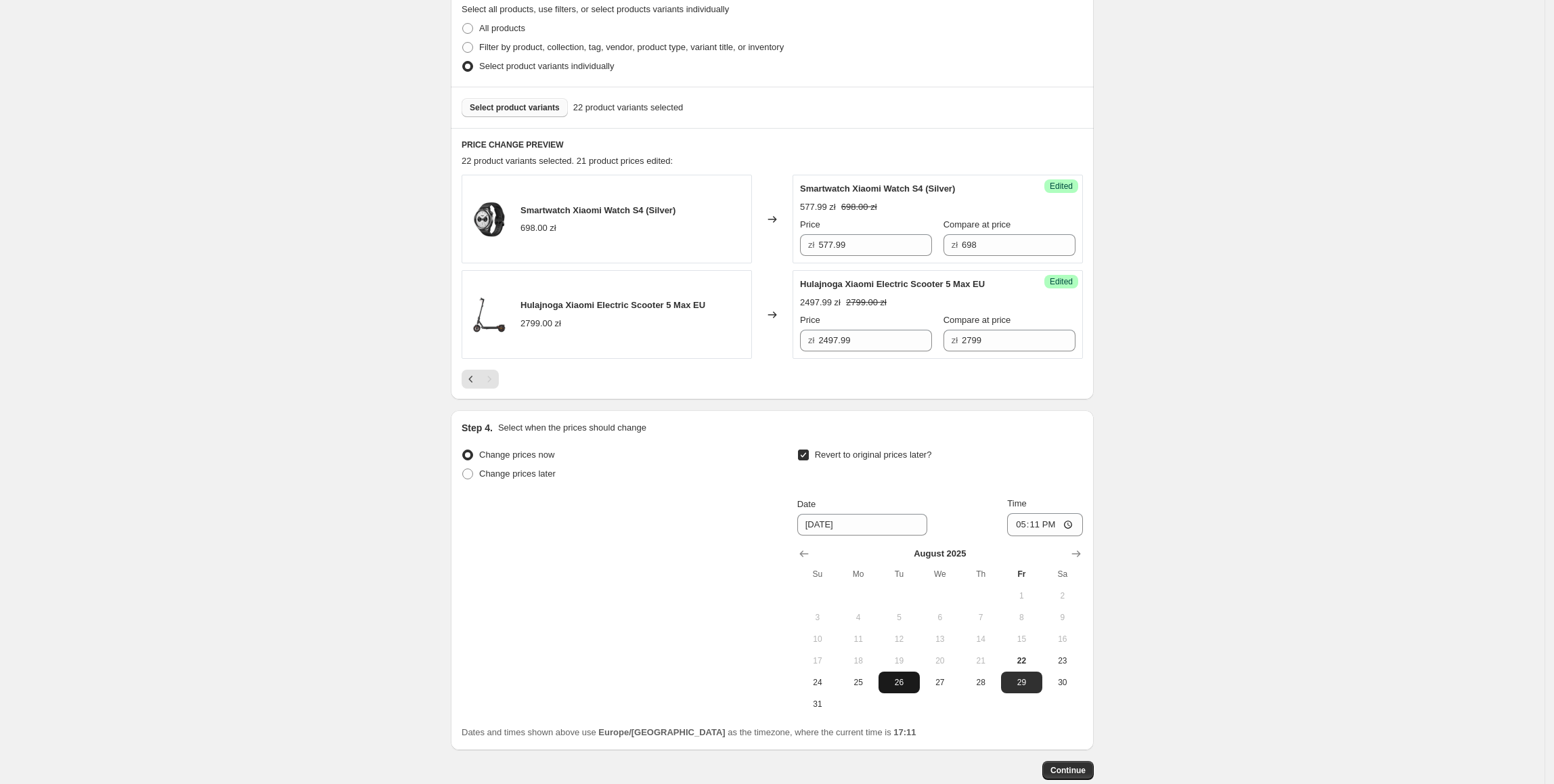
scroll to position [325, 0]
click at [827, 712] on button "31" at bounding box center [817, 701] width 40 height 22
type input "[DATE]"
click at [1046, 531] on input "17:11" at bounding box center [1045, 522] width 76 height 23
type input "23:55"
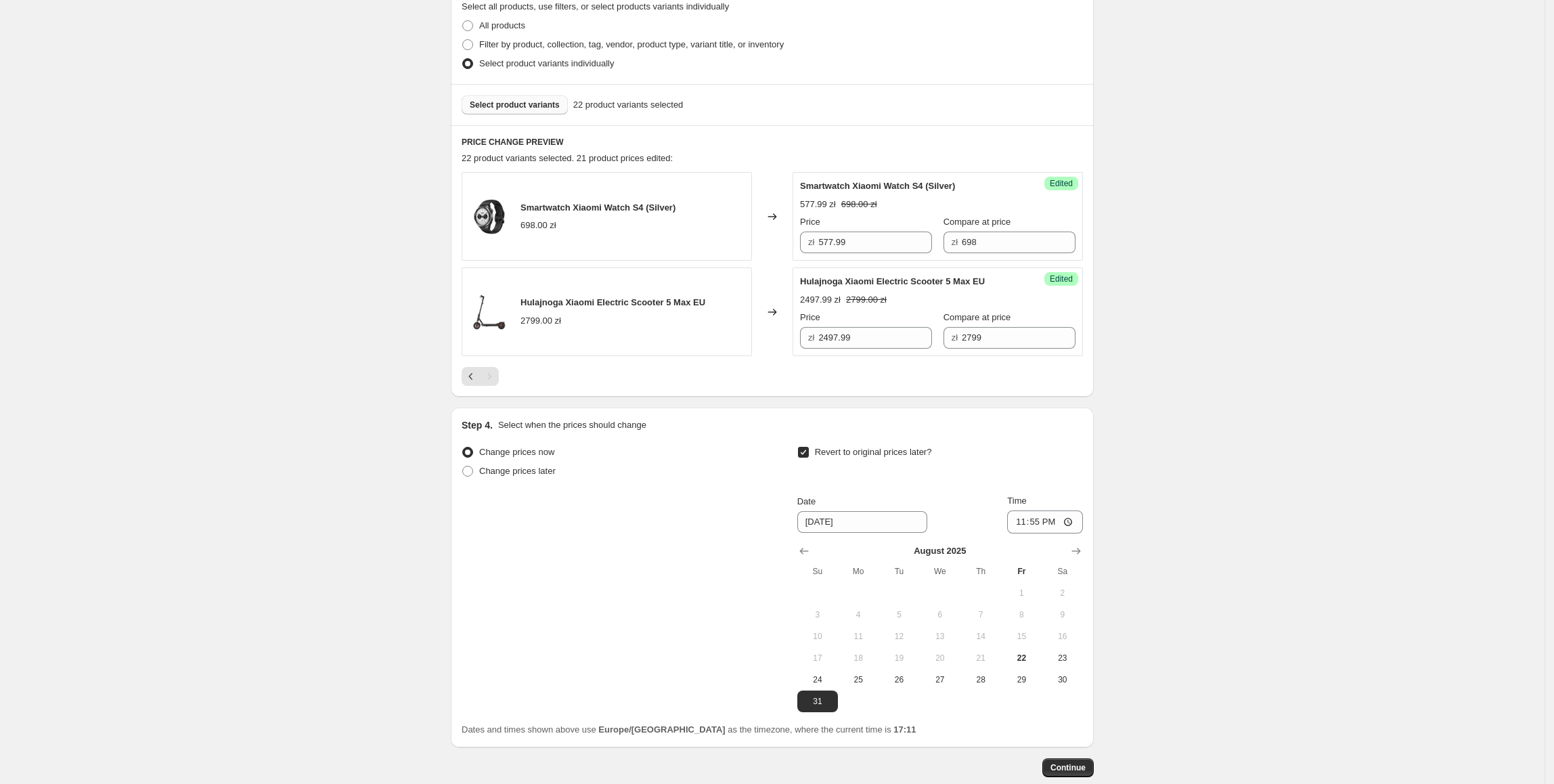
click at [1141, 539] on div "Create new price [MEDICAL_DATA]. This page is ready Create new price [MEDICAL_D…" at bounding box center [772, 267] width 1544 height 1184
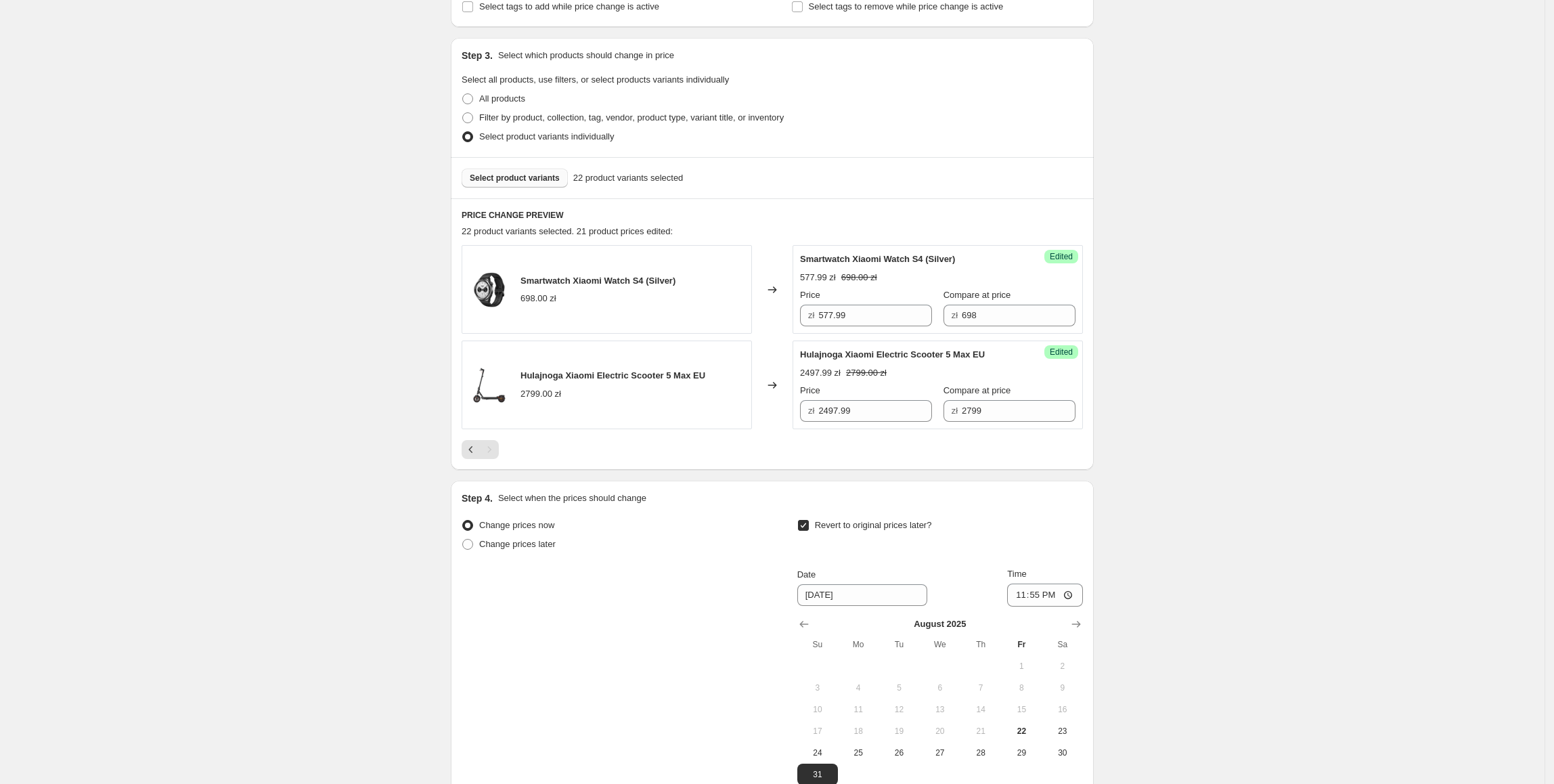
scroll to position [401, 0]
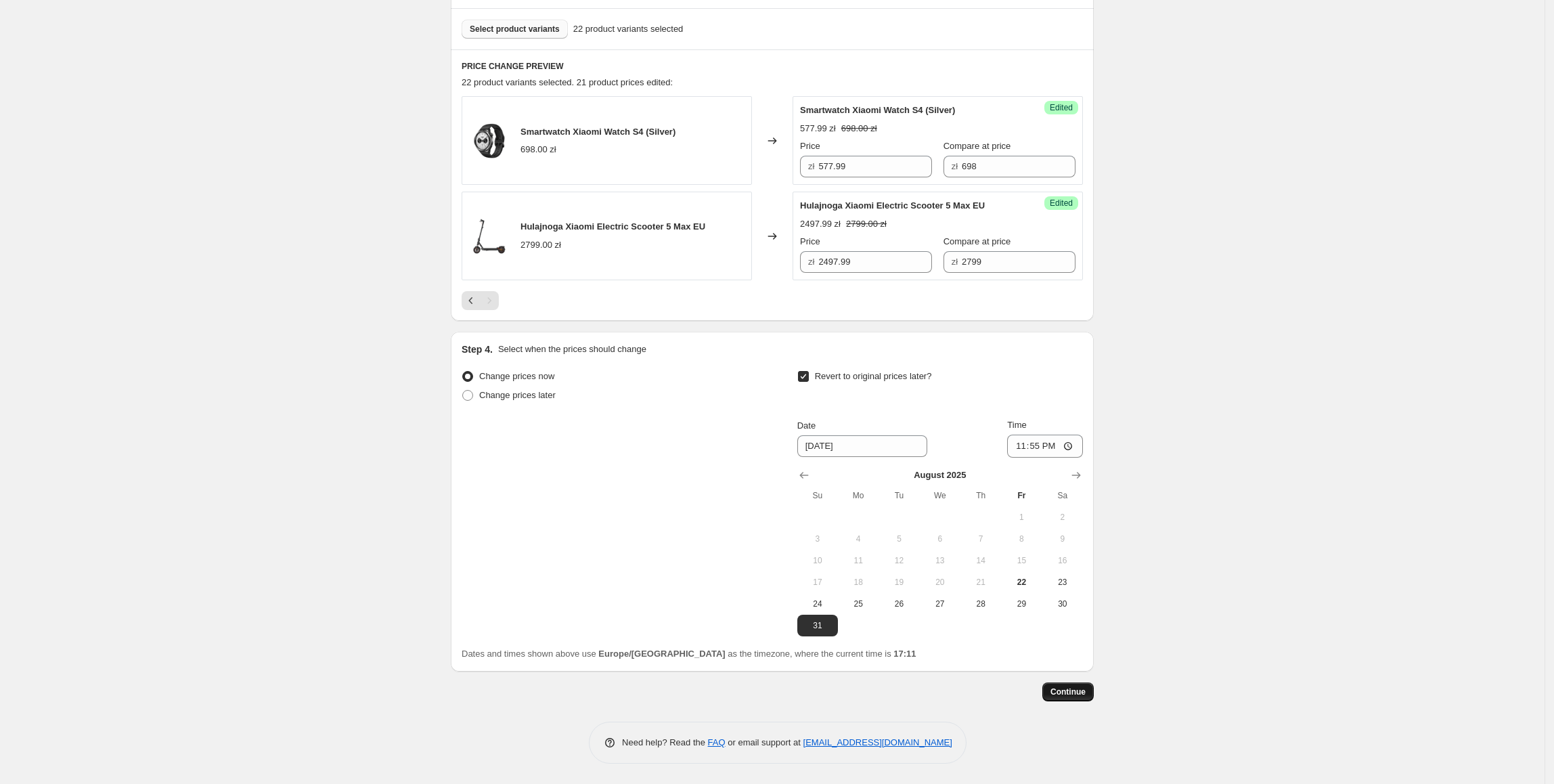
click at [1067, 699] on button "Continue" at bounding box center [1068, 692] width 52 height 19
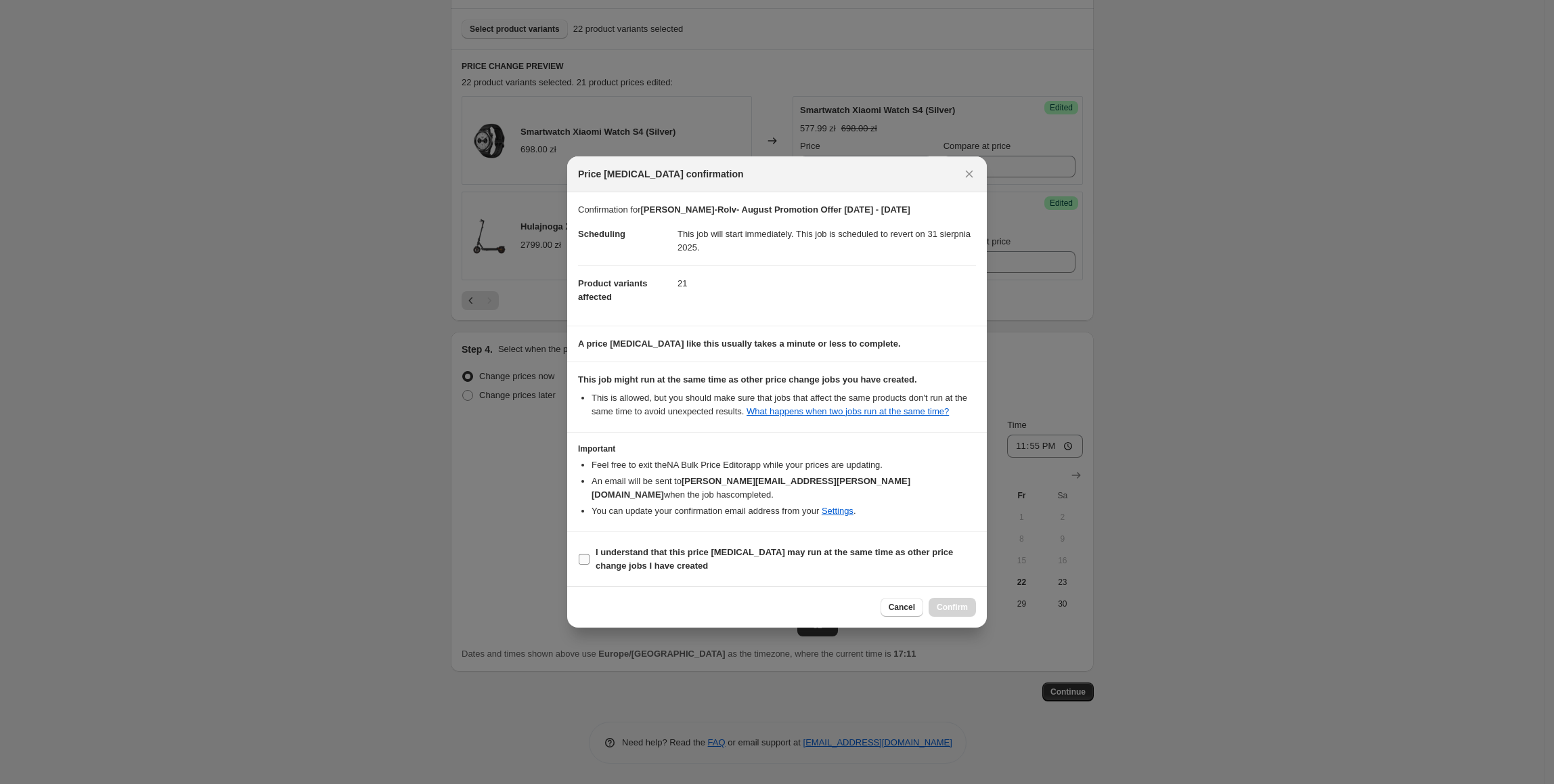
click at [892, 553] on span "I understand that this price [MEDICAL_DATA] may run at the same time as other p…" at bounding box center [786, 559] width 380 height 27
click at [590, 554] on input "I understand that this price [MEDICAL_DATA] may run at the same time as other p…" at bounding box center [584, 559] width 11 height 11
checkbox input "true"
click at [957, 597] on button "Confirm" at bounding box center [952, 607] width 47 height 19
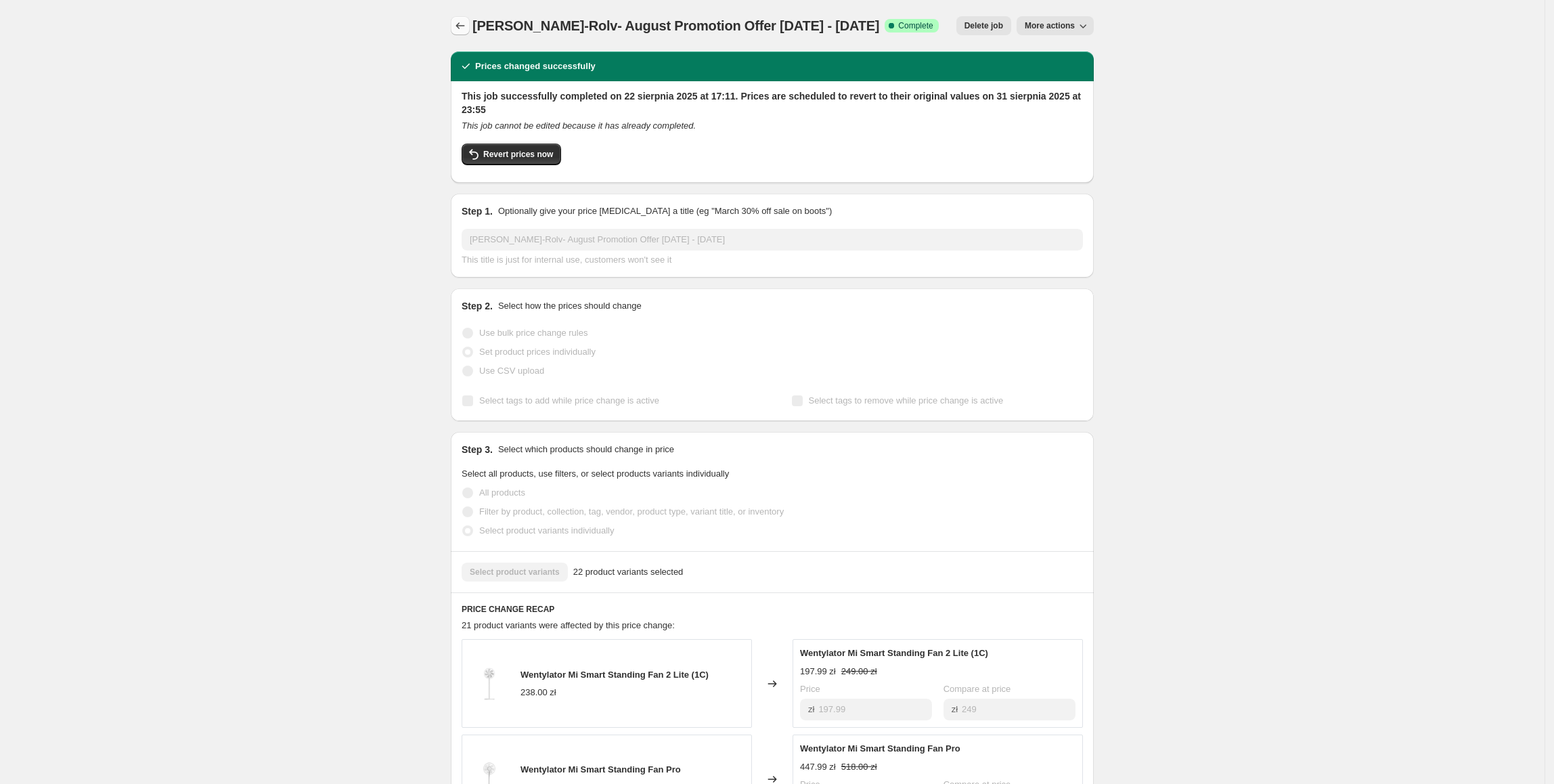
click at [460, 25] on icon "Price change jobs" at bounding box center [460, 25] width 13 height 13
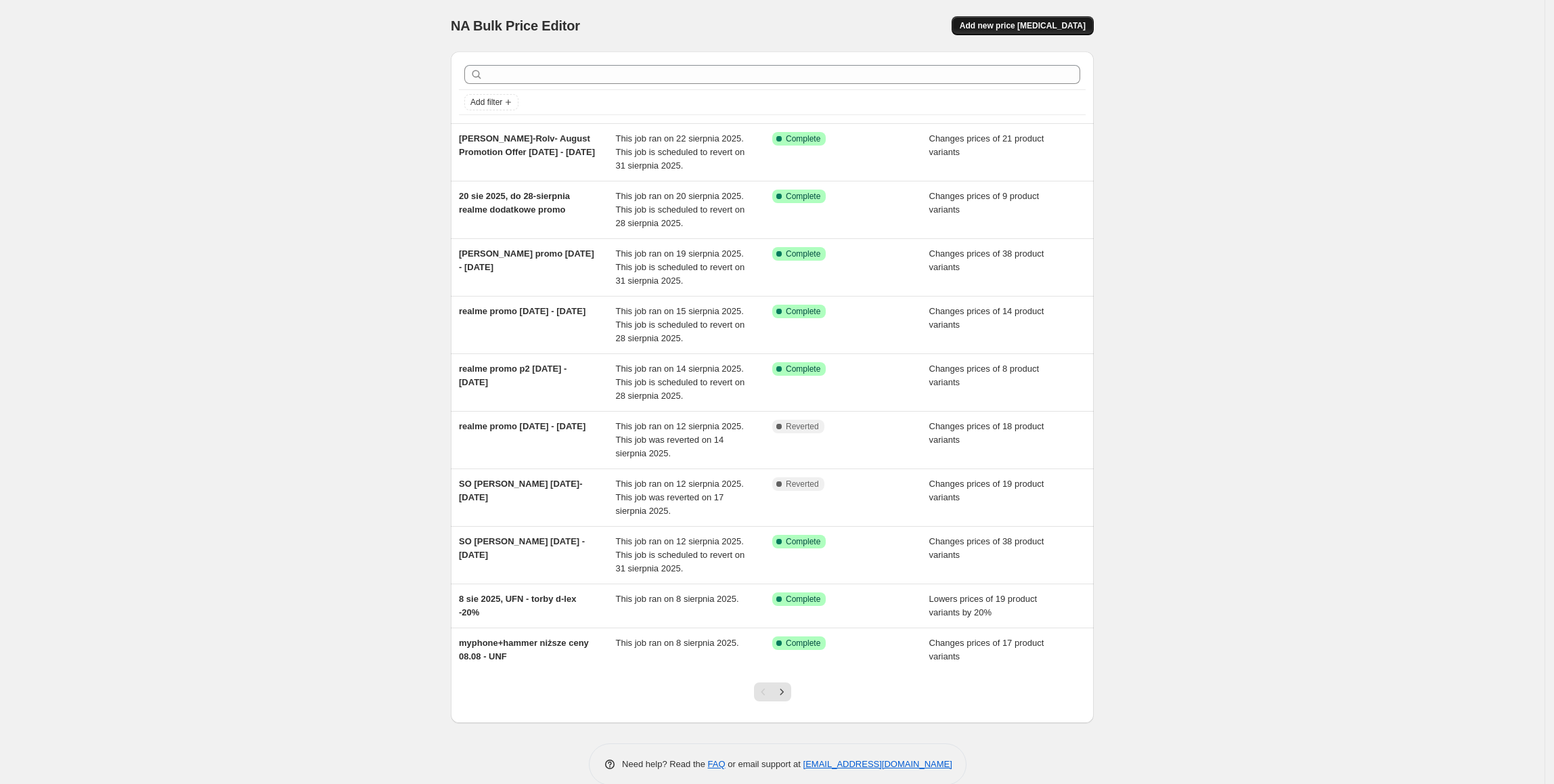
click at [1016, 25] on span "Add new price [MEDICAL_DATA]" at bounding box center [1023, 25] width 126 height 11
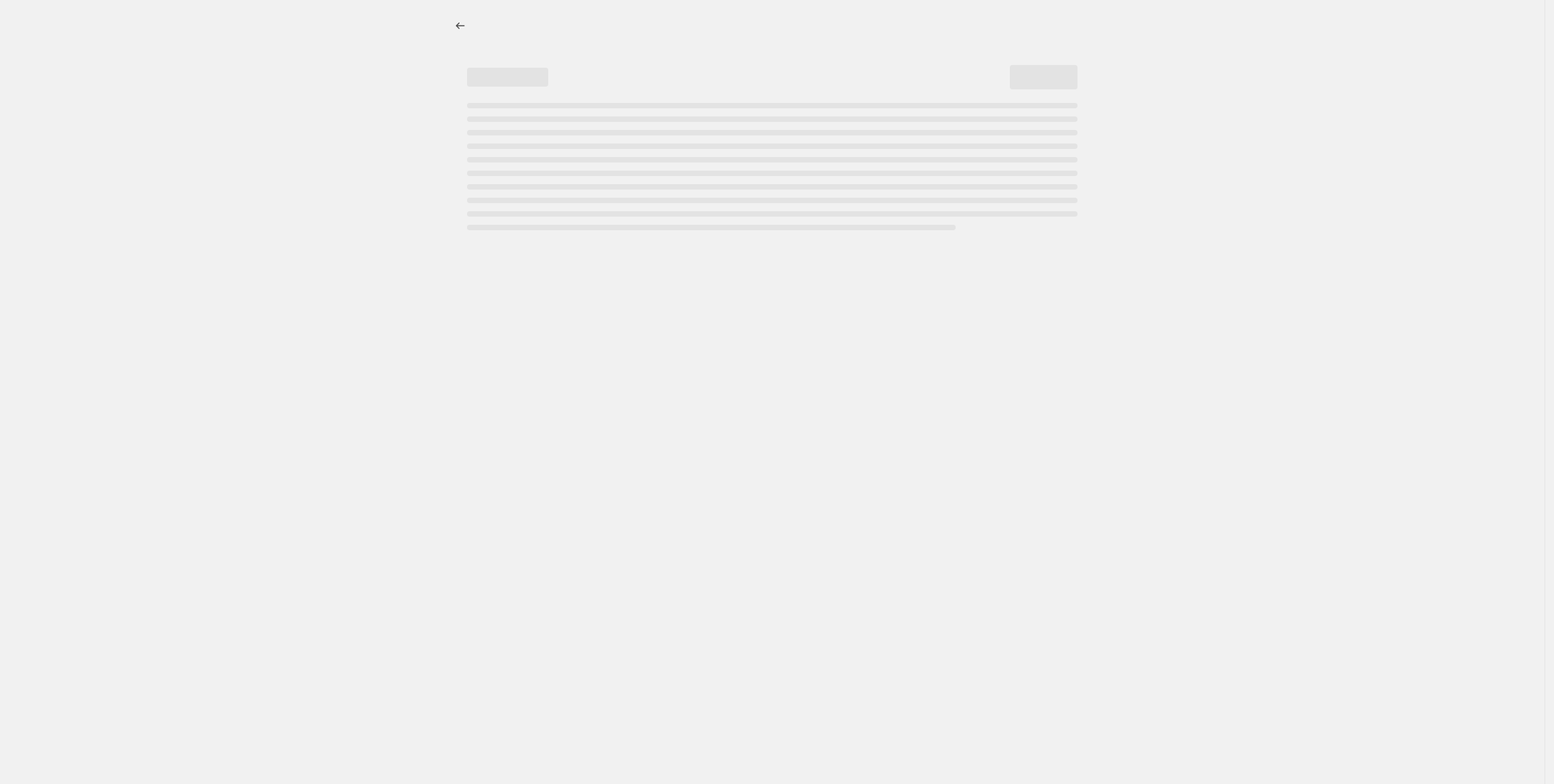
select select "percentage"
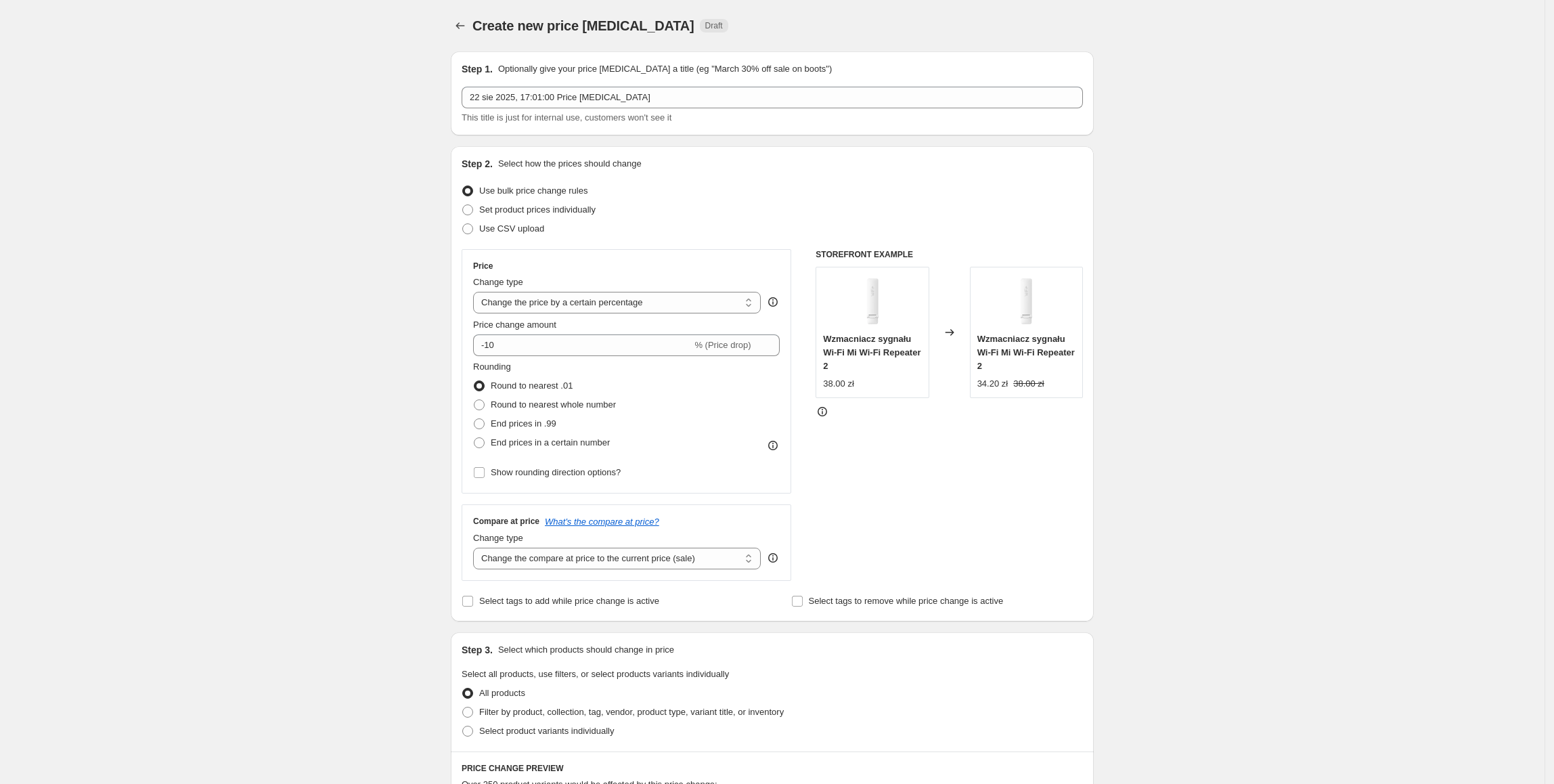
click at [656, 81] on div "Step 1. Optionally give your price [MEDICAL_DATA] a title (eg "March 30% off sa…" at bounding box center [772, 93] width 621 height 62
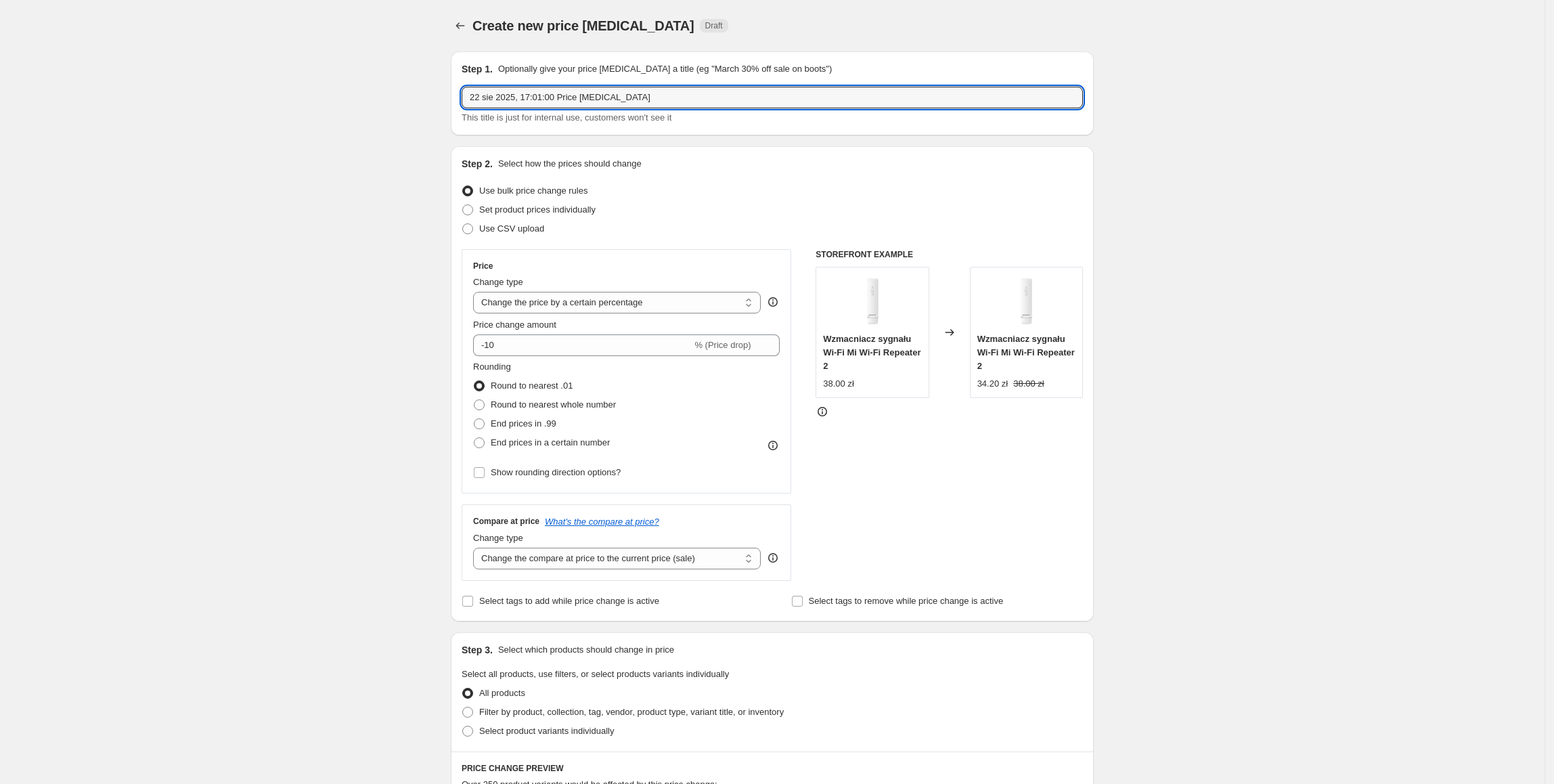
drag, startPoint x: 668, startPoint y: 91, endPoint x: 334, endPoint y: 91, distance: 334.0
click at [334, 91] on div "Create new price [MEDICAL_DATA]. This page is ready Create new price [MEDICAL_D…" at bounding box center [772, 676] width 1544 height 1353
paste input "[PERSON_NAME]-Rolv- August Promotion Offer"
type input "[PERSON_NAME]-Rolv- August Promotion Offer [DATE] - [DATE]"
click at [567, 209] on span "Set product prices individually" at bounding box center [537, 209] width 117 height 11
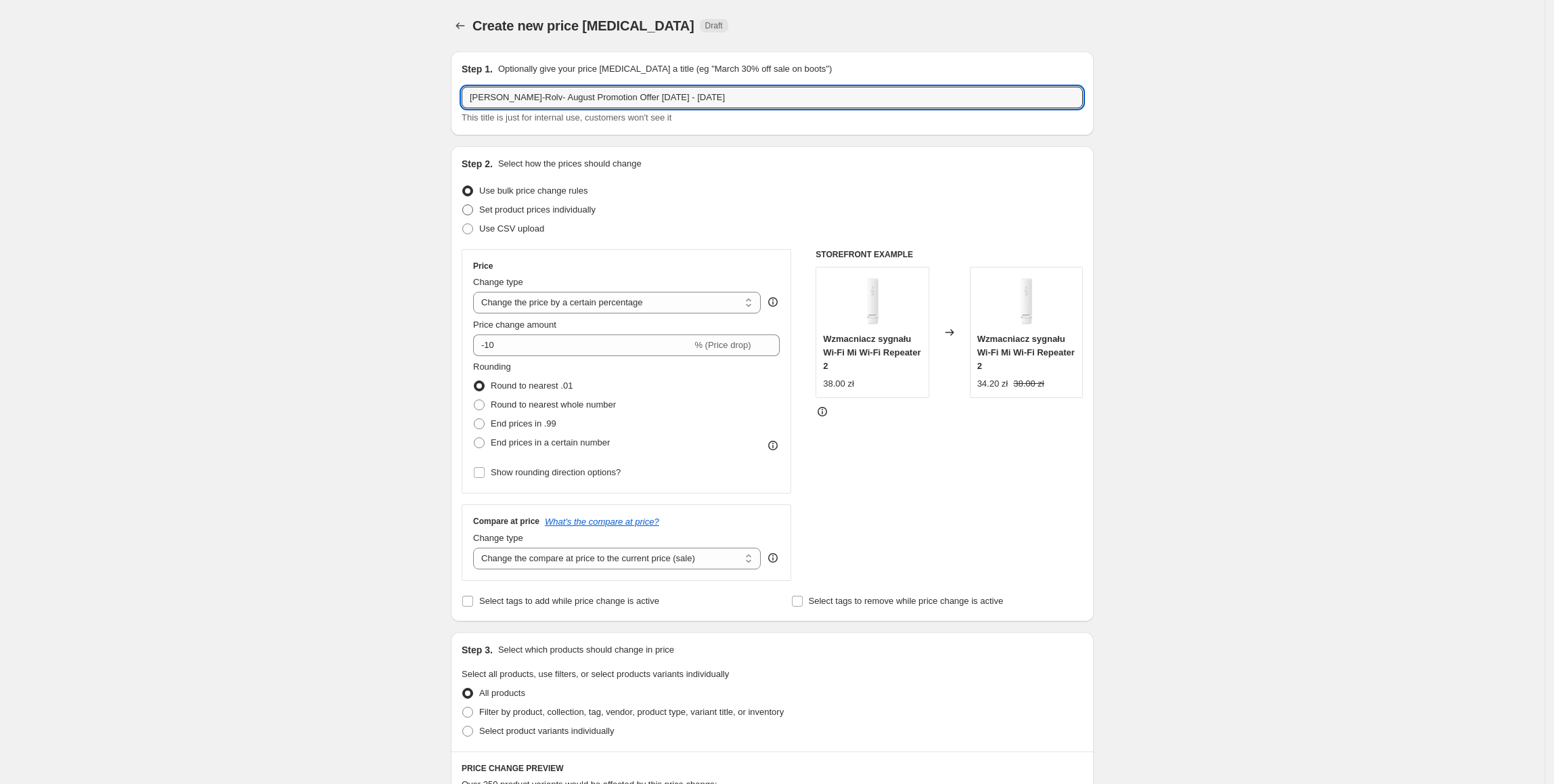
click at [463, 205] on input "Set product prices individually" at bounding box center [463, 204] width 1 height 1
radio input "true"
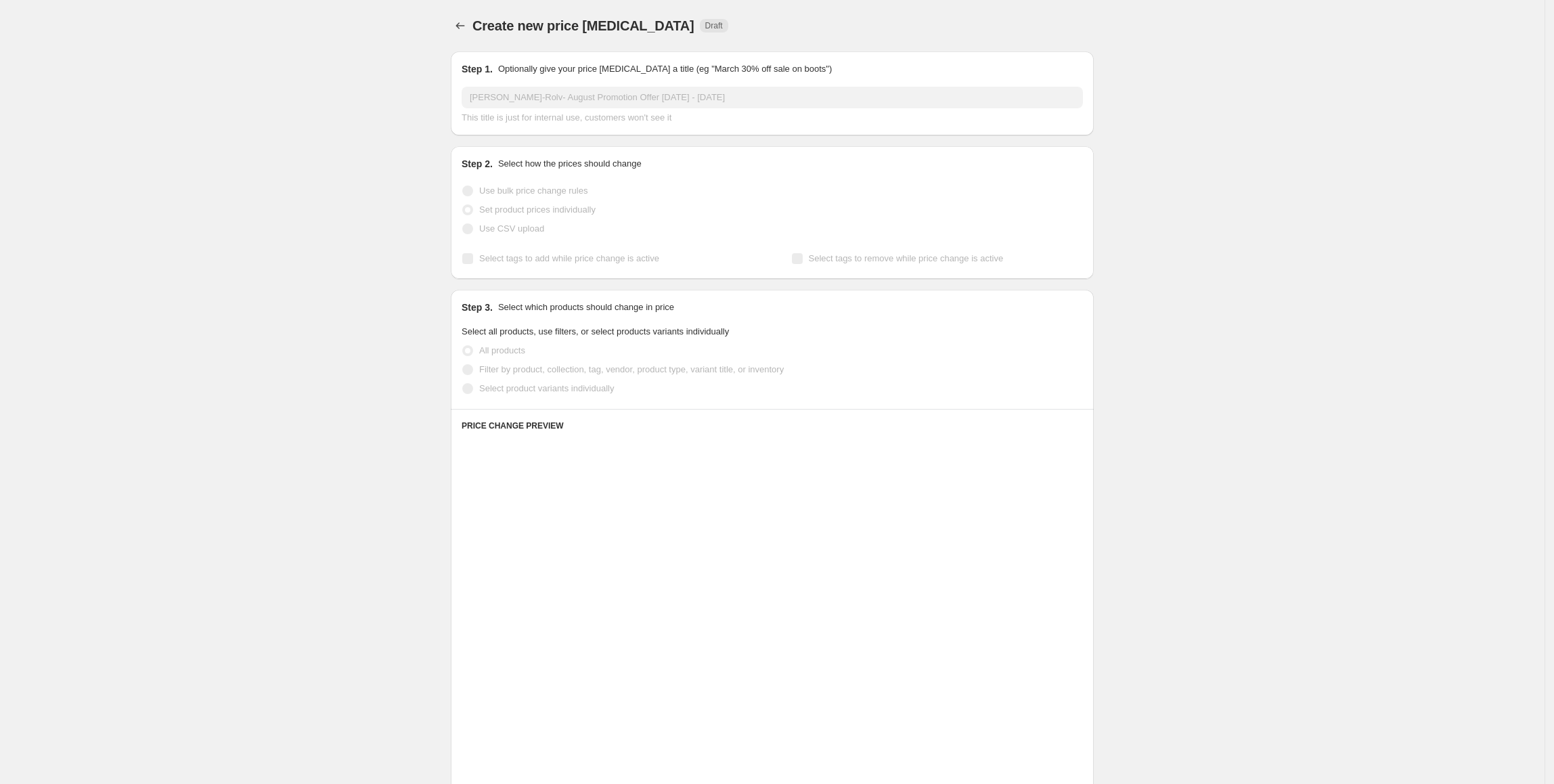
click at [564, 396] on label "Select product variants individually" at bounding box center [538, 389] width 152 height 19
click at [463, 384] on input "Select product variants individually" at bounding box center [463, 383] width 1 height 1
radio input "true"
click at [562, 395] on label "Select product variants individually" at bounding box center [538, 389] width 152 height 19
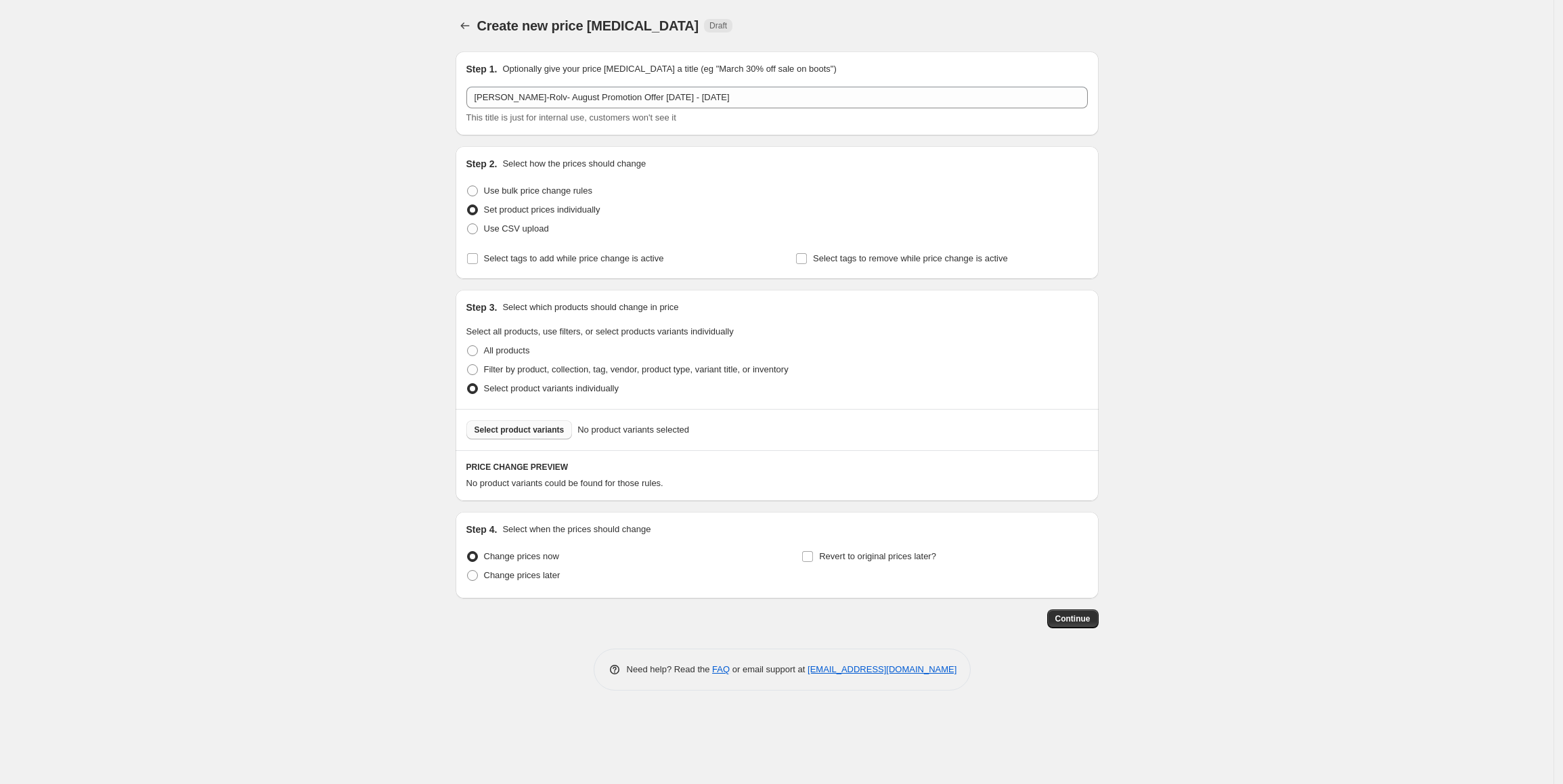
click at [553, 424] on button "Select product variants" at bounding box center [519, 430] width 106 height 19
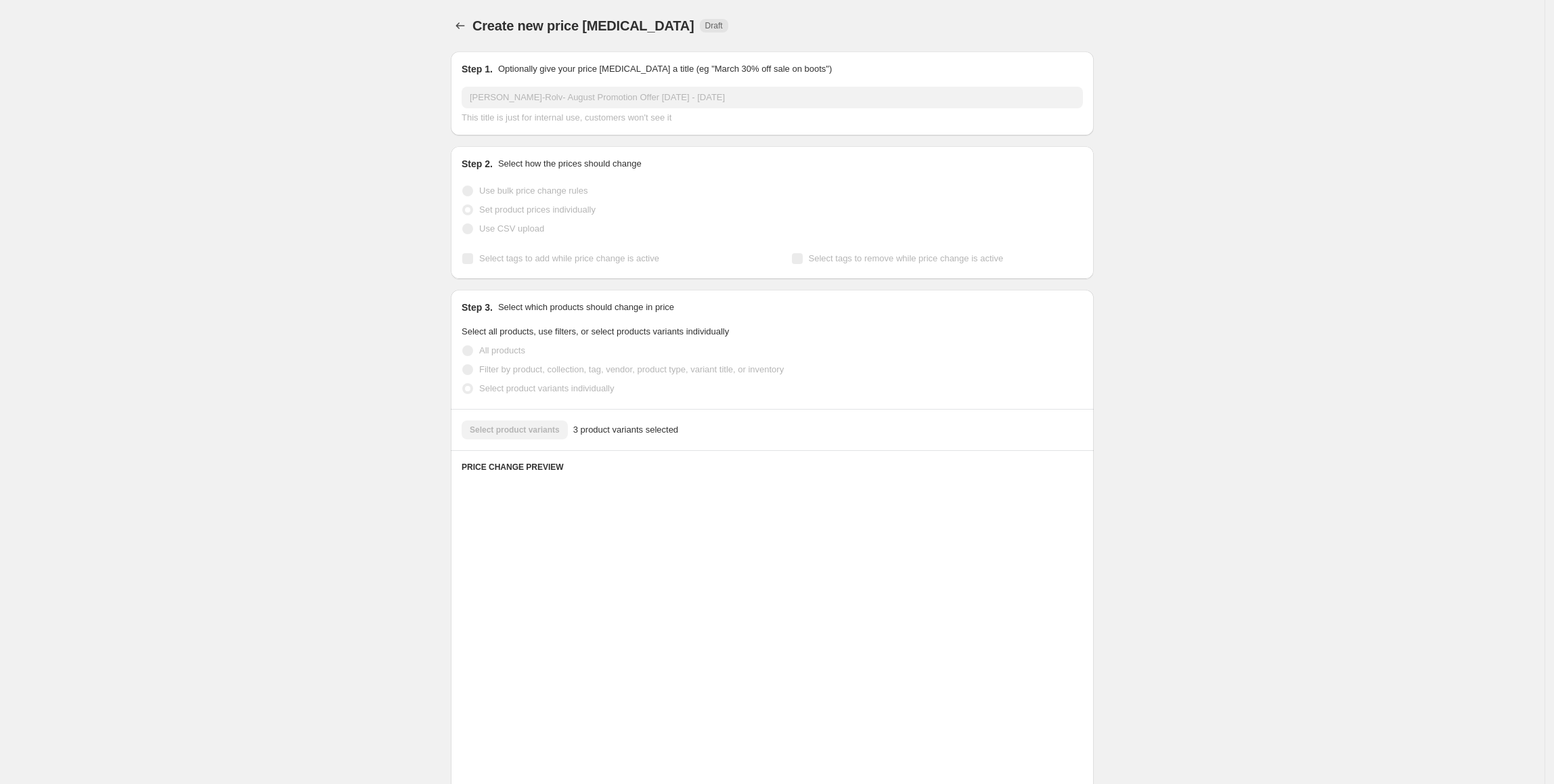
scroll to position [272, 0]
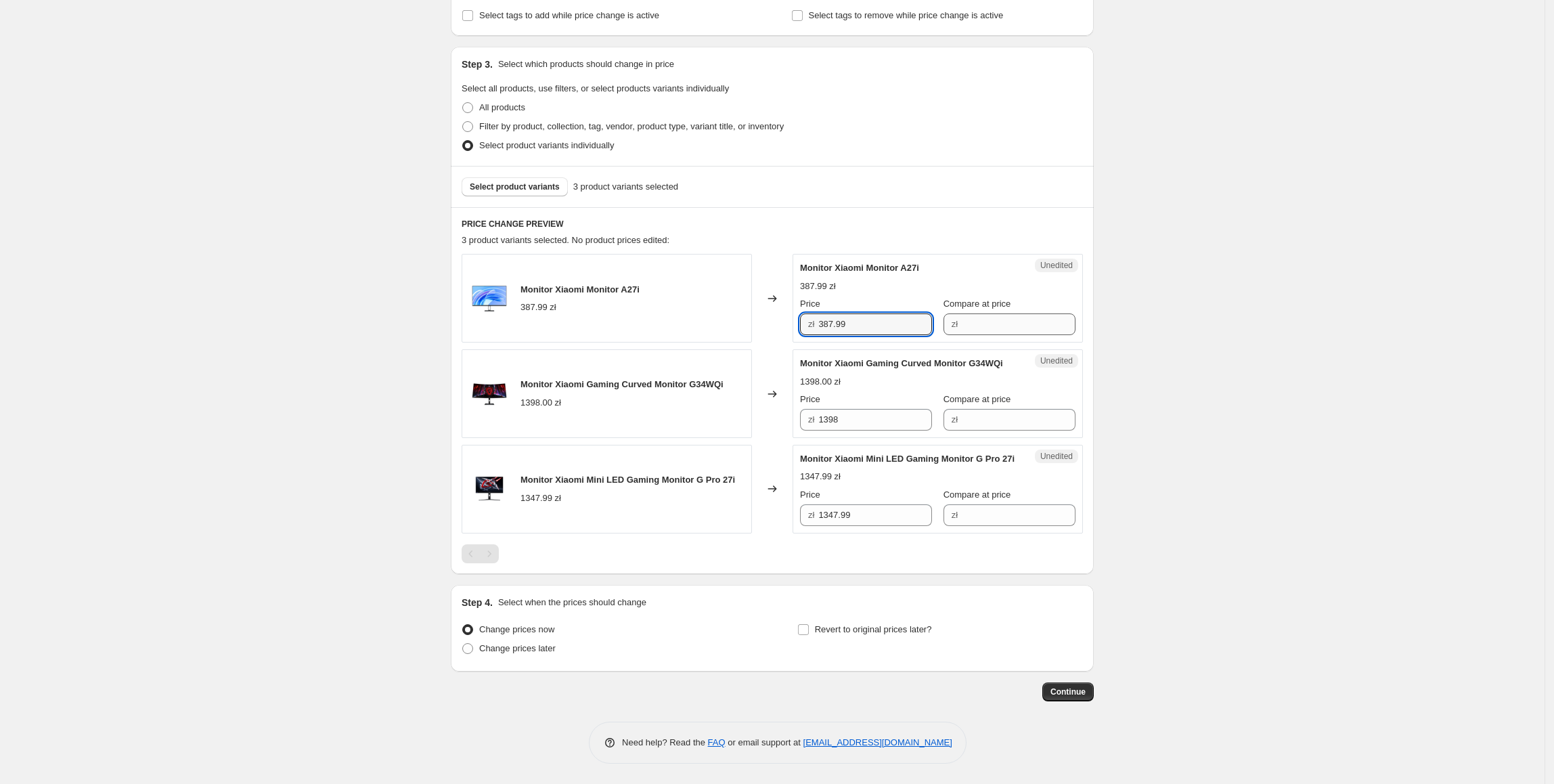
drag, startPoint x: 867, startPoint y: 300, endPoint x: 1015, endPoint y: 300, distance: 148.0
click at [816, 314] on div "zł 387.99" at bounding box center [865, 324] width 132 height 22
click at [1015, 314] on input "Compare at price" at bounding box center [1019, 324] width 114 height 22
paste input "387.99"
type input "387.99"
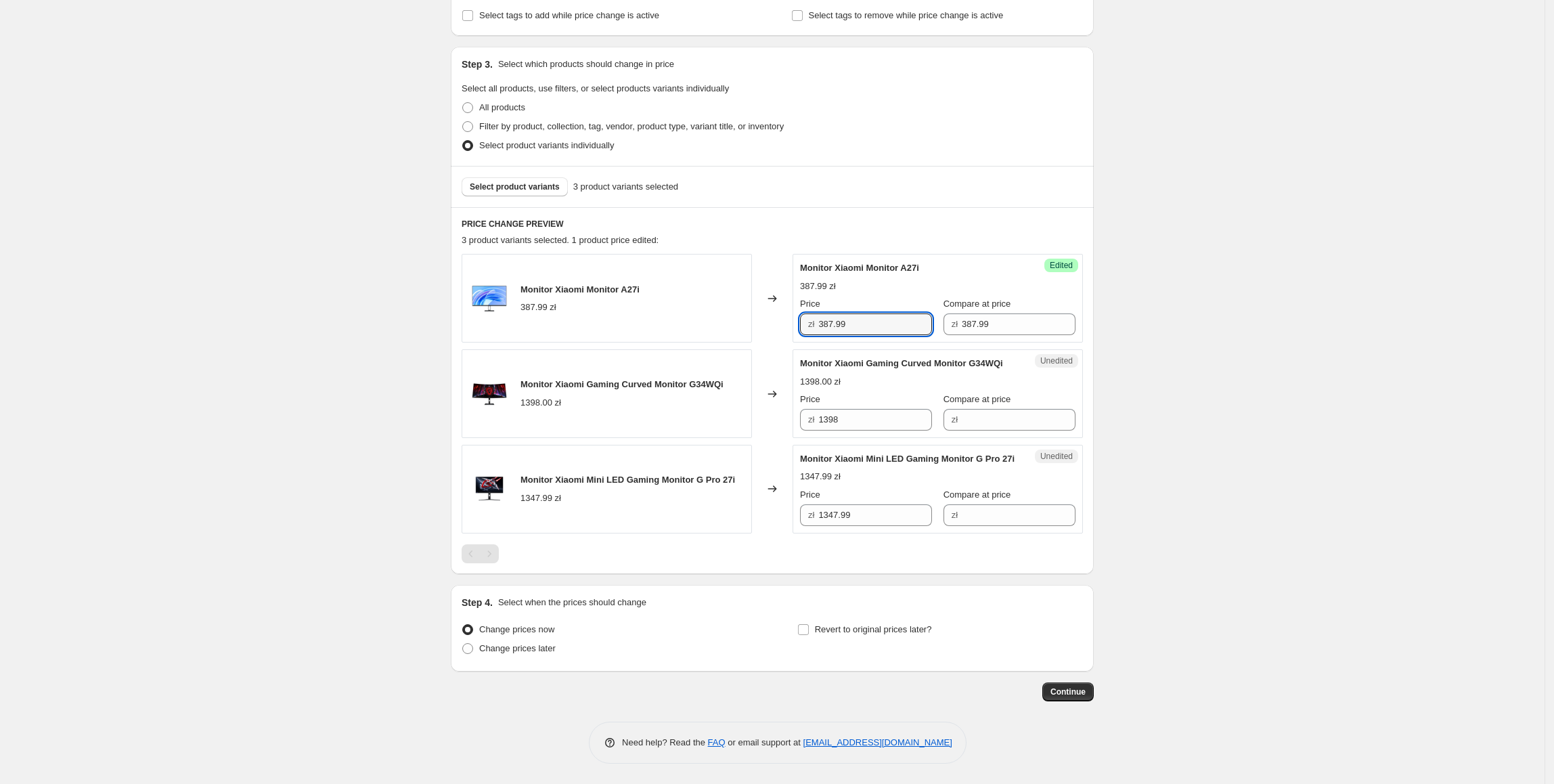
drag, startPoint x: 866, startPoint y: 298, endPoint x: 808, endPoint y: 304, distance: 58.3
click at [808, 314] on div "zł 387.99" at bounding box center [865, 324] width 132 height 22
type input "397.99"
click at [1148, 433] on div "Create new price [MEDICAL_DATA]. This page is ready Create new price [MEDICAL_D…" at bounding box center [772, 271] width 1544 height 1027
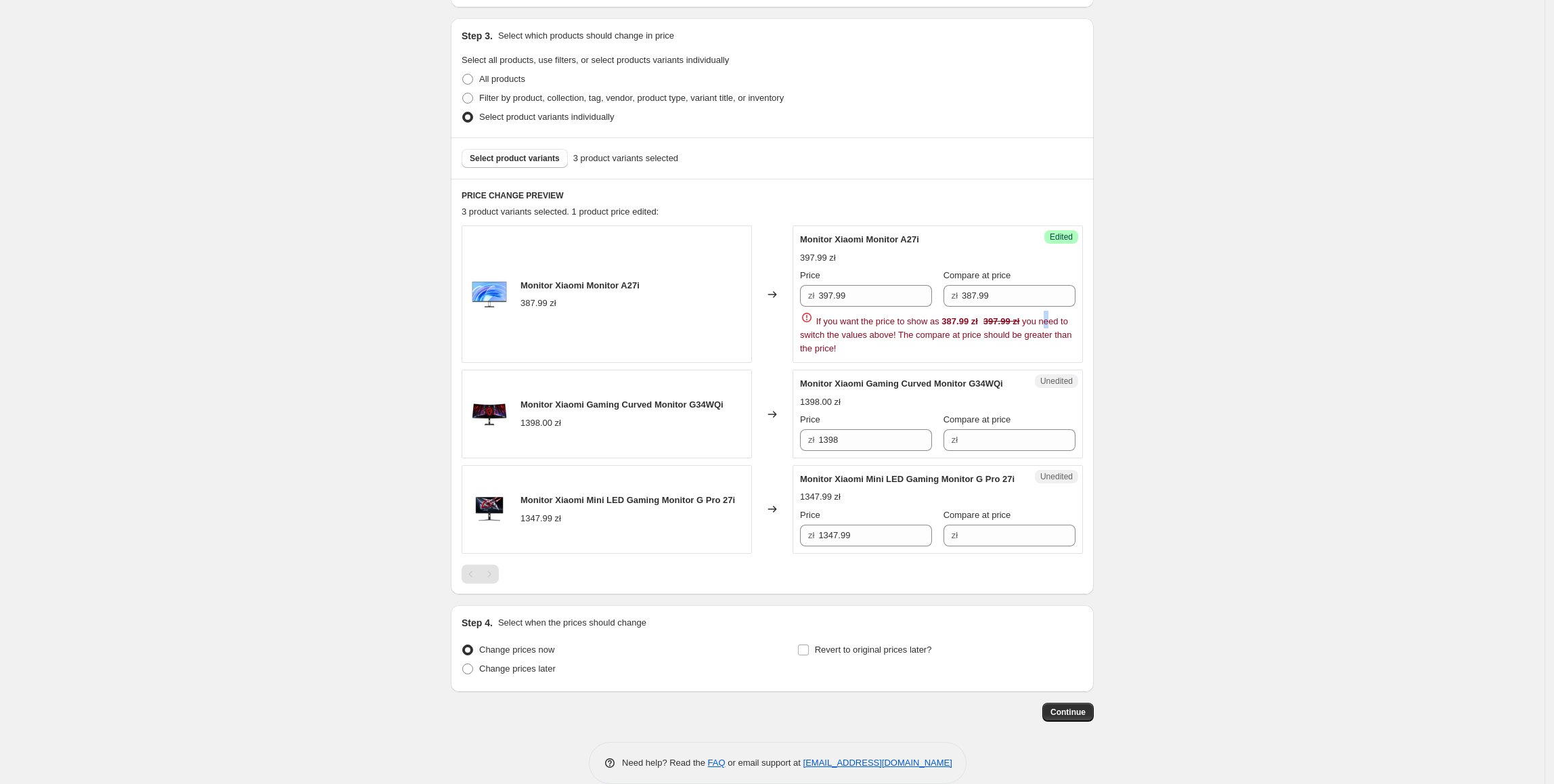
click at [1049, 308] on div "Price zł 397.99 Compare at price zł 387.99 If you want the price to show as 387…" at bounding box center [937, 312] width 275 height 87
drag, startPoint x: 1049, startPoint y: 299, endPoint x: 965, endPoint y: 305, distance: 84.2
click at [965, 305] on input "387.99" at bounding box center [1019, 295] width 114 height 22
type input "479"
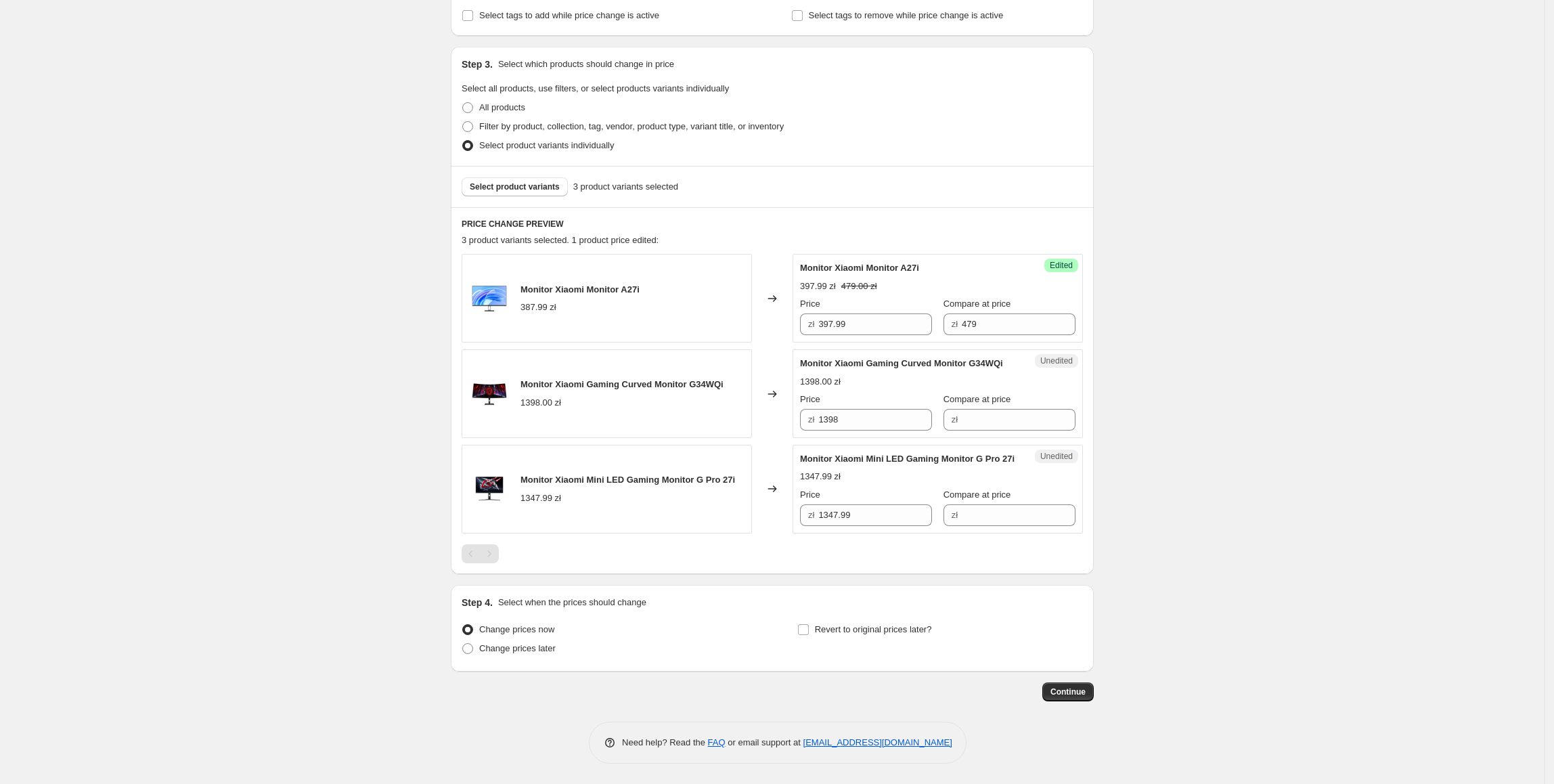
click at [1148, 279] on div "Create new price [MEDICAL_DATA]. This page is ready Create new price [MEDICAL_D…" at bounding box center [772, 271] width 1544 height 1027
drag, startPoint x: 888, startPoint y: 402, endPoint x: 748, endPoint y: 402, distance: 140.0
click at [748, 402] on div "Monitor Xiaomi Gaming Curved Monitor G34WQi 1398.00 zł Changed to Unedited Moni…" at bounding box center [772, 393] width 621 height 88
click at [992, 409] on input "Compare at price" at bounding box center [1019, 420] width 114 height 22
paste input "1398"
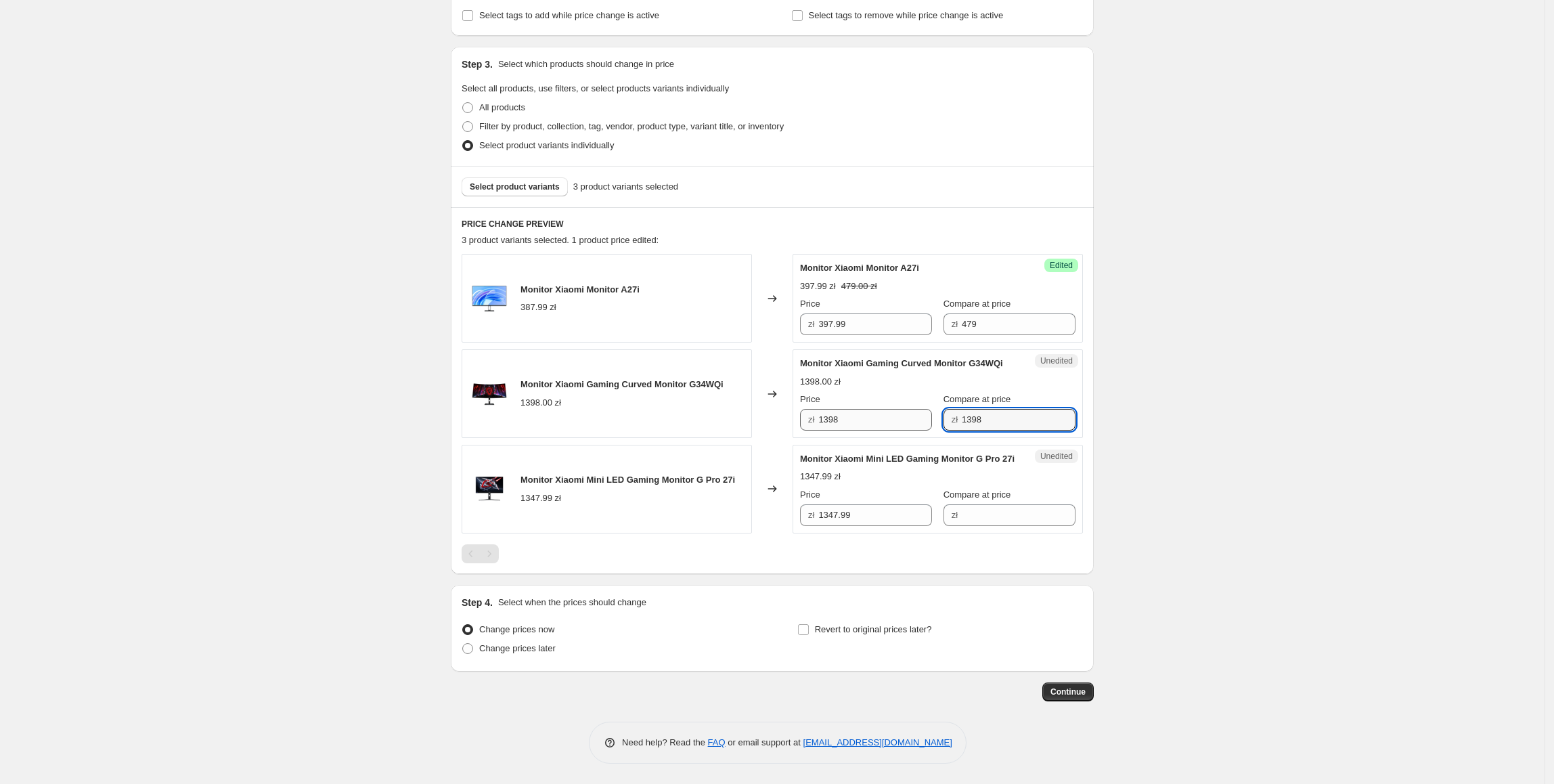
type input "1398"
drag, startPoint x: 879, startPoint y: 410, endPoint x: 769, endPoint y: 412, distance: 110.0
click at [769, 412] on div "Monitor Xiaomi Gaming Curved Monitor G34WQi 1398.00 zł Changed to Success Edite…" at bounding box center [772, 393] width 621 height 88
type input "1197.99"
drag, startPoint x: 1103, startPoint y: 442, endPoint x: 1089, endPoint y: 458, distance: 21.3
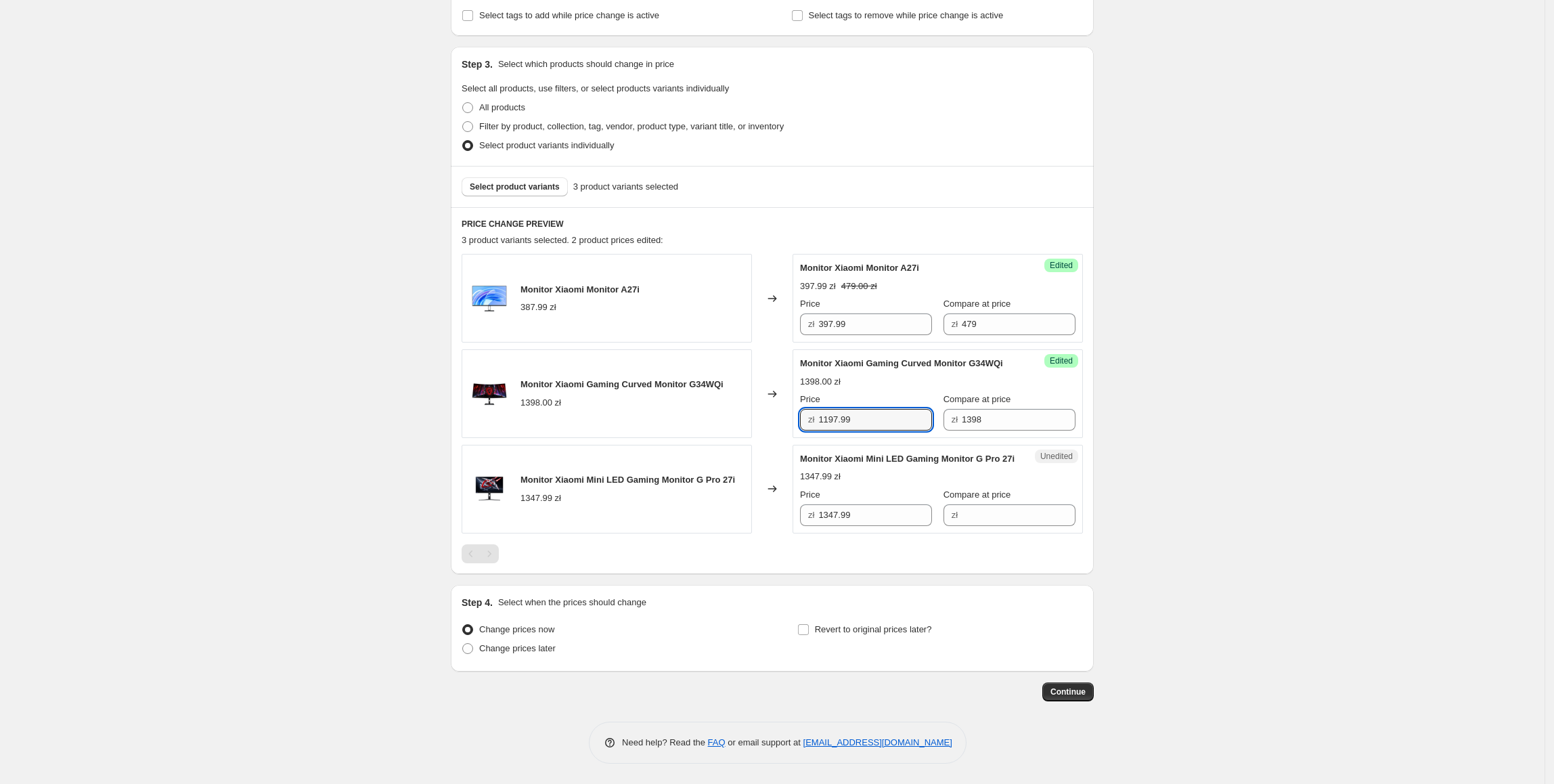
click at [1105, 444] on div "Create new price [MEDICAL_DATA]. This page is ready Create new price [MEDICAL_D…" at bounding box center [772, 271] width 675 height 1027
drag, startPoint x: 883, startPoint y: 516, endPoint x: 752, endPoint y: 521, distance: 131.1
click at [752, 521] on div "Monitor Xiaomi Mini LED Gaming Monitor G Pro 27i 1347.99 zł Changed to Unedited…" at bounding box center [772, 489] width 621 height 88
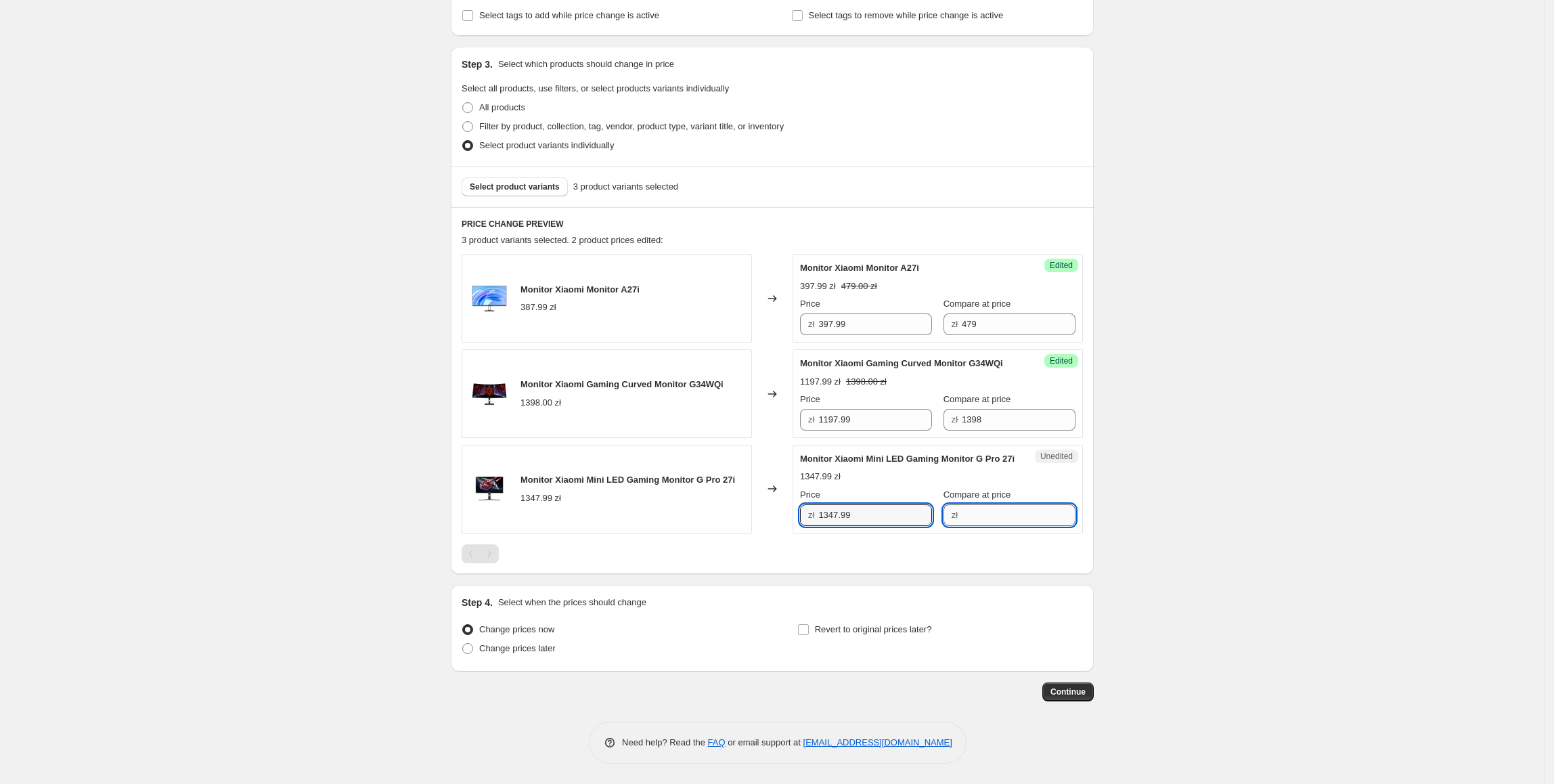
click at [965, 513] on input "Compare at price" at bounding box center [1019, 515] width 114 height 22
paste input "1347.99"
type input "1347.99"
drag, startPoint x: 858, startPoint y: 519, endPoint x: 817, endPoint y: 526, distance: 41.6
click at [817, 526] on div "Success Edited Monitor Xiaomi Mini LED Gaming Monitor G Pro 27i 1347.99 zł Pric…" at bounding box center [937, 489] width 290 height 88
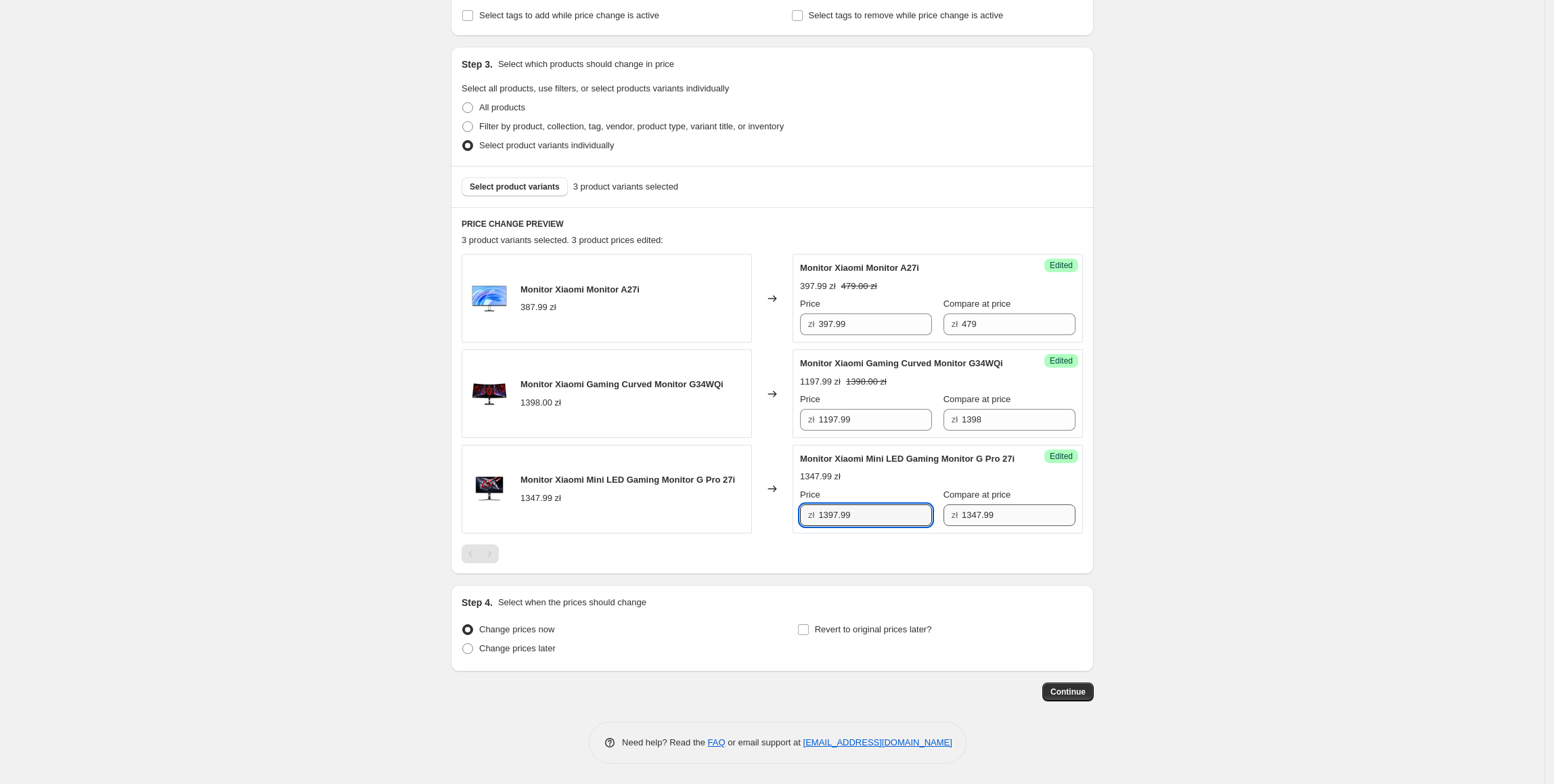
type input "1397.99"
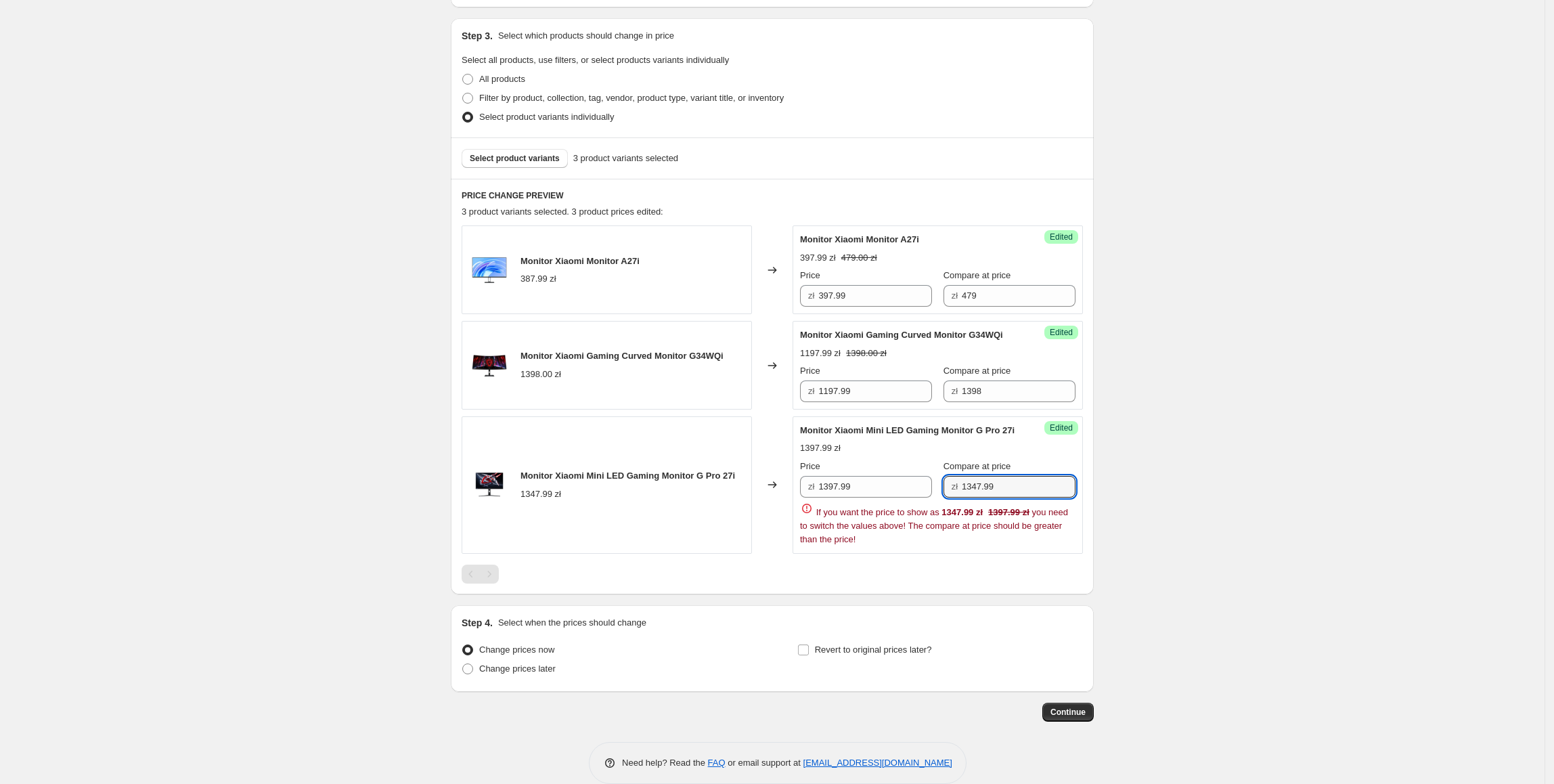
drag, startPoint x: 1041, startPoint y: 516, endPoint x: 891, endPoint y: 523, distance: 150.2
click at [891, 523] on div "Price zł 1397.99 Compare at price zł 1347.99 If you want the price to show as 1…" at bounding box center [937, 503] width 275 height 87
click at [1230, 519] on div "Create new price [MEDICAL_DATA]. This page is ready Create new price [MEDICAL_D…" at bounding box center [772, 266] width 1544 height 1076
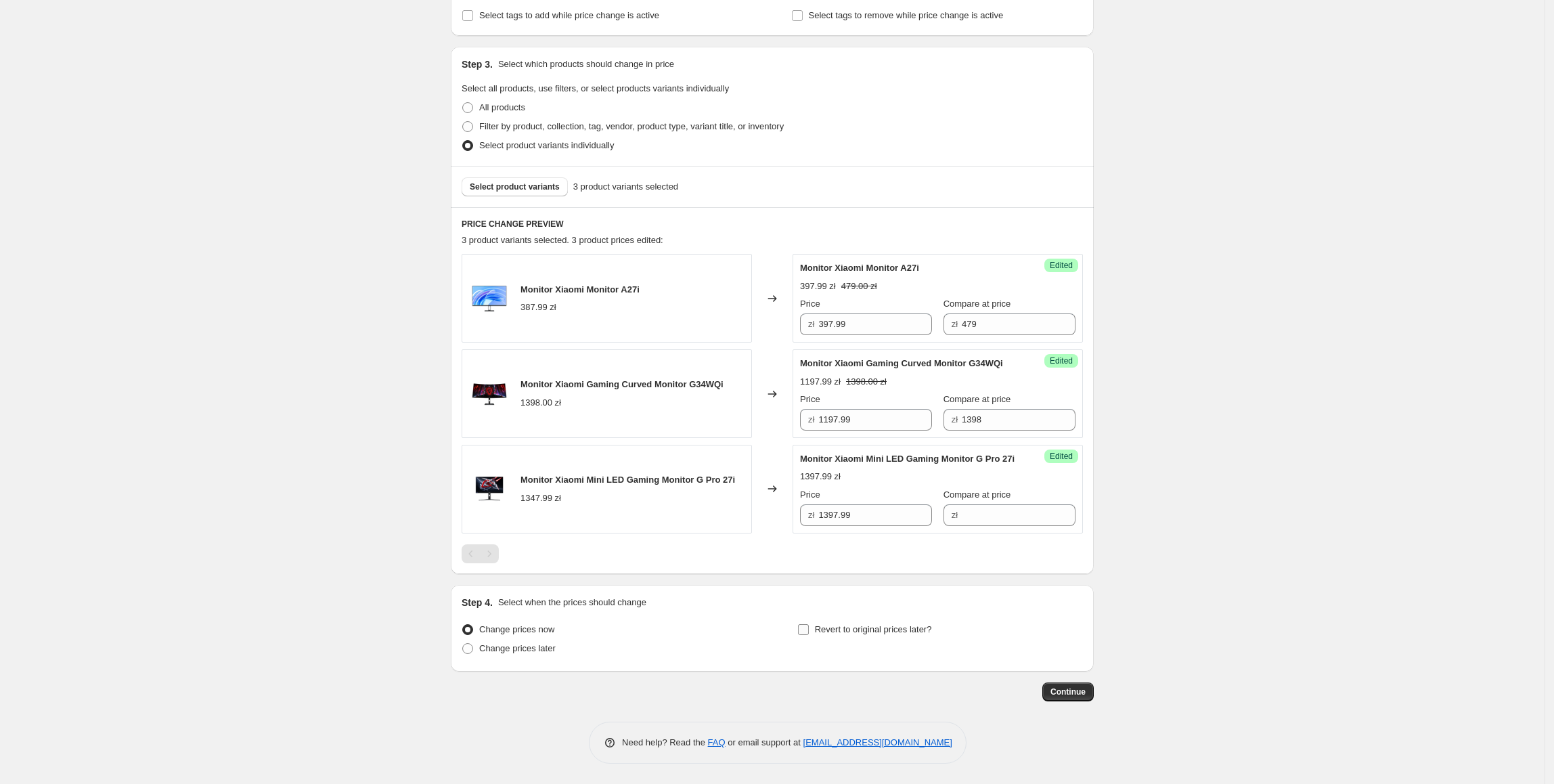
click at [927, 626] on span "Revert to original prices later?" at bounding box center [873, 629] width 117 height 11
click at [809, 626] on input "Revert to original prices later?" at bounding box center [803, 629] width 11 height 11
checkbox input "true"
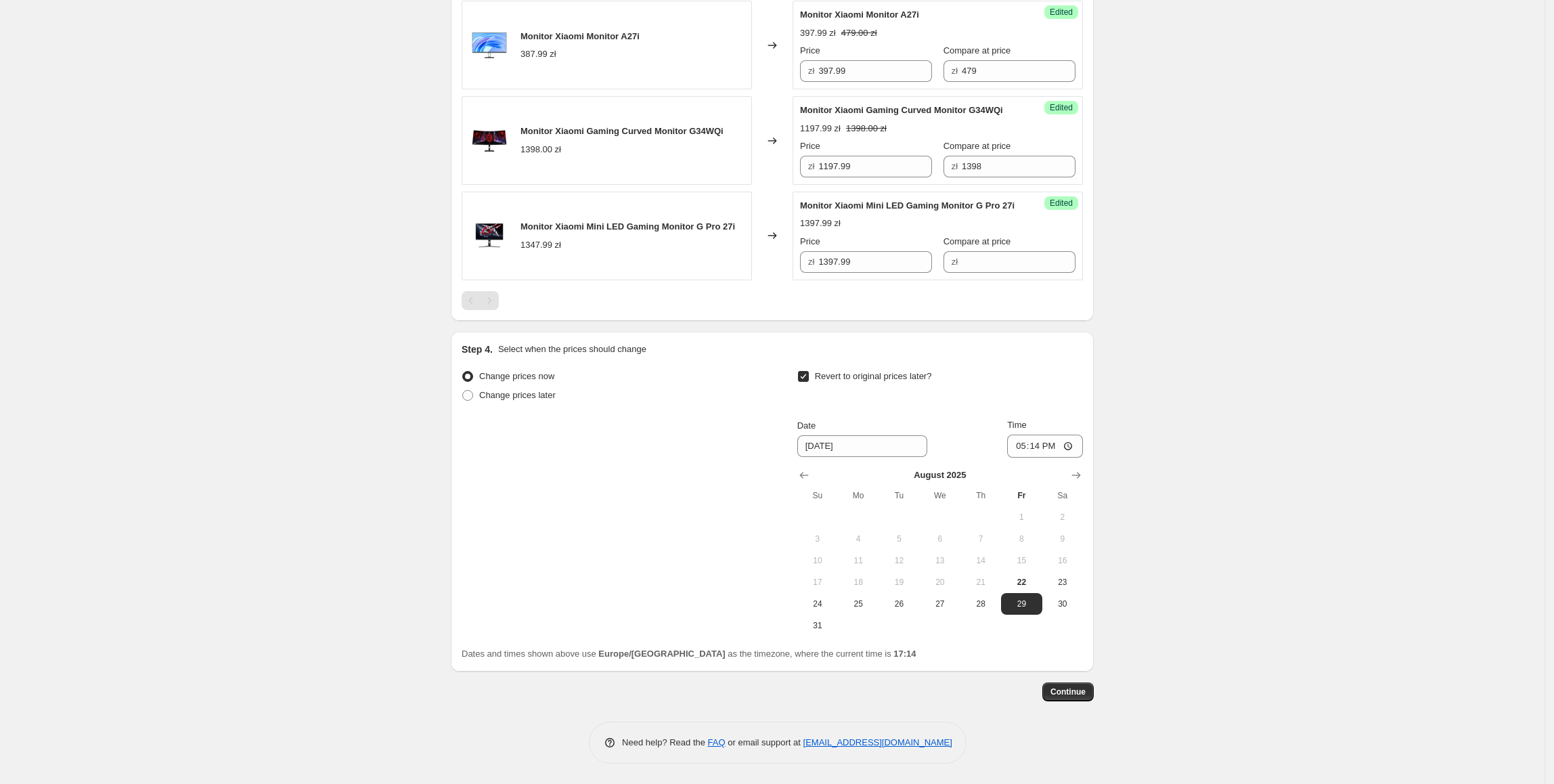
scroll to position [506, 0]
click at [1073, 482] on icon "Show next month, September 2025" at bounding box center [1076, 475] width 13 height 13
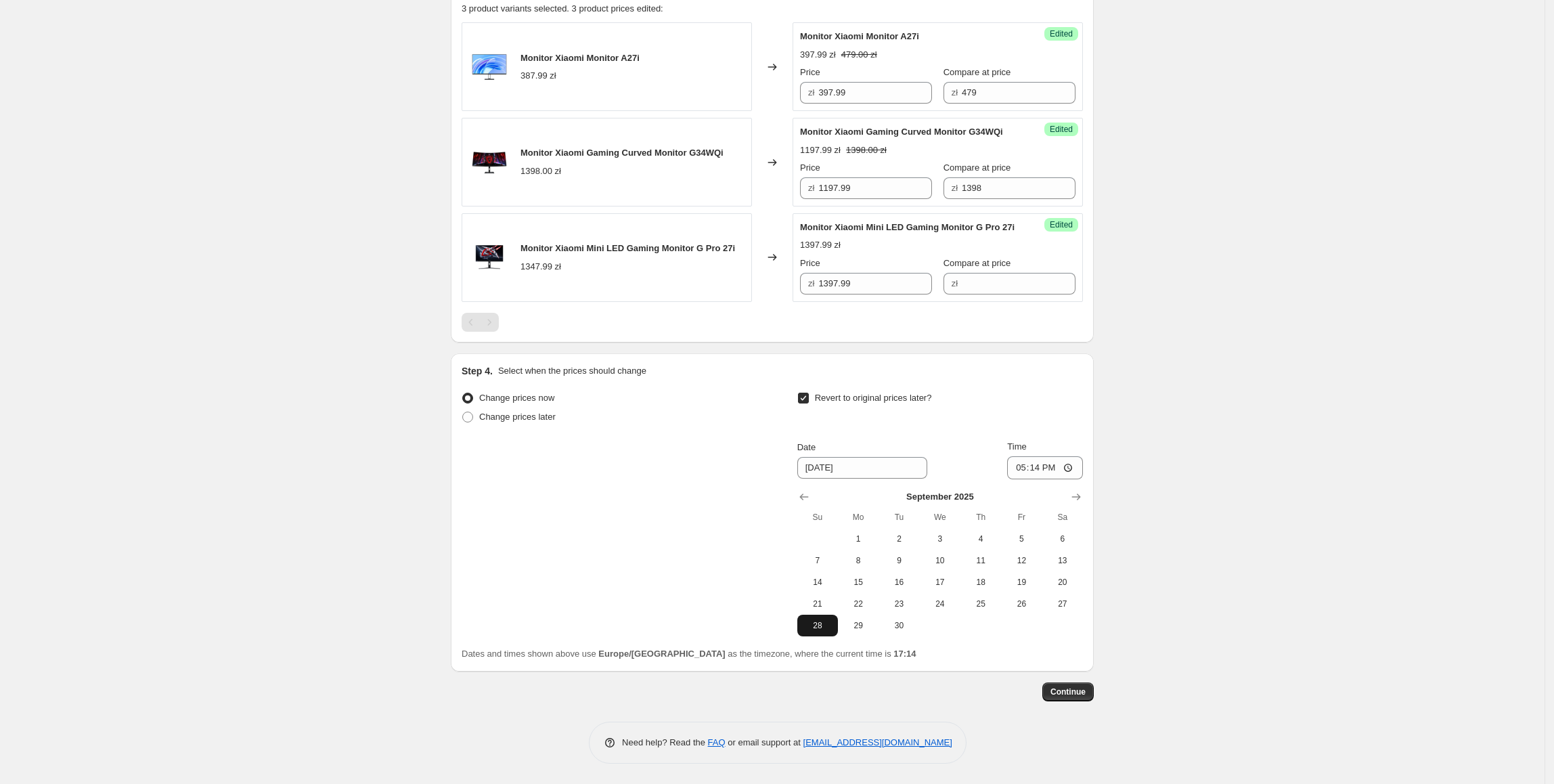
click at [832, 624] on span "28" at bounding box center [817, 625] width 30 height 11
type input "[DATE]"
click at [1041, 474] on input "17:14" at bounding box center [1045, 468] width 76 height 23
type input "23:55"
click at [1151, 498] on div "Create new price [MEDICAL_DATA]. This page is ready Create new price [MEDICAL_D…" at bounding box center [772, 154] width 1544 height 1258
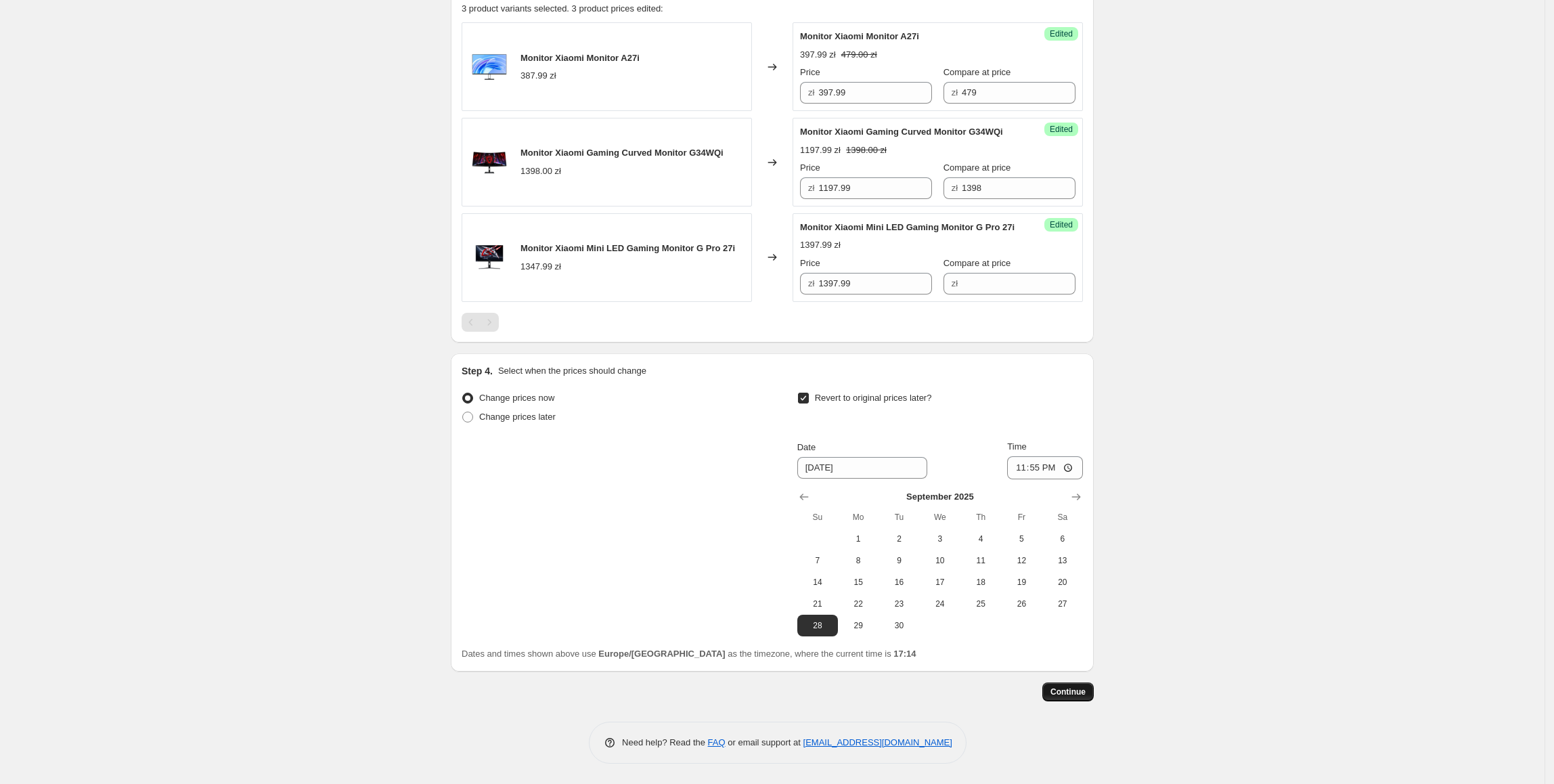
click at [1078, 689] on span "Continue" at bounding box center [1068, 691] width 35 height 11
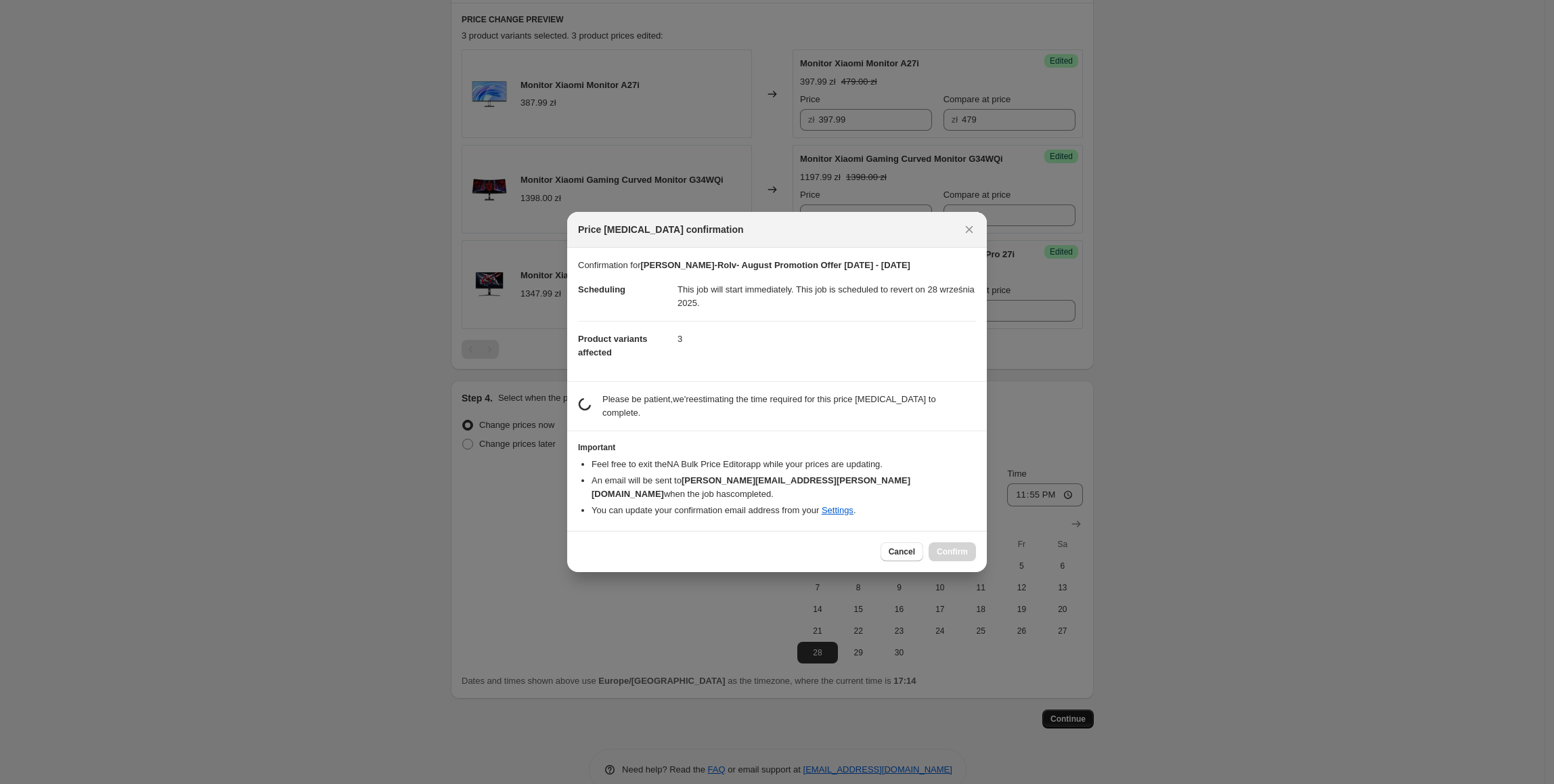
scroll to position [0, 0]
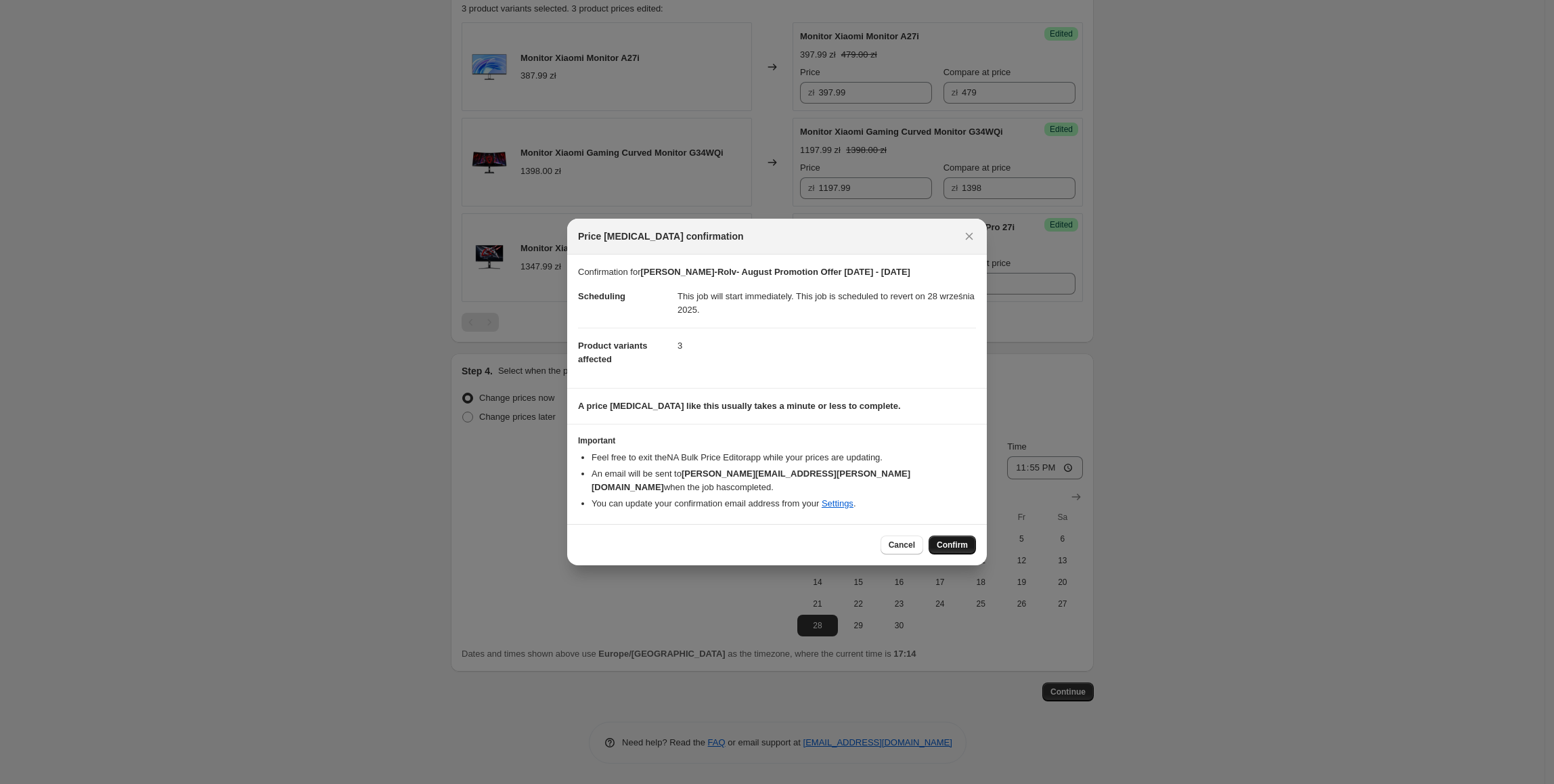
click at [959, 540] on span "Confirm" at bounding box center [952, 545] width 32 height 11
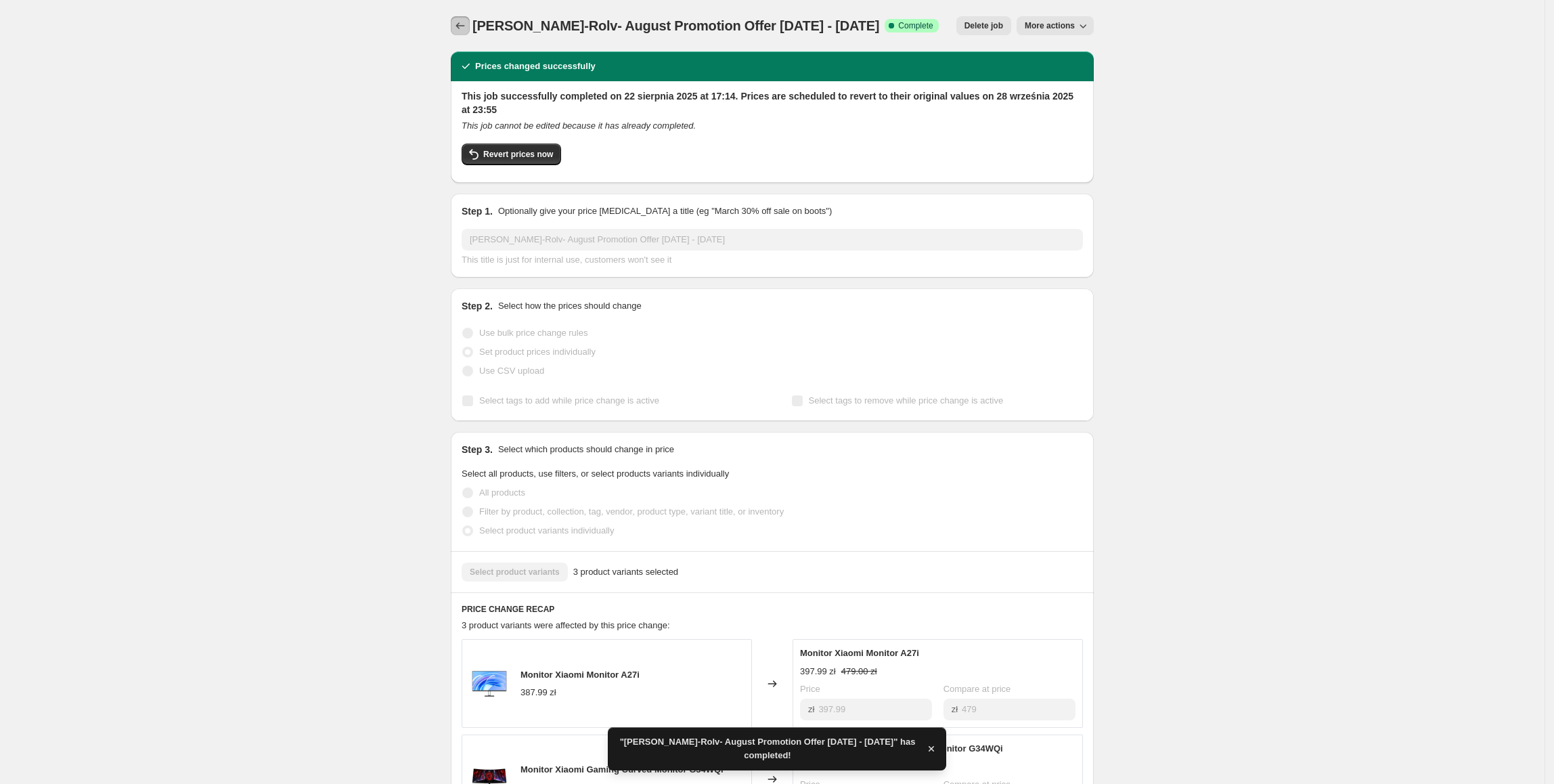
click at [456, 19] on button "Price change jobs" at bounding box center [461, 26] width 19 height 19
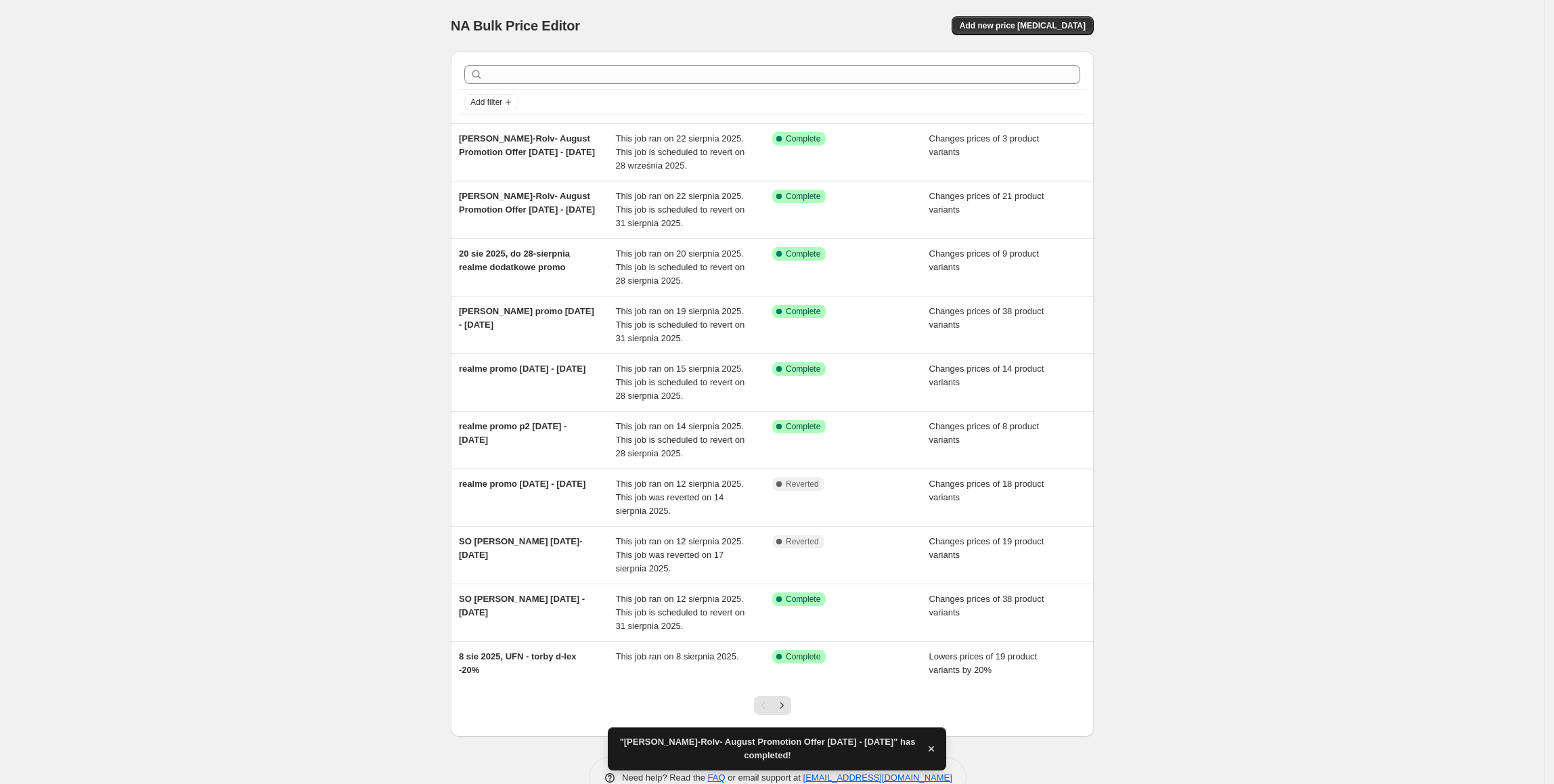
click at [1008, 35] on div "NA Bulk Price Editor. This page is ready NA Bulk Price Editor Add new price [ME…" at bounding box center [773, 25] width 643 height 52
click at [1008, 28] on span "Add new price [MEDICAL_DATA]" at bounding box center [1023, 25] width 126 height 11
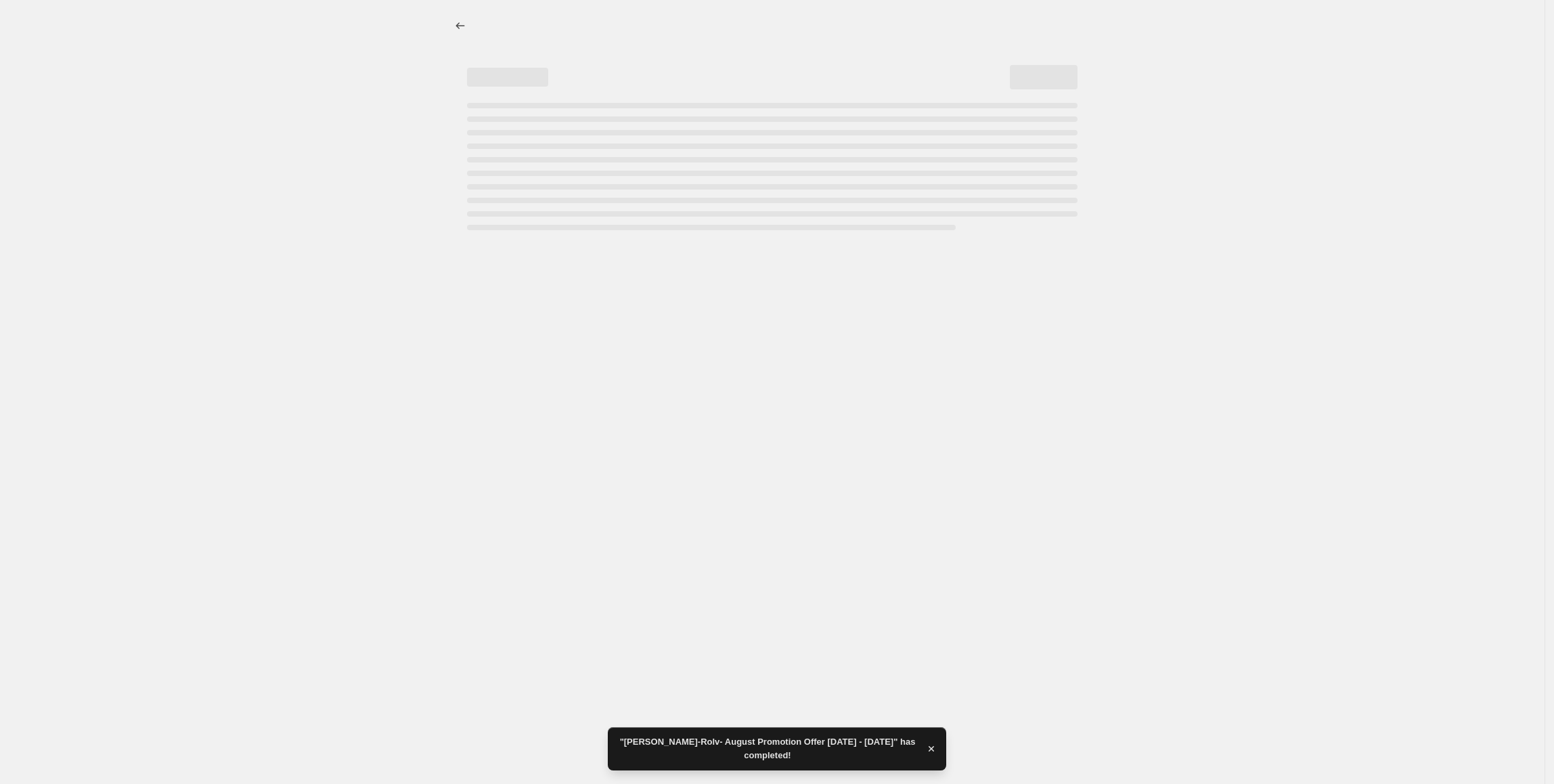
select select "percentage"
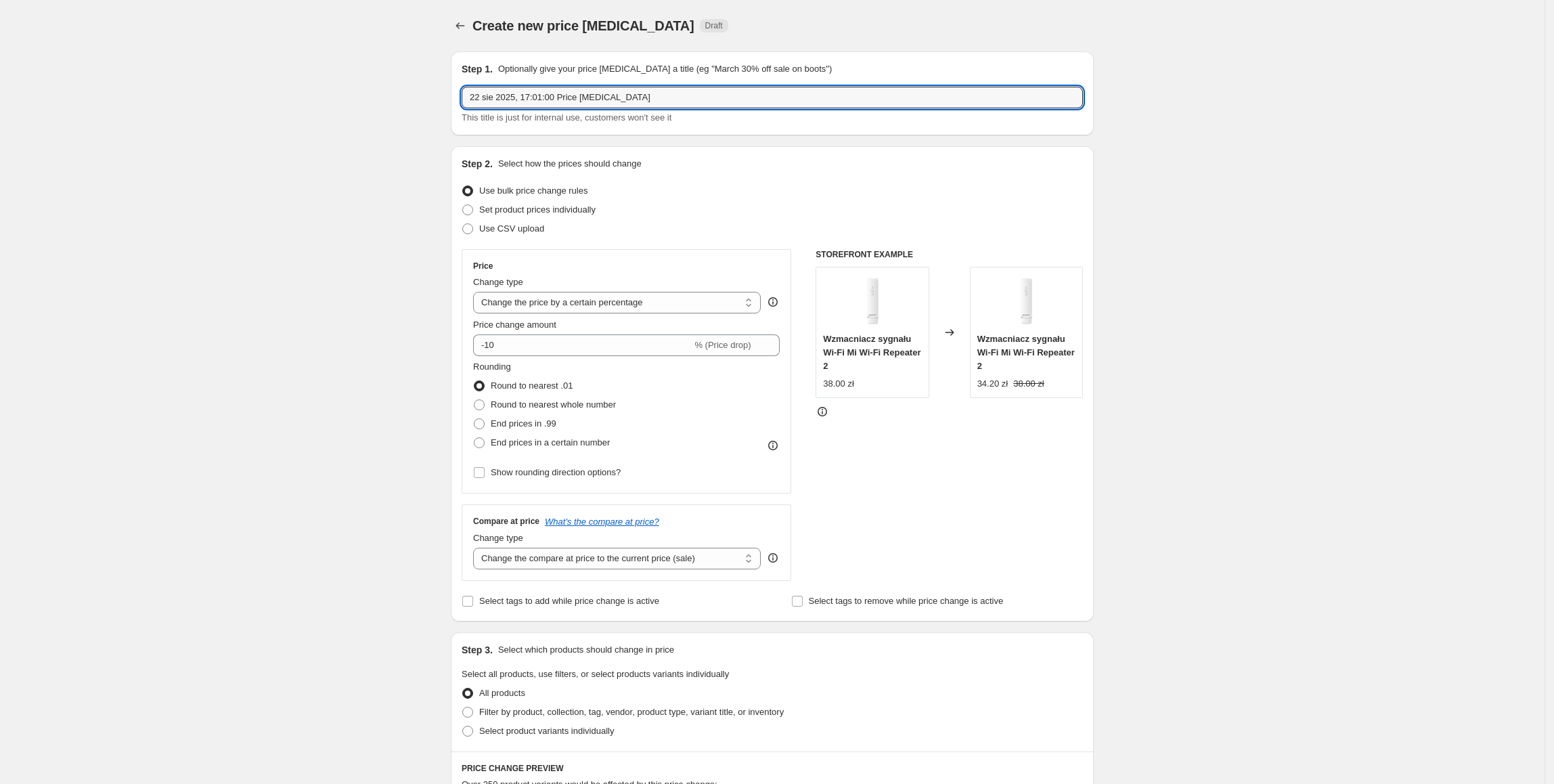
paste input "[PERSON_NAME]-Rolv- August Promotion Offer"
drag, startPoint x: 675, startPoint y: 99, endPoint x: 401, endPoint y: 88, distance: 274.2
click at [401, 88] on div "Create new price [MEDICAL_DATA]. This page is ready Create new price [MEDICAL_D…" at bounding box center [772, 676] width 1544 height 1353
click at [704, 95] on input "[PERSON_NAME]-Rolv- August Promotion Offer" at bounding box center [772, 97] width 621 height 22
drag, startPoint x: 474, startPoint y: 98, endPoint x: 572, endPoint y: 124, distance: 101.4
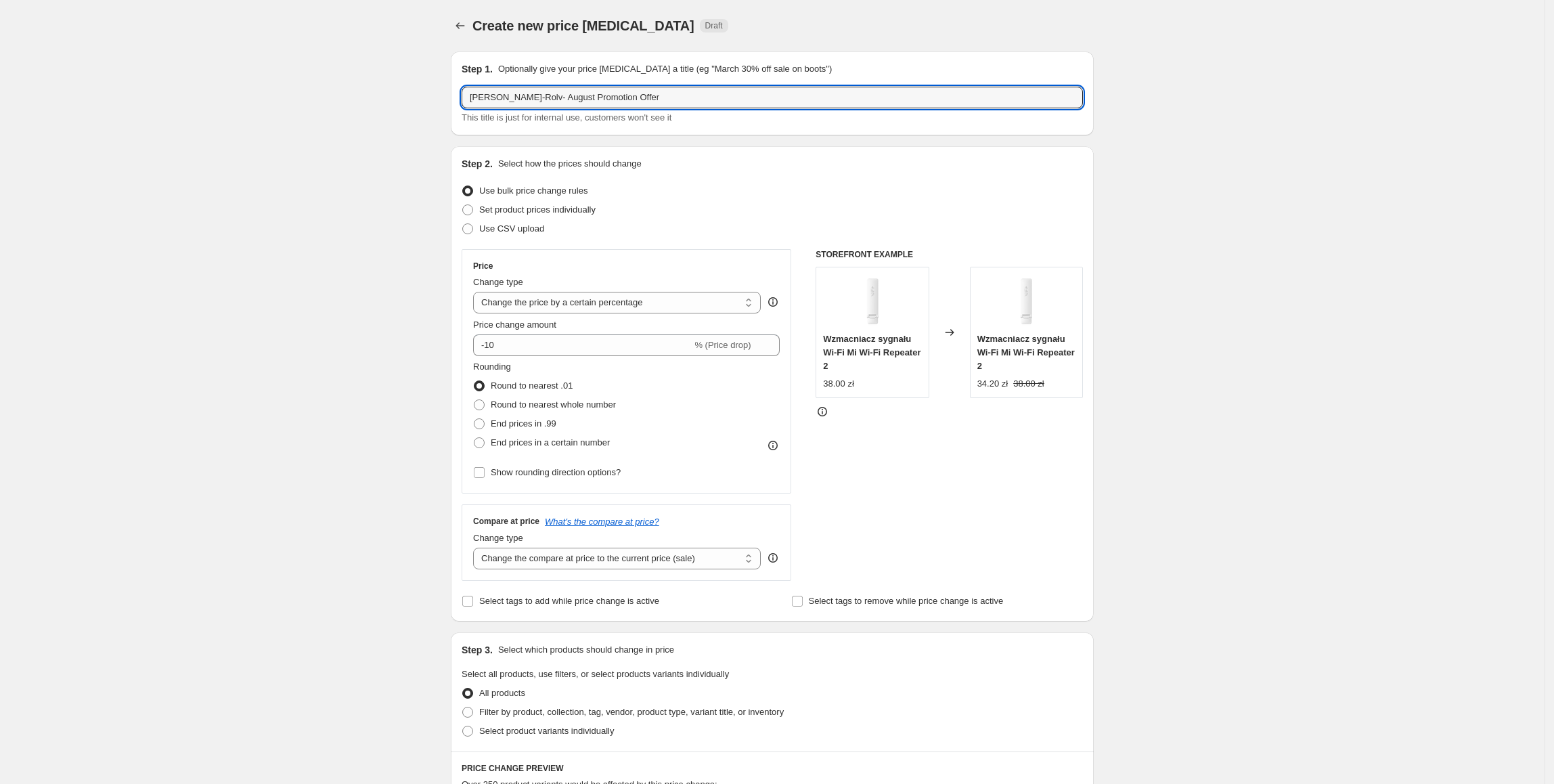
click at [475, 98] on input "[PERSON_NAME]-Rolv- August Promotion Offer" at bounding box center [772, 97] width 621 height 22
click at [683, 114] on div "This title is just for internal use, customers won't see it" at bounding box center [772, 117] width 621 height 13
click at [686, 100] on input "[PERSON_NAME]-Rolv- August Promotion Offer" at bounding box center [772, 97] width 621 height 22
type input "[PERSON_NAME]-Rolv- August Promotion Offer [DATE] - [DATE]"
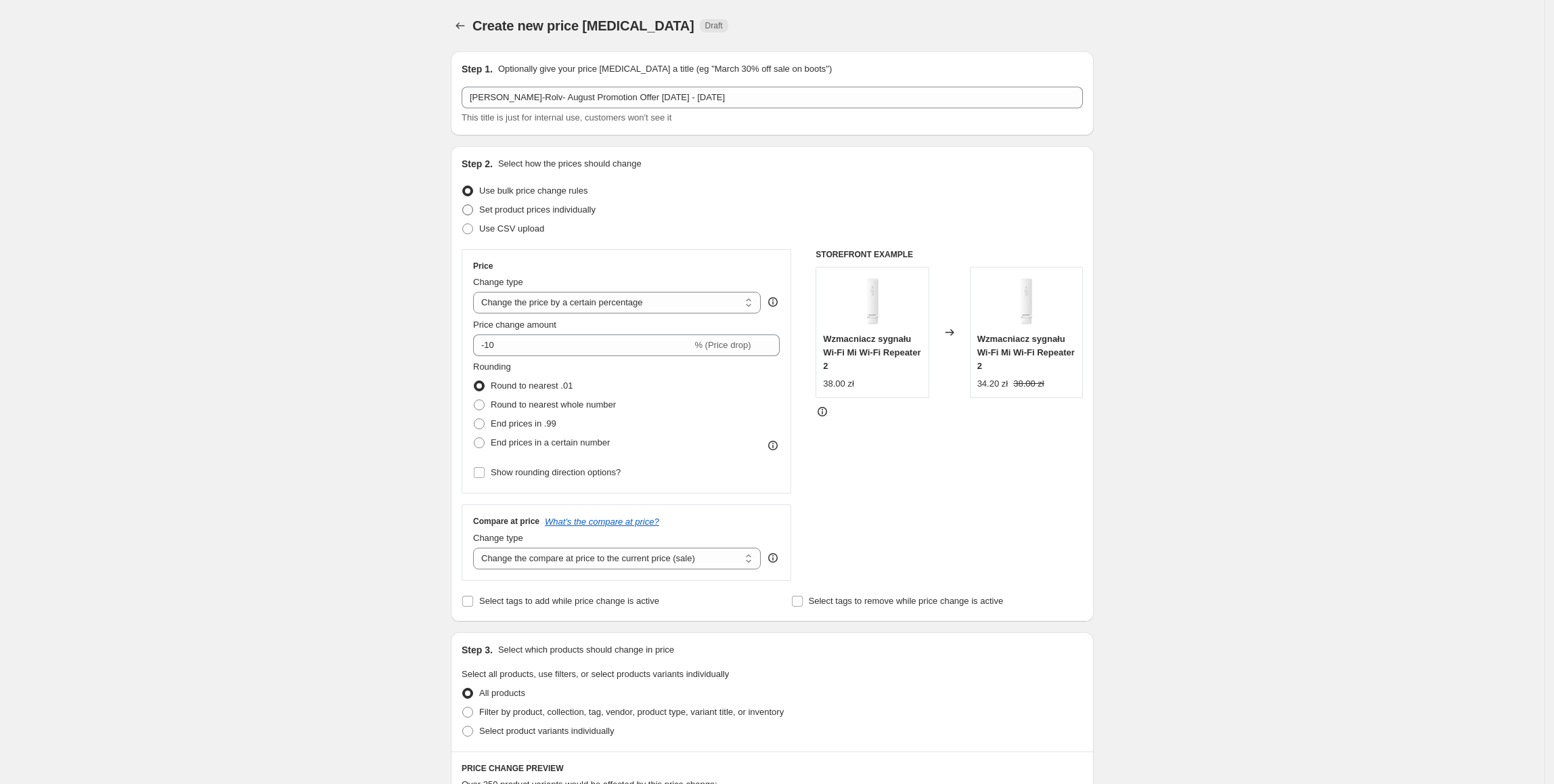
click at [585, 206] on span "Set product prices individually" at bounding box center [537, 209] width 117 height 11
click at [463, 205] on input "Set product prices individually" at bounding box center [463, 204] width 1 height 1
radio input "true"
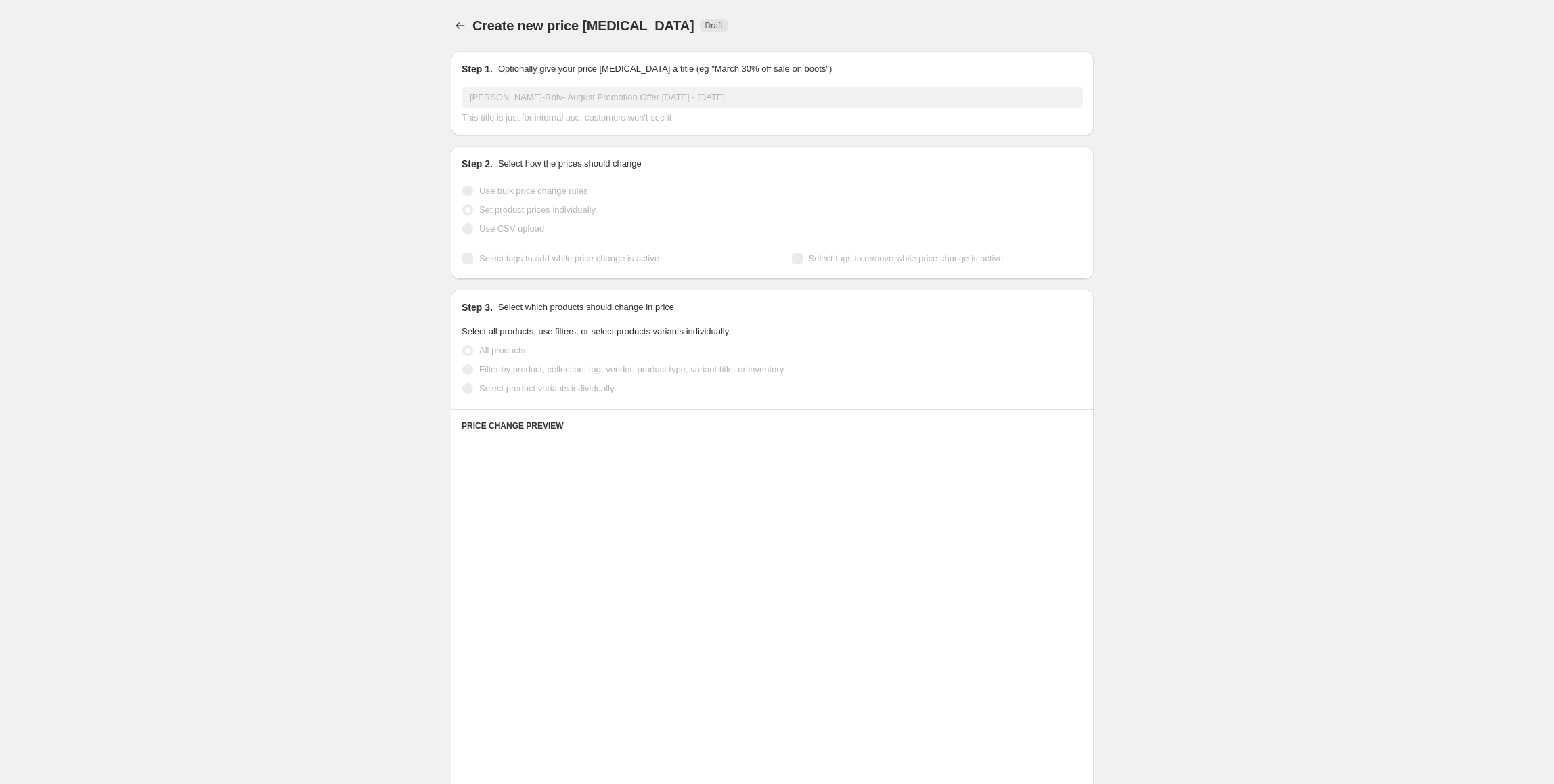
click at [526, 385] on span "Select product variants individually" at bounding box center [547, 388] width 135 height 11
click at [463, 384] on input "Select product variants individually" at bounding box center [463, 383] width 1 height 1
radio input "true"
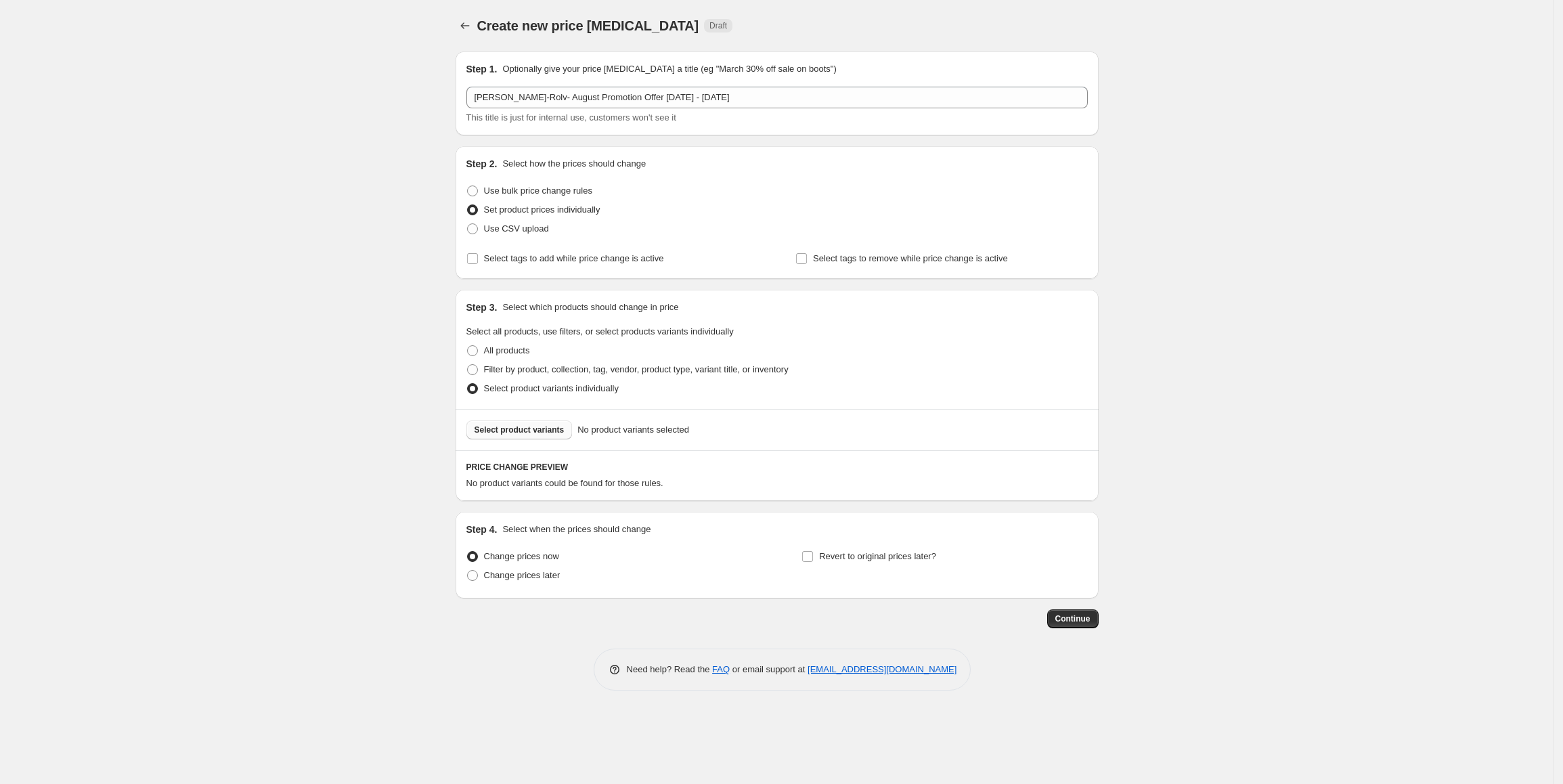
click at [536, 433] on span "Select product variants" at bounding box center [520, 429] width 90 height 11
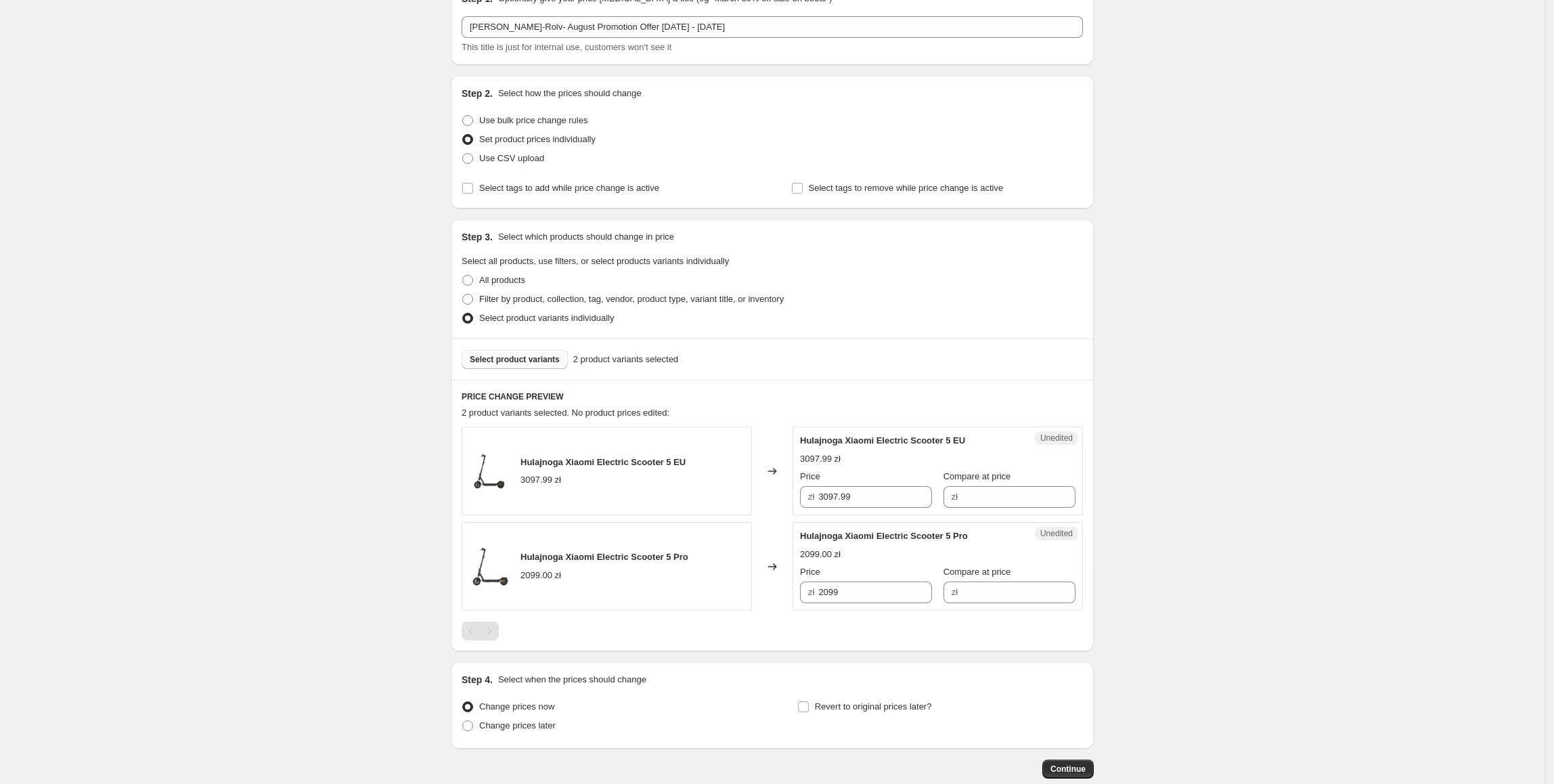
scroll to position [71, 0]
drag, startPoint x: 880, startPoint y: 491, endPoint x: 802, endPoint y: 498, distance: 78.3
click at [802, 498] on div "Unedited Hulajnoga Xiaomi Electric Scooter 5 EU 3097.99 zł Price zł 3097.99 Com…" at bounding box center [937, 470] width 290 height 88
type input "1697.99"
click at [975, 496] on input "Compare at price" at bounding box center [1019, 496] width 114 height 22
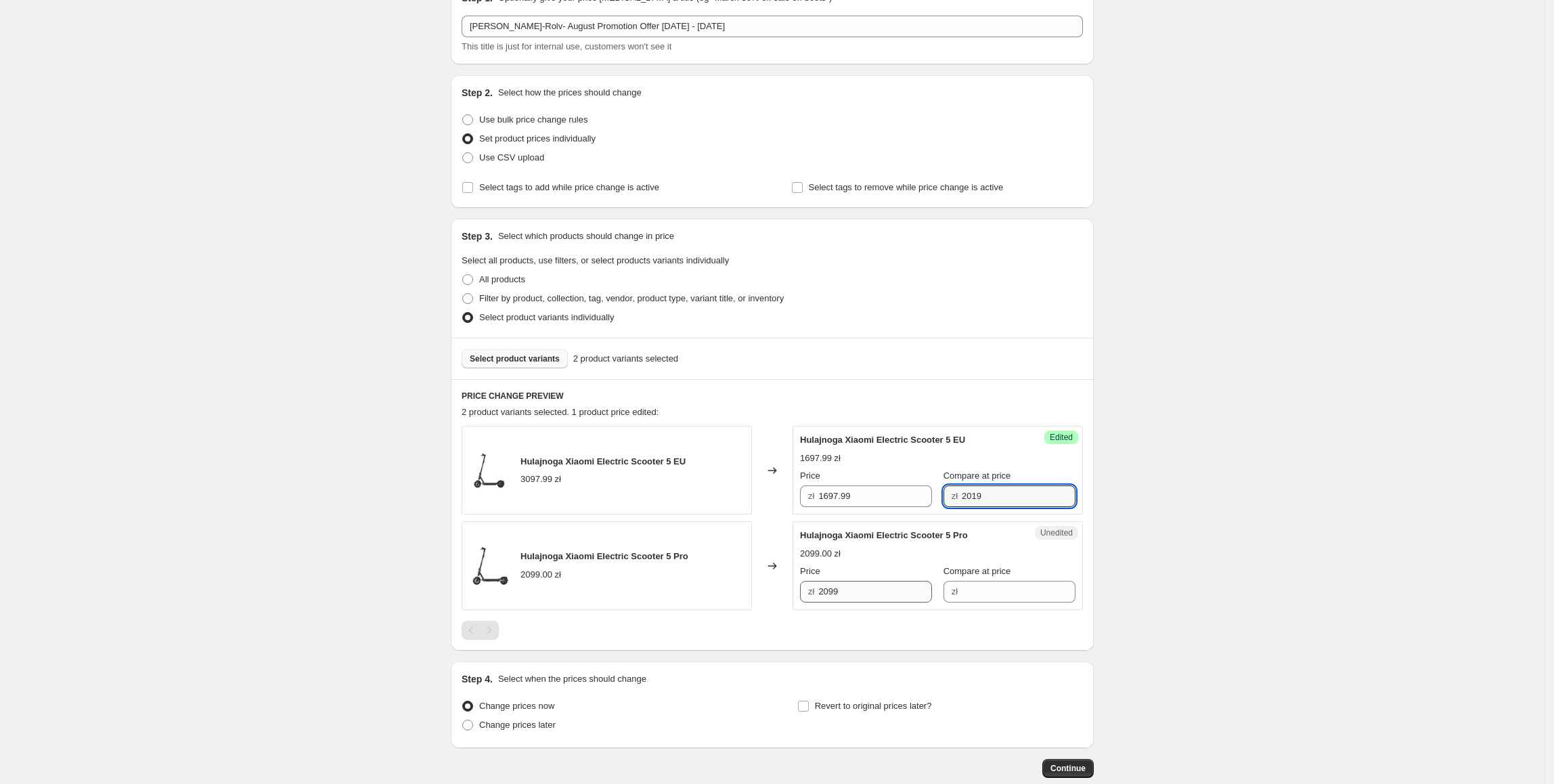
type input "2019"
drag, startPoint x: 886, startPoint y: 590, endPoint x: 873, endPoint y: 604, distance: 19.1
click at [824, 589] on input "2099" at bounding box center [875, 591] width 114 height 22
click at [988, 586] on input "Compare at price" at bounding box center [1019, 591] width 114 height 22
paste input "2099"
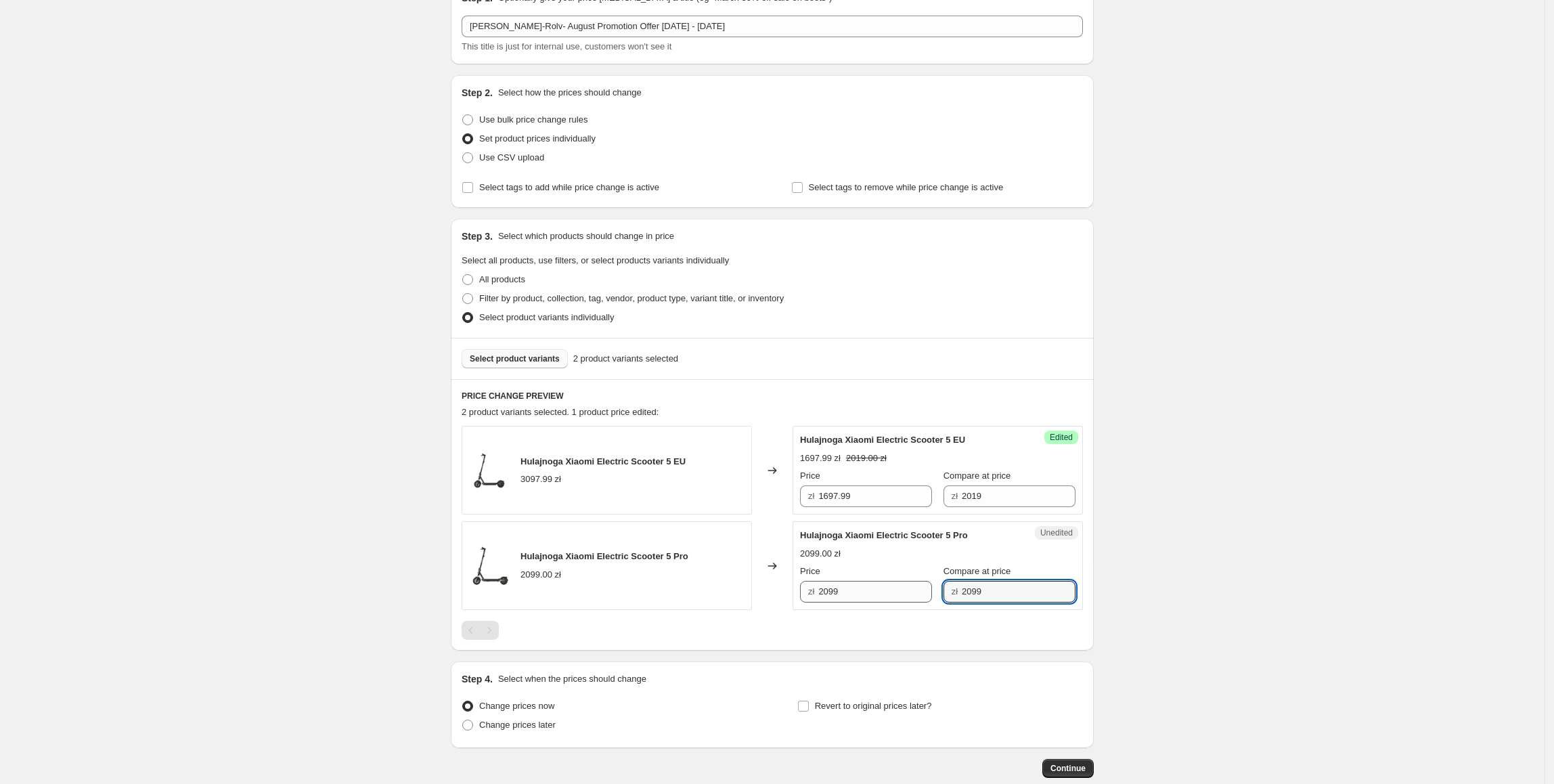
type input "2099"
drag, startPoint x: 892, startPoint y: 597, endPoint x: 820, endPoint y: 594, distance: 72.1
click at [820, 594] on div "zł 2099" at bounding box center [865, 591] width 132 height 22
type input "2197.99"
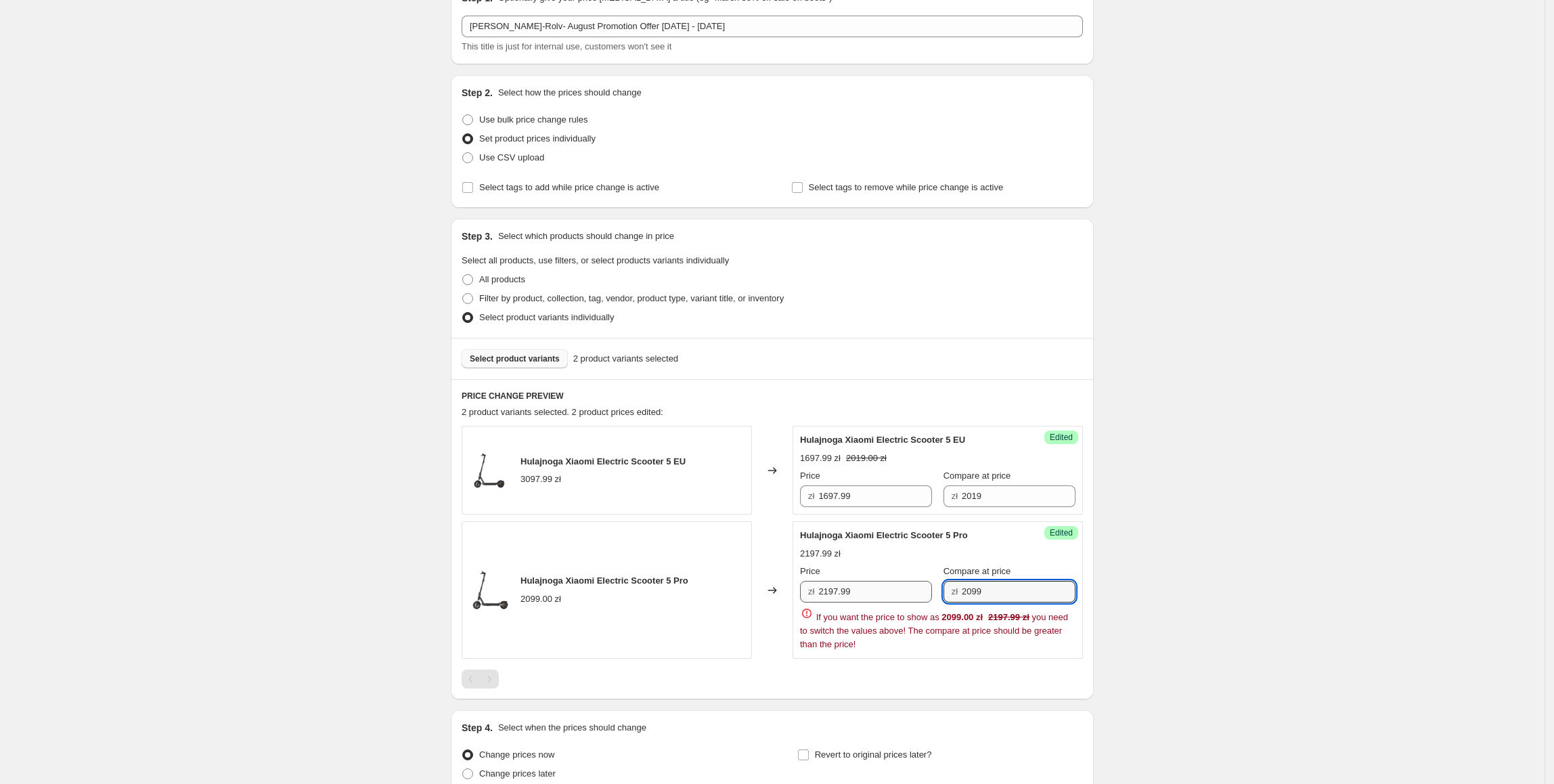
drag, startPoint x: 995, startPoint y: 591, endPoint x: 926, endPoint y: 598, distance: 69.4
click at [926, 598] on div "Price zł 2197.99 Compare at price zł 2099" at bounding box center [937, 583] width 275 height 38
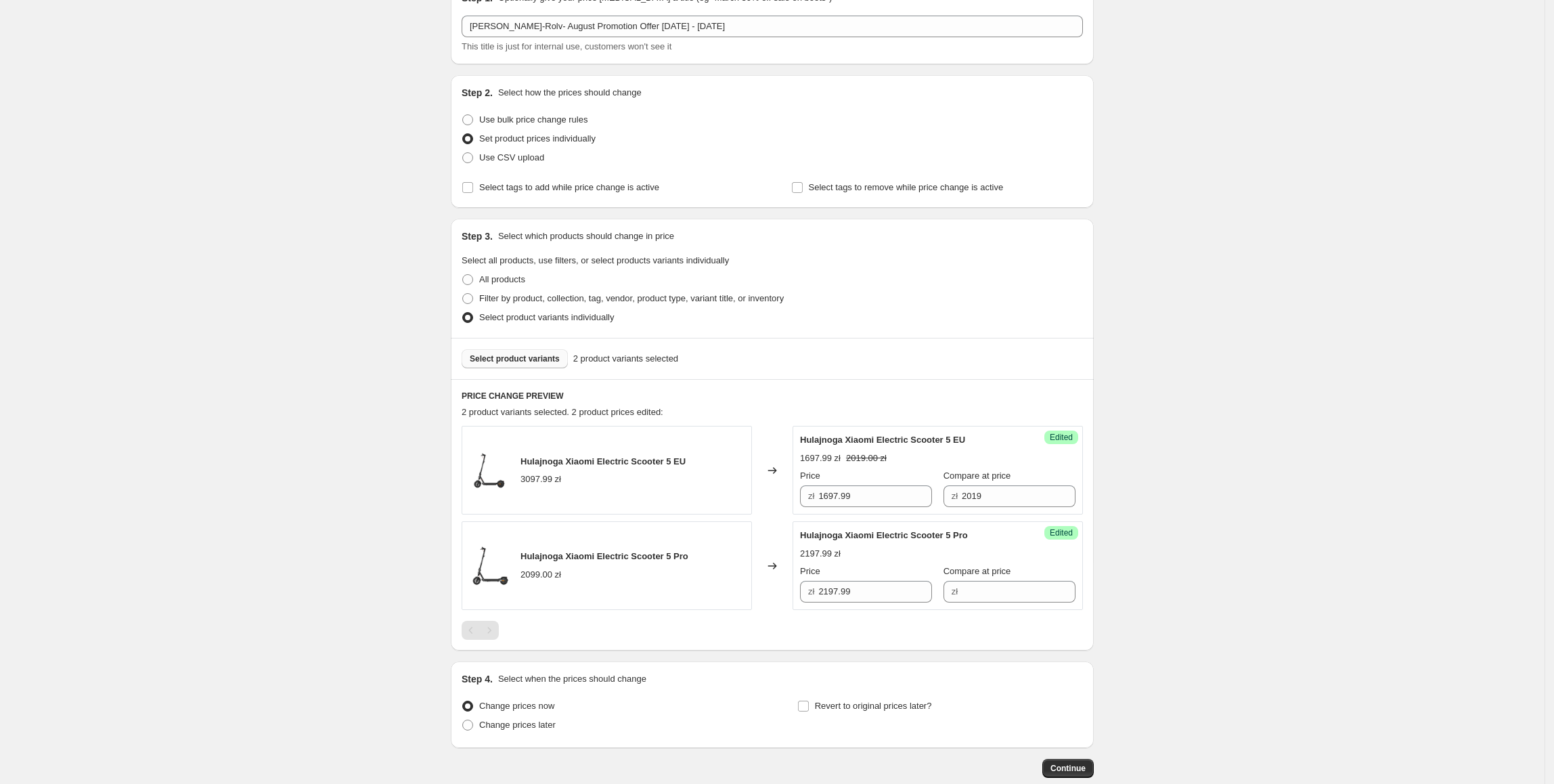
click at [1132, 591] on div "Create new price [MEDICAL_DATA]. This page is ready Create new price [MEDICAL_D…" at bounding box center [772, 394] width 1544 height 931
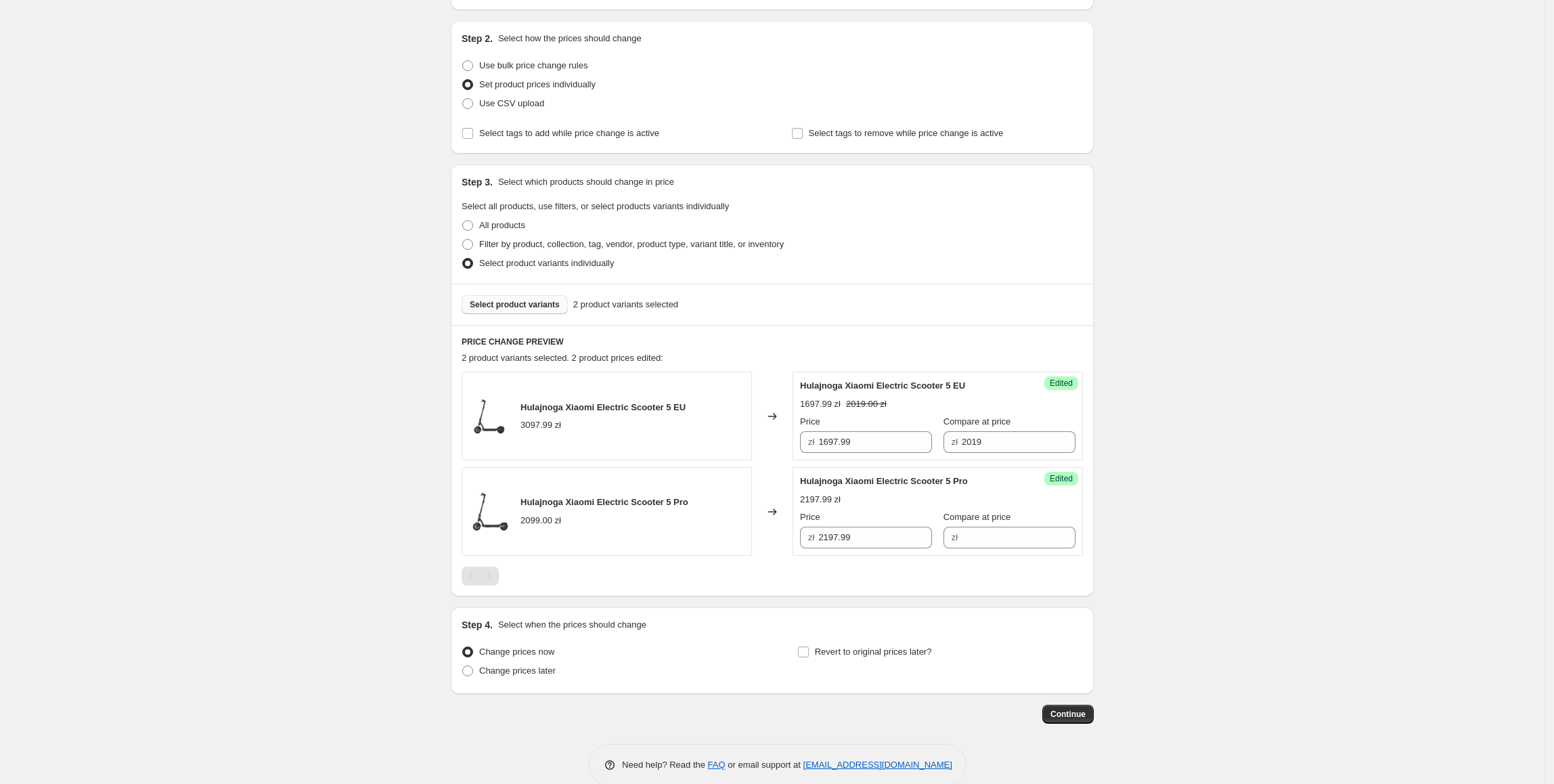
scroll to position [126, 0]
click at [905, 647] on span "Revert to original prices later?" at bounding box center [873, 651] width 117 height 11
click at [809, 647] on input "Revert to original prices later?" at bounding box center [803, 651] width 11 height 11
checkbox input "true"
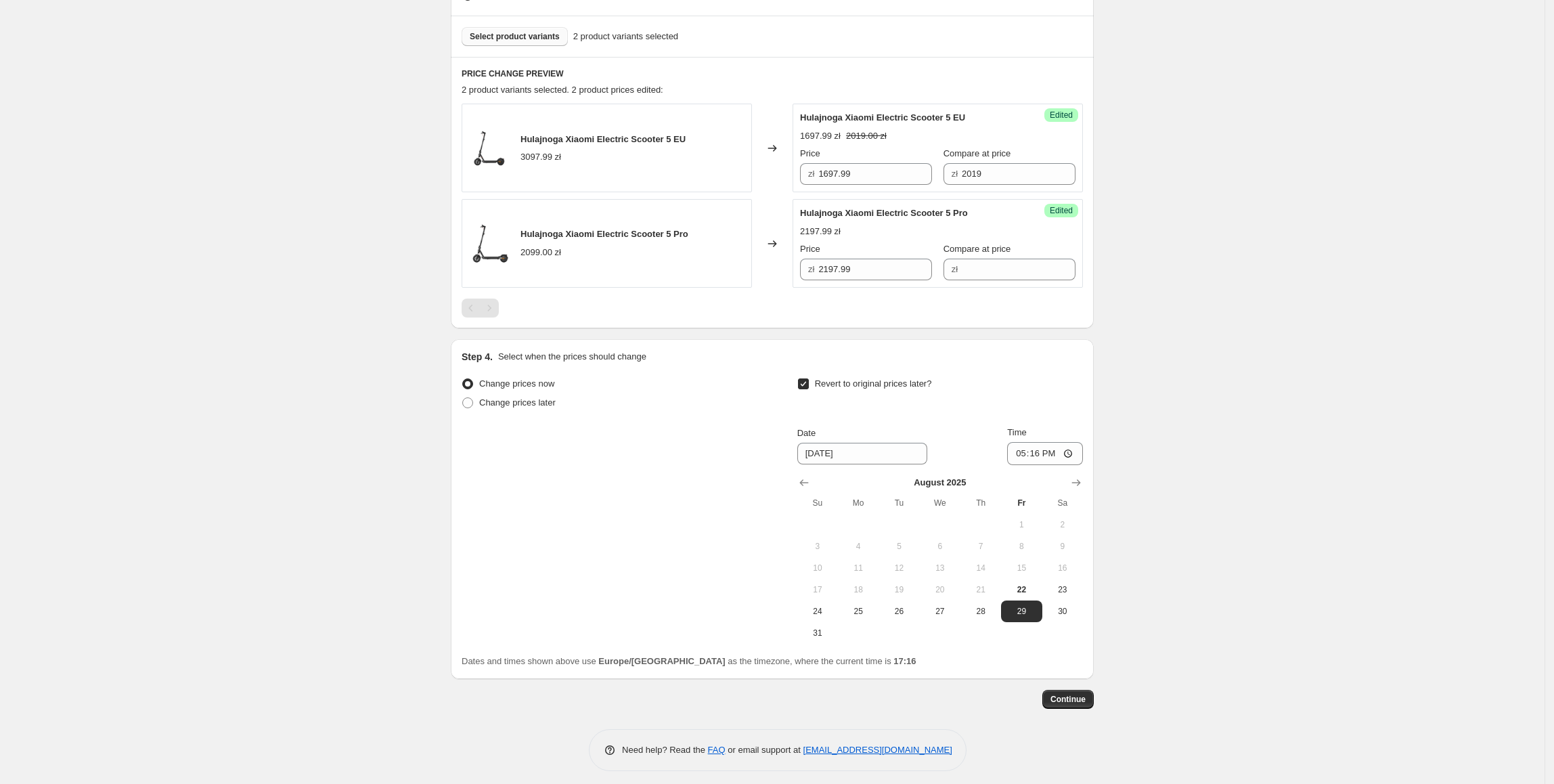
scroll to position [401, 0]
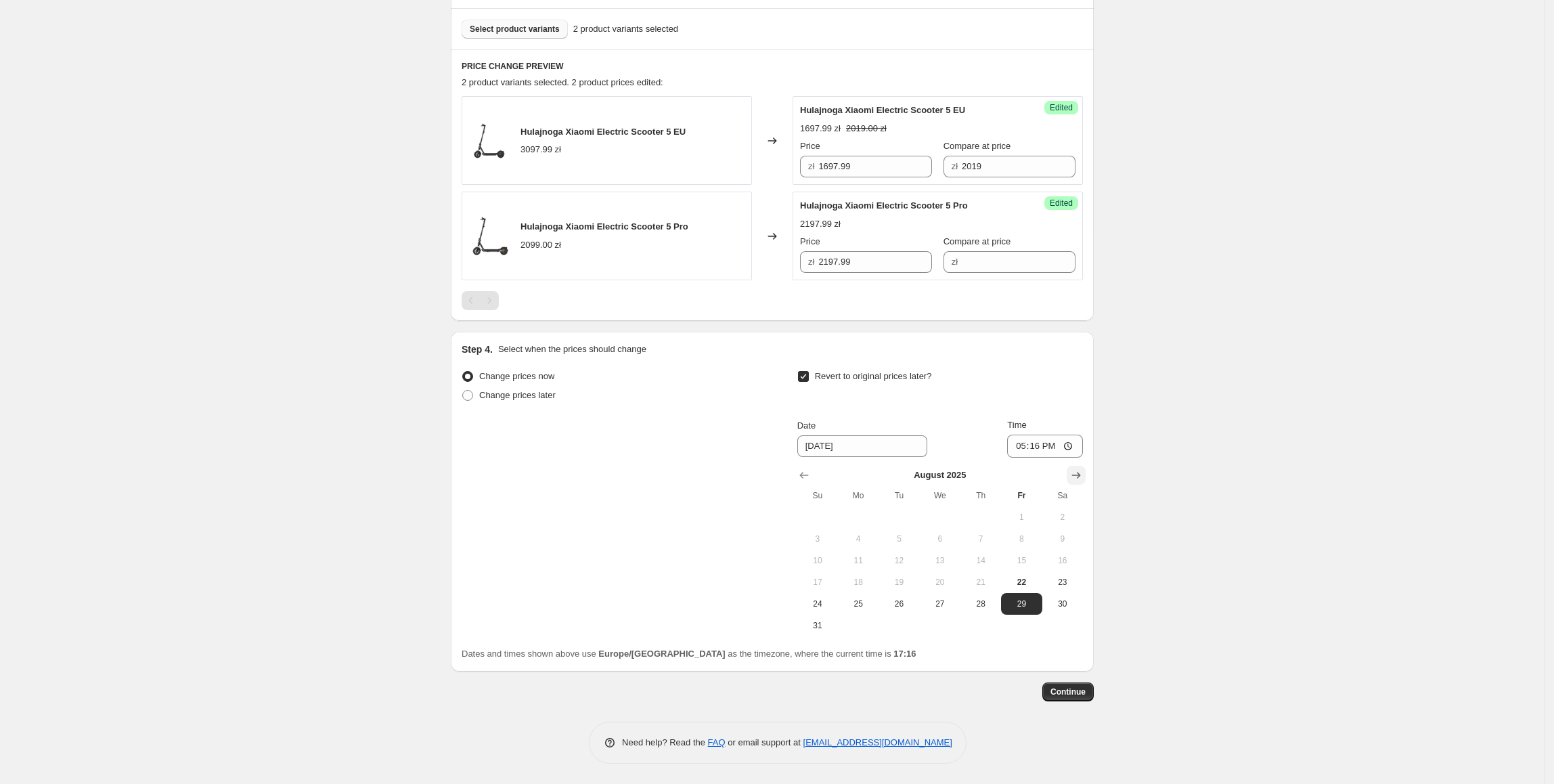
click at [1076, 469] on icon "Show next month, September 2025" at bounding box center [1076, 475] width 13 height 13
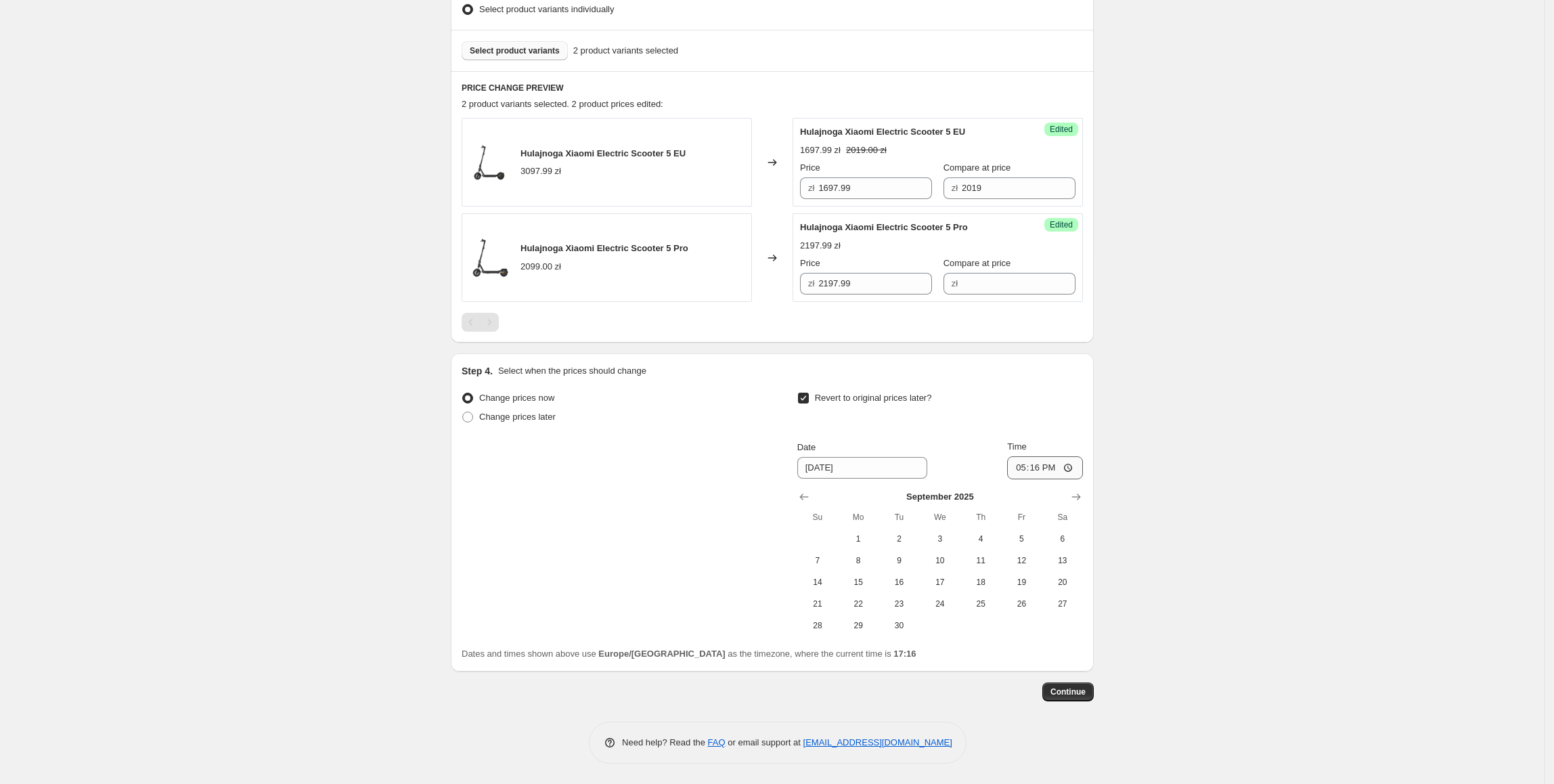
scroll to position [379, 0]
click at [981, 537] on span "4" at bounding box center [981, 539] width 30 height 11
type input "[DATE]"
click at [1037, 474] on input "17:16" at bounding box center [1045, 468] width 76 height 23
type input "23:55"
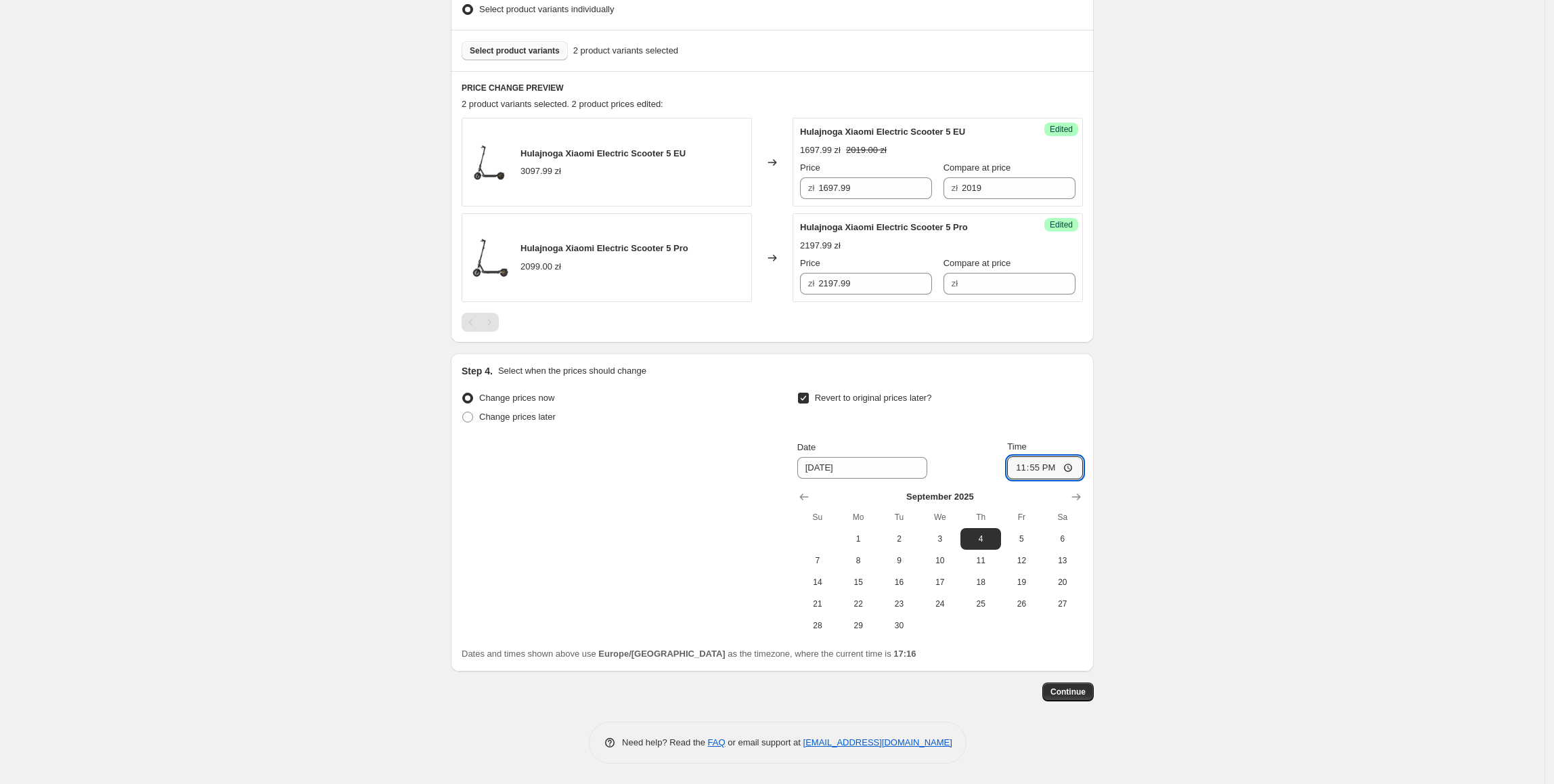
click at [1189, 505] on div "Create new price [MEDICAL_DATA]. This page is ready Create new price [MEDICAL_D…" at bounding box center [772, 201] width 1544 height 1162
click at [1091, 688] on button "Continue" at bounding box center [1068, 692] width 52 height 19
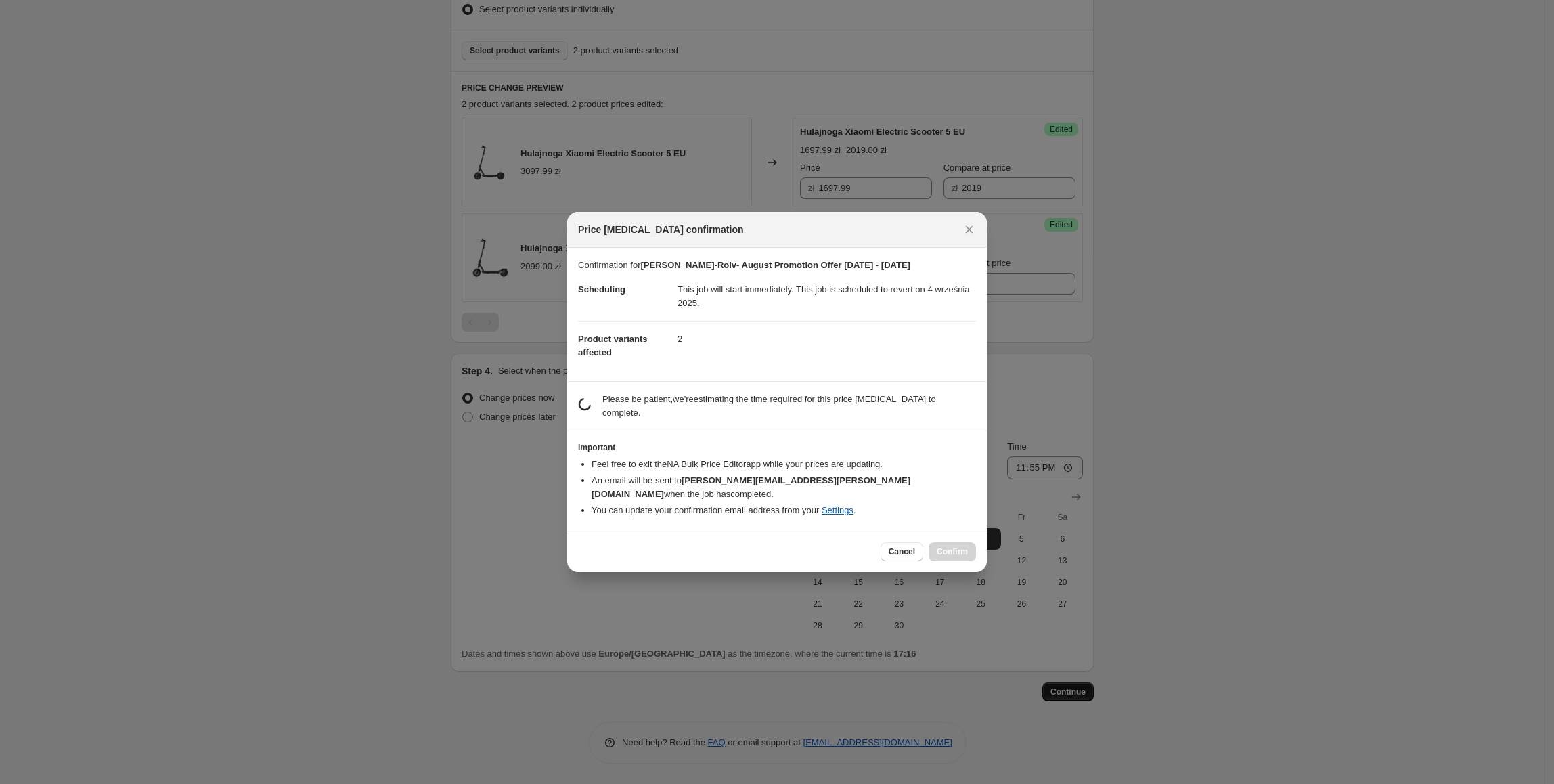
scroll to position [0, 0]
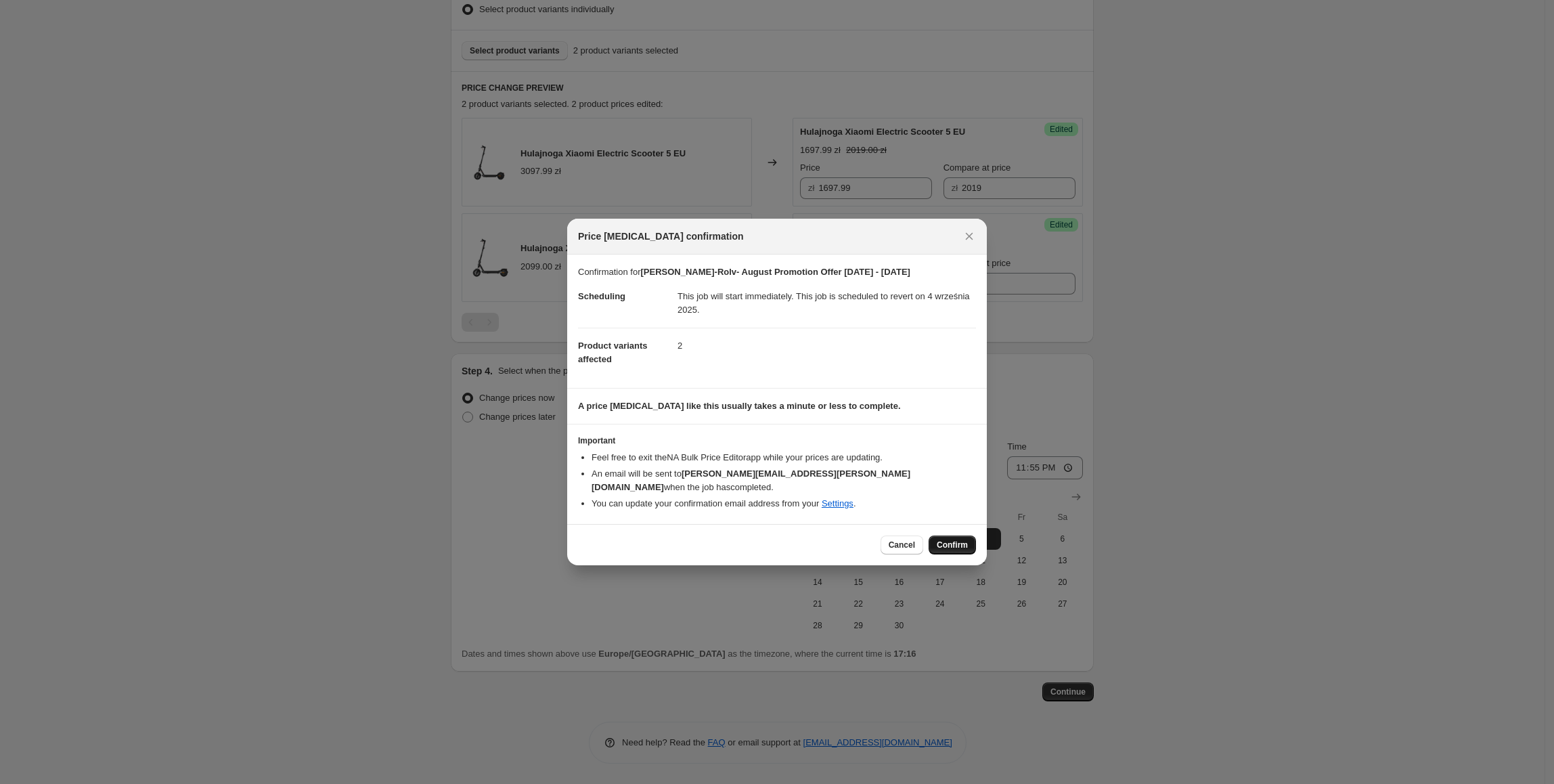
click at [962, 540] on span "Confirm" at bounding box center [952, 545] width 32 height 11
